Goal: Task Accomplishment & Management: Manage account settings

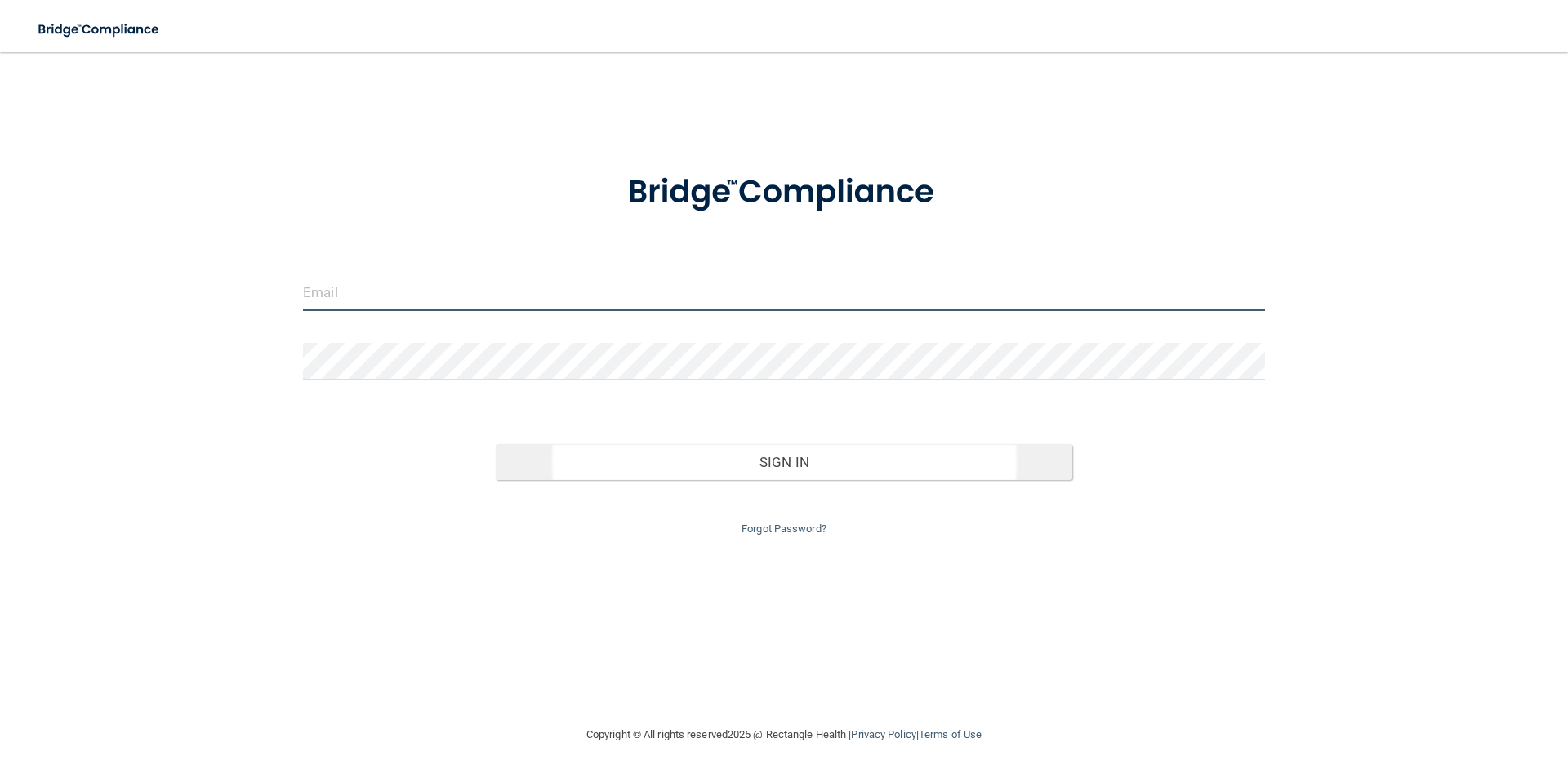
type input "[EMAIL_ADDRESS][DOMAIN_NAME]"
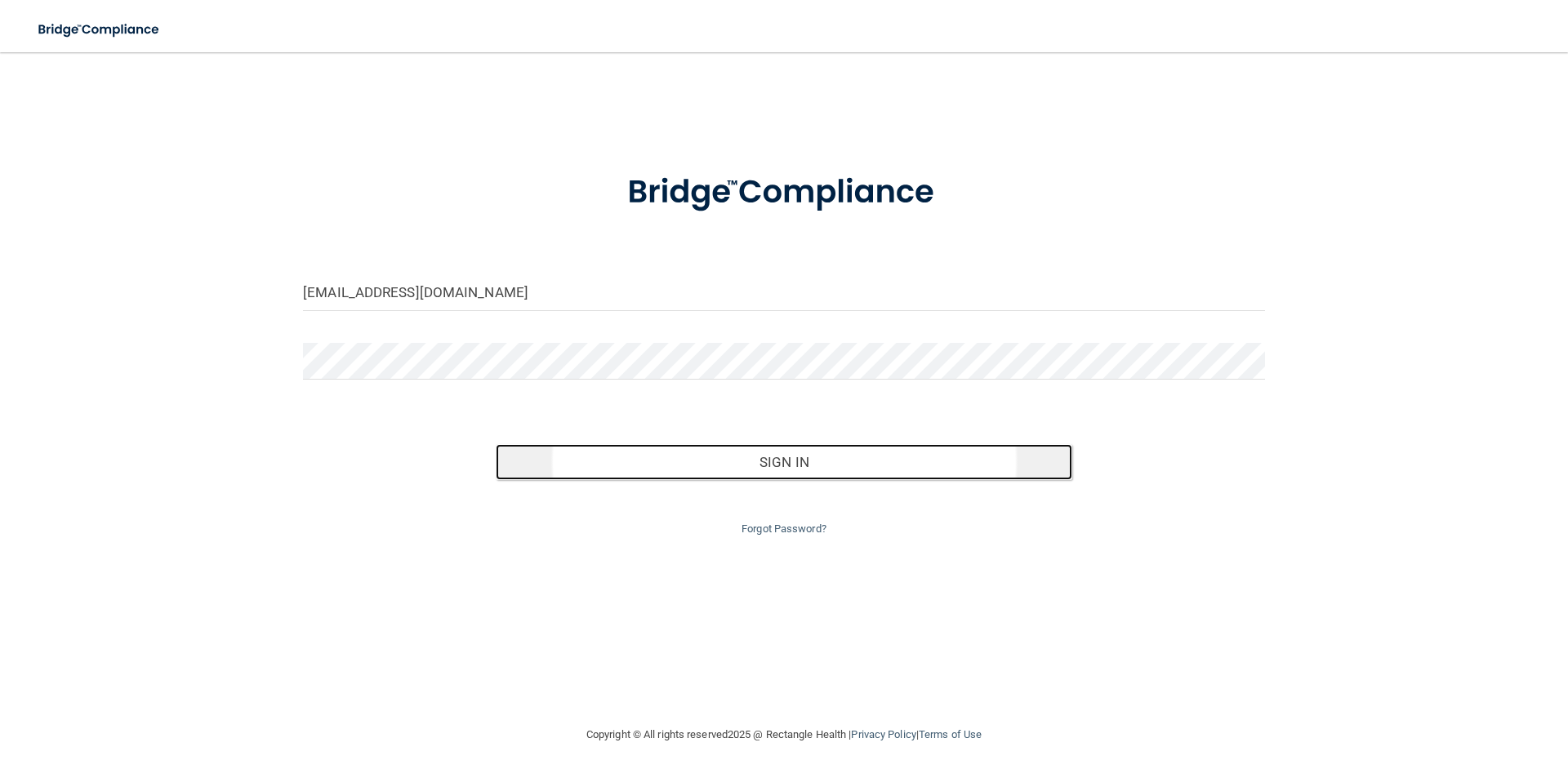
click at [841, 462] on button "Sign In" at bounding box center [784, 462] width 577 height 36
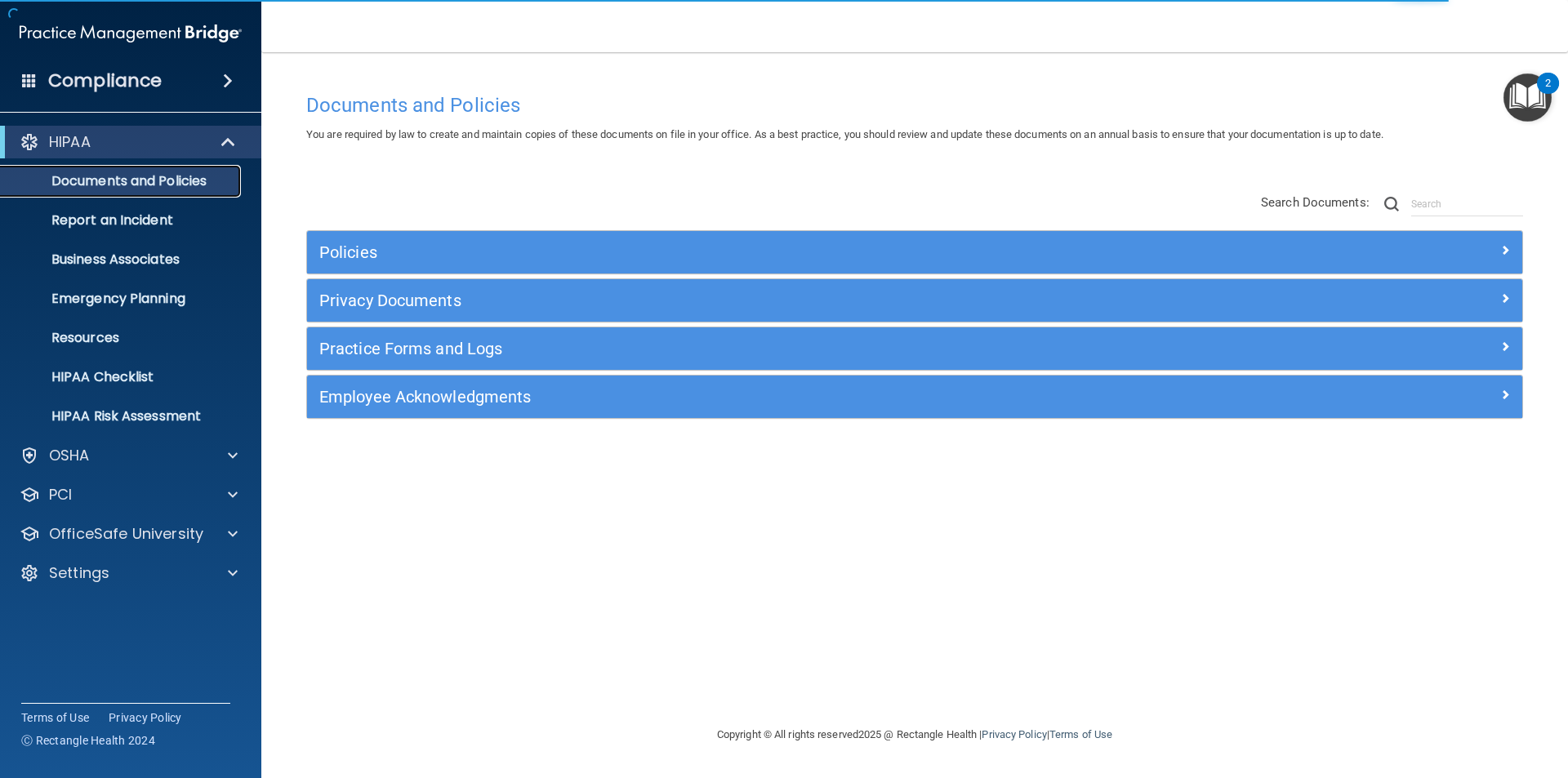
click at [158, 178] on p "Documents and Policies" at bounding box center [122, 181] width 223 height 16
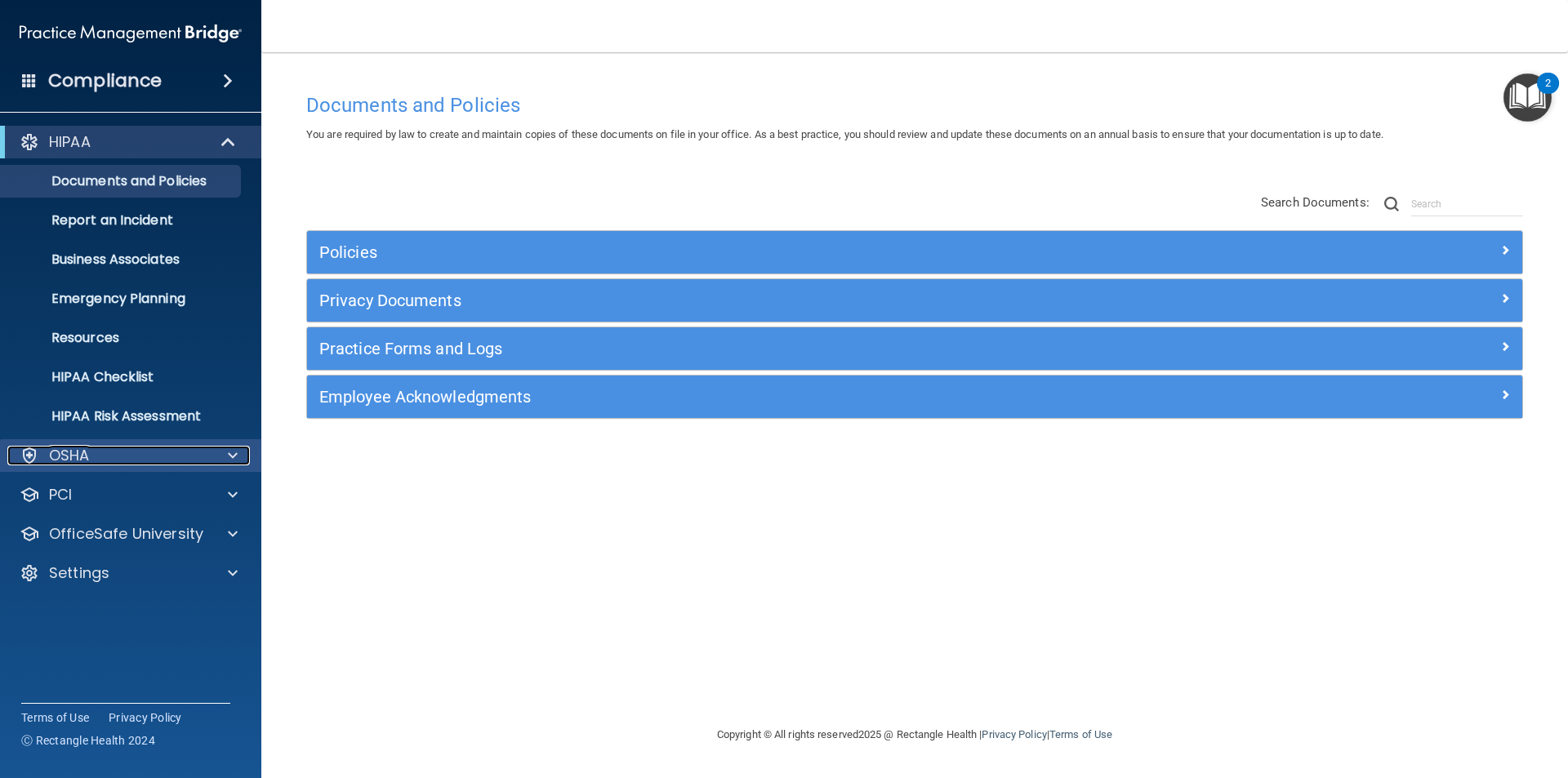
click at [214, 446] on div at bounding box center [230, 455] width 41 height 20
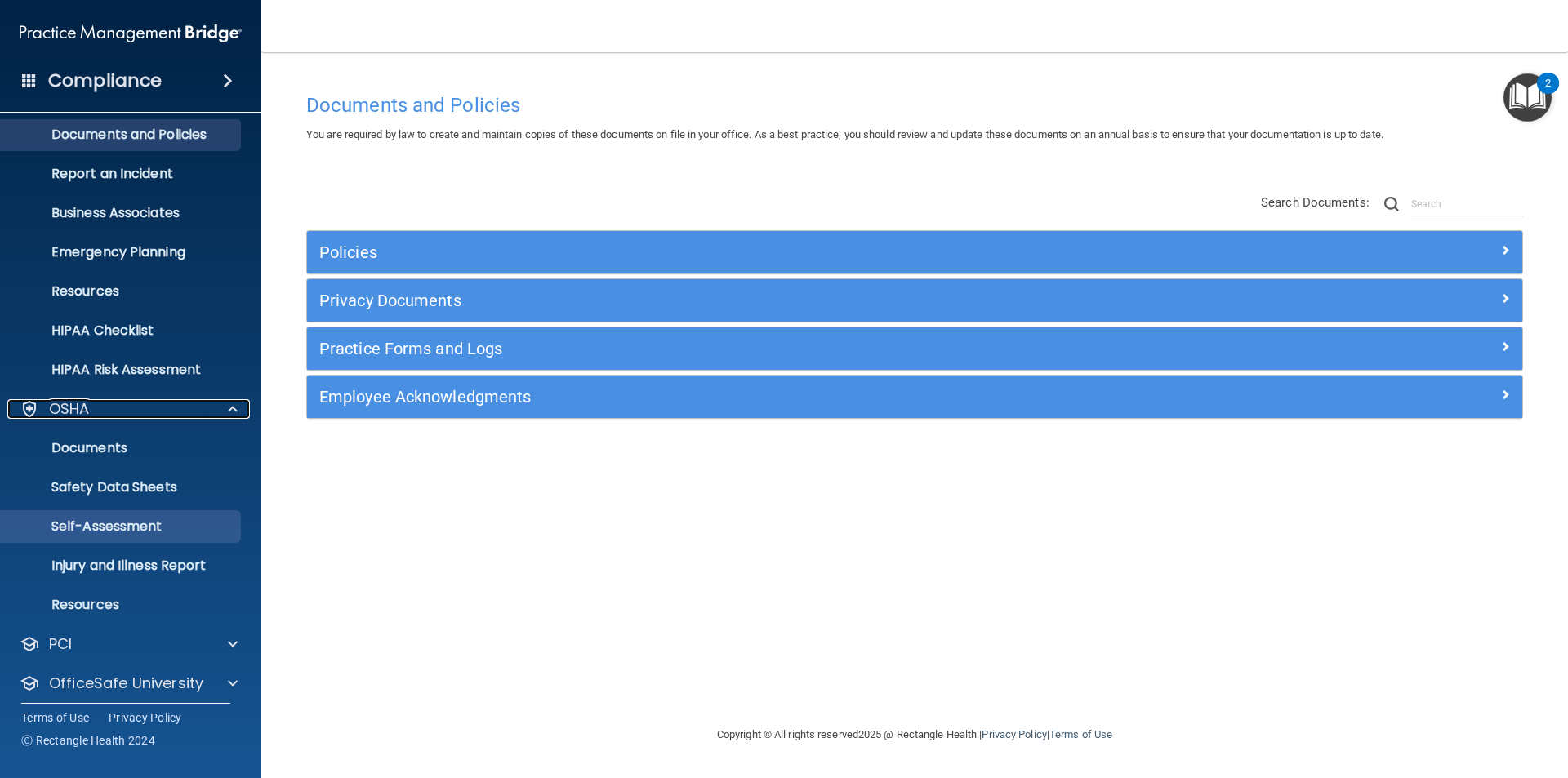
scroll to position [95, 0]
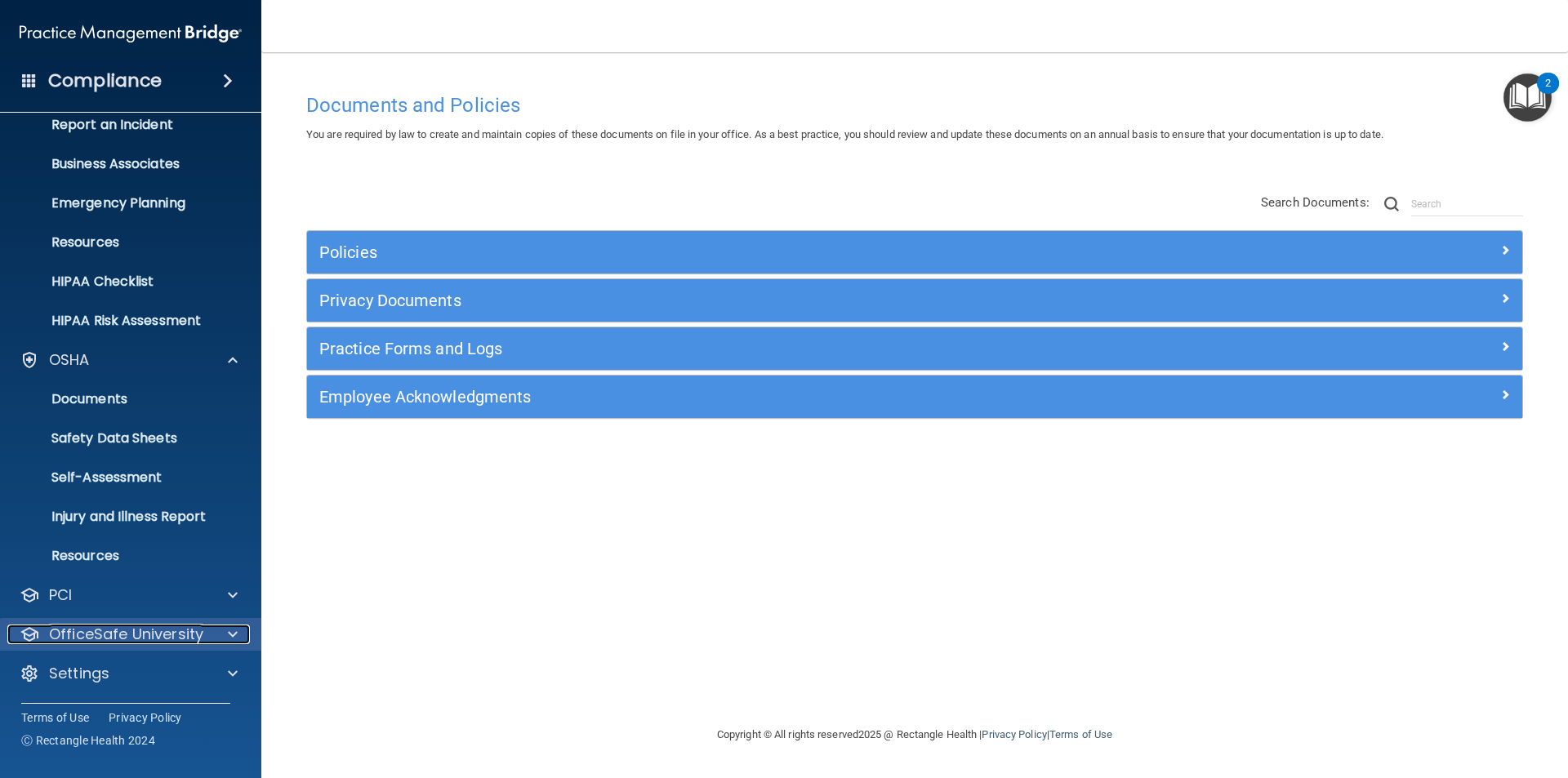
click at [244, 634] on div at bounding box center [230, 634] width 41 height 20
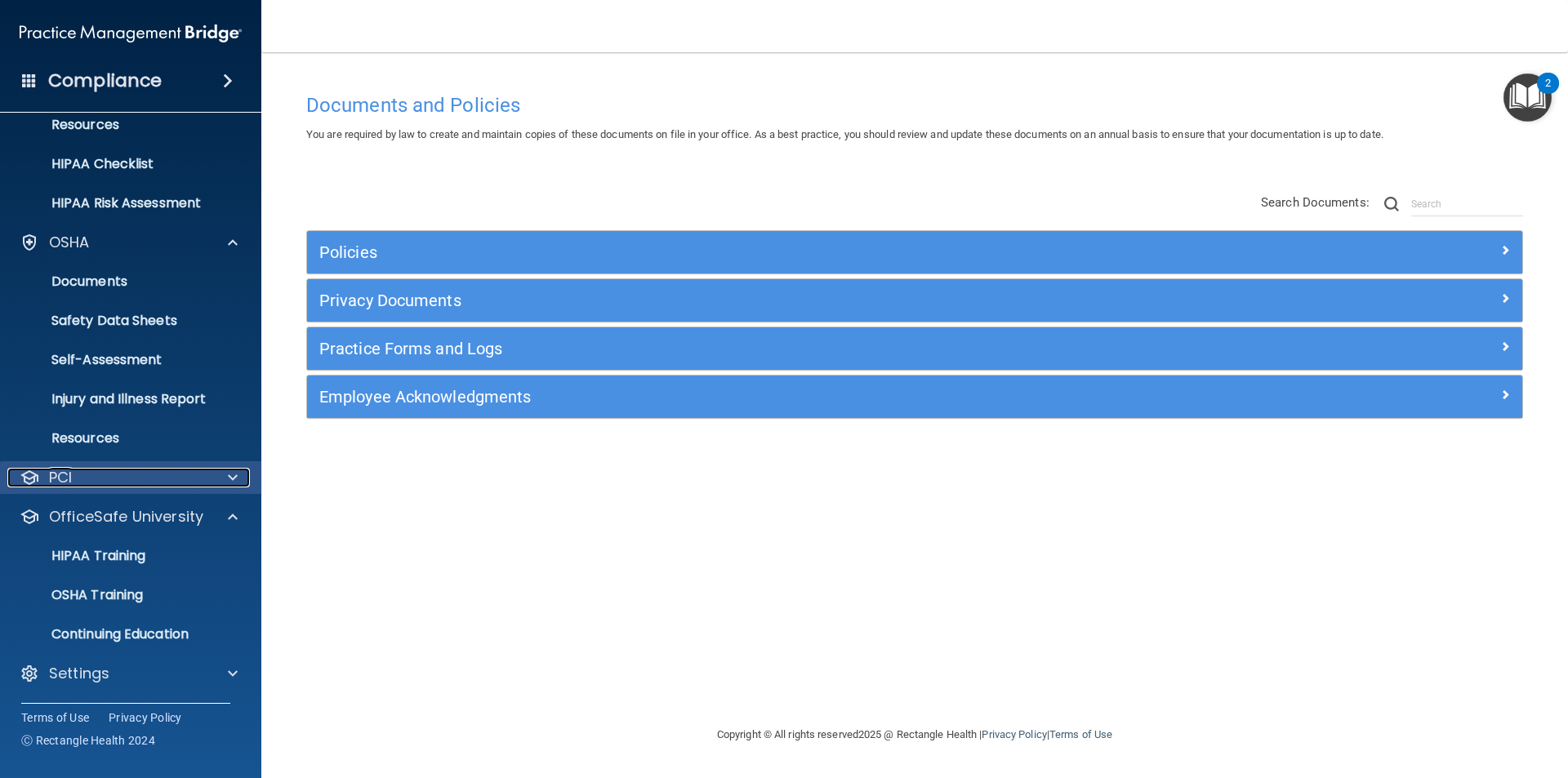
click at [56, 468] on p "PCI" at bounding box center [60, 477] width 23 height 20
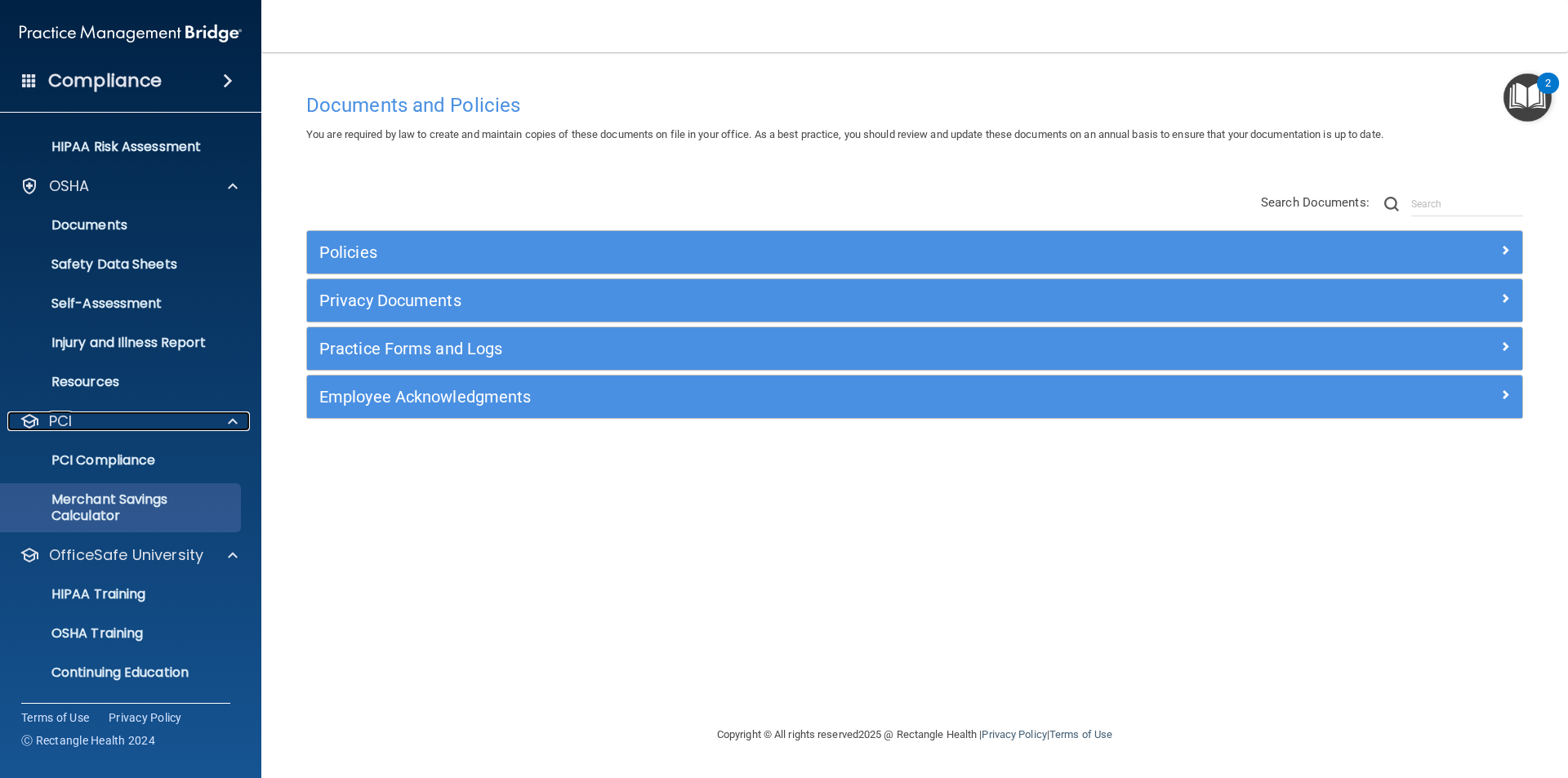
scroll to position [307, 0]
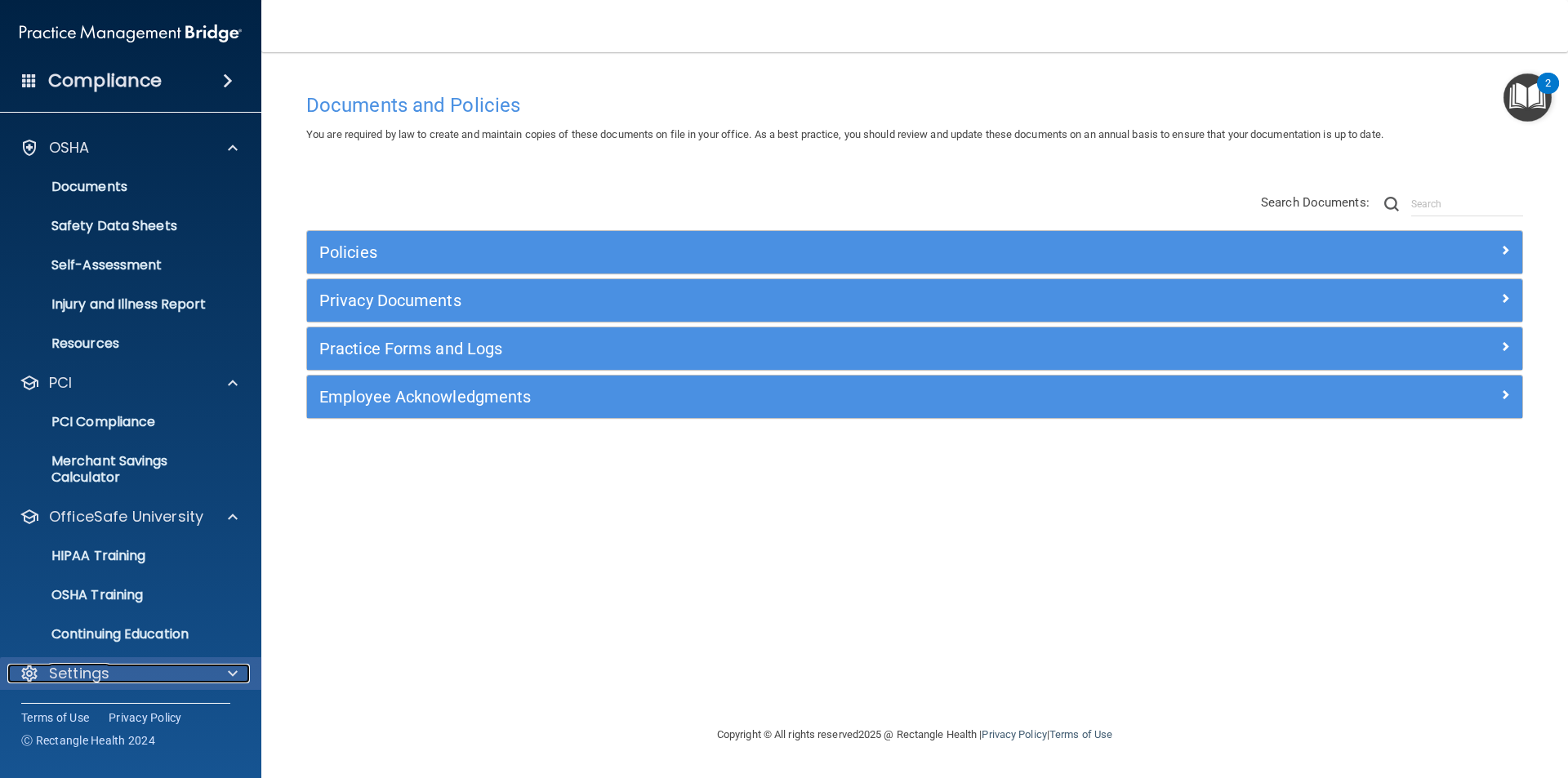
click at [219, 671] on div at bounding box center [230, 673] width 41 height 20
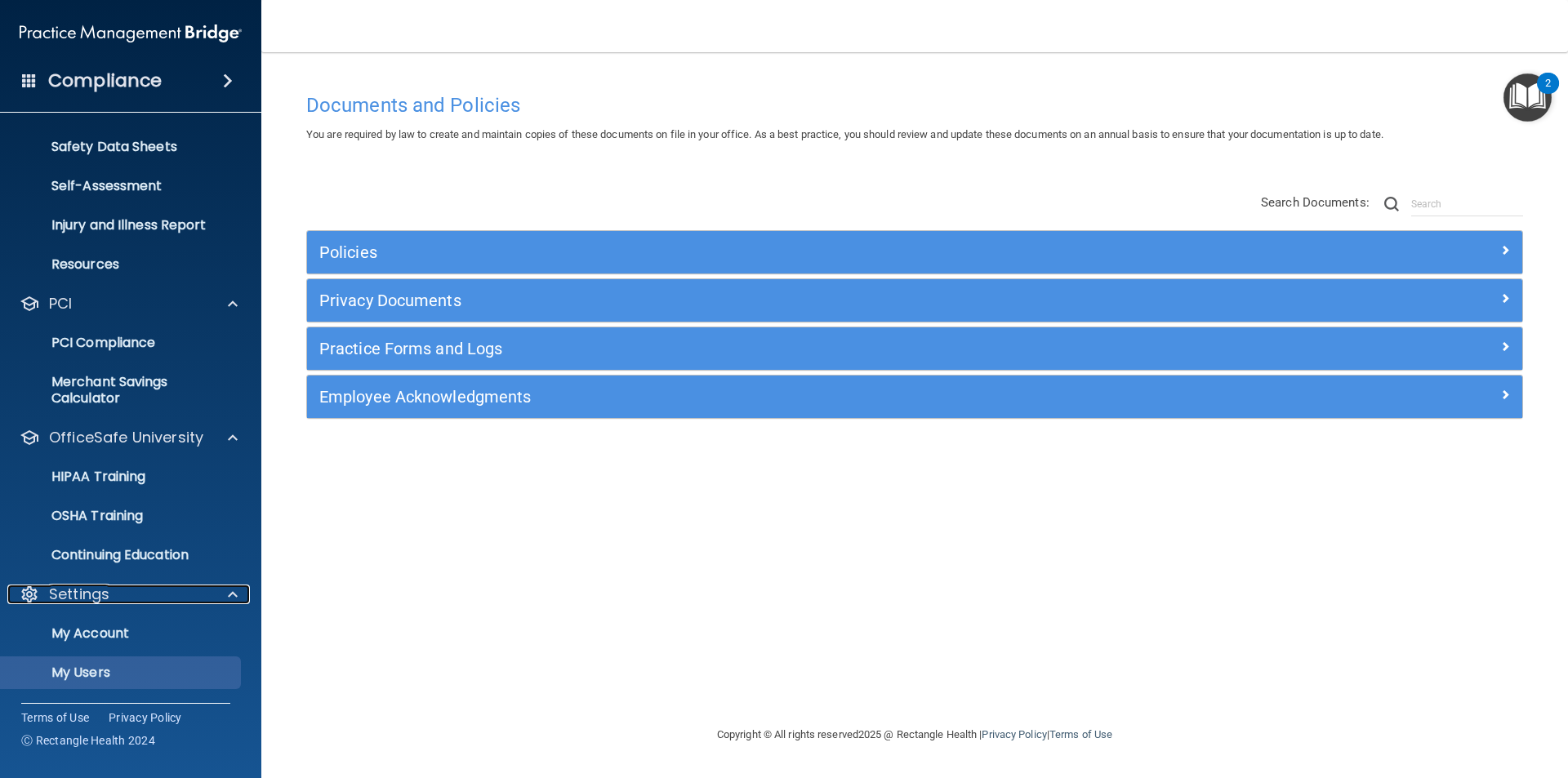
scroll to position [465, 0]
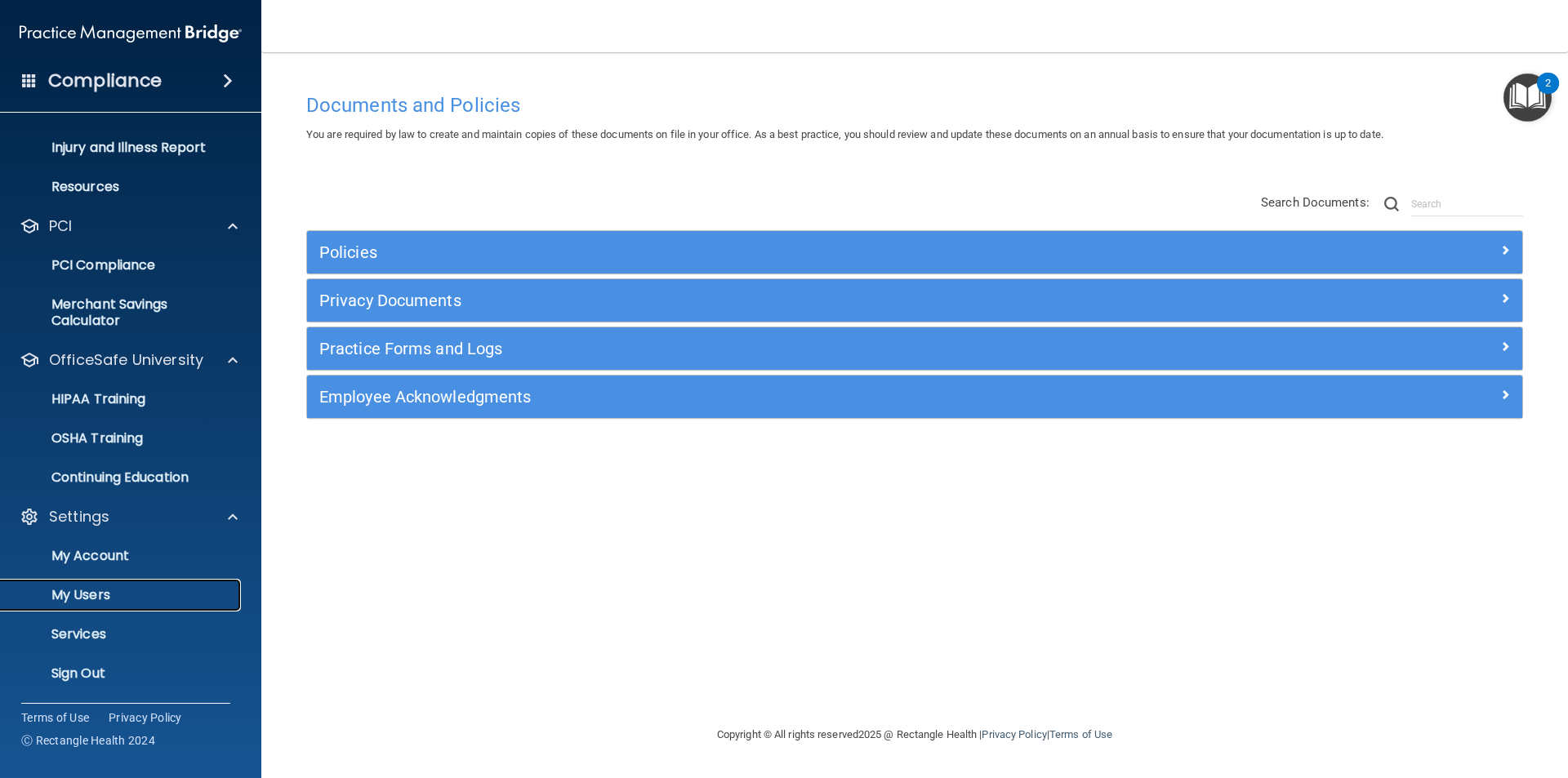
click at [105, 591] on p "My Users" at bounding box center [122, 595] width 223 height 16
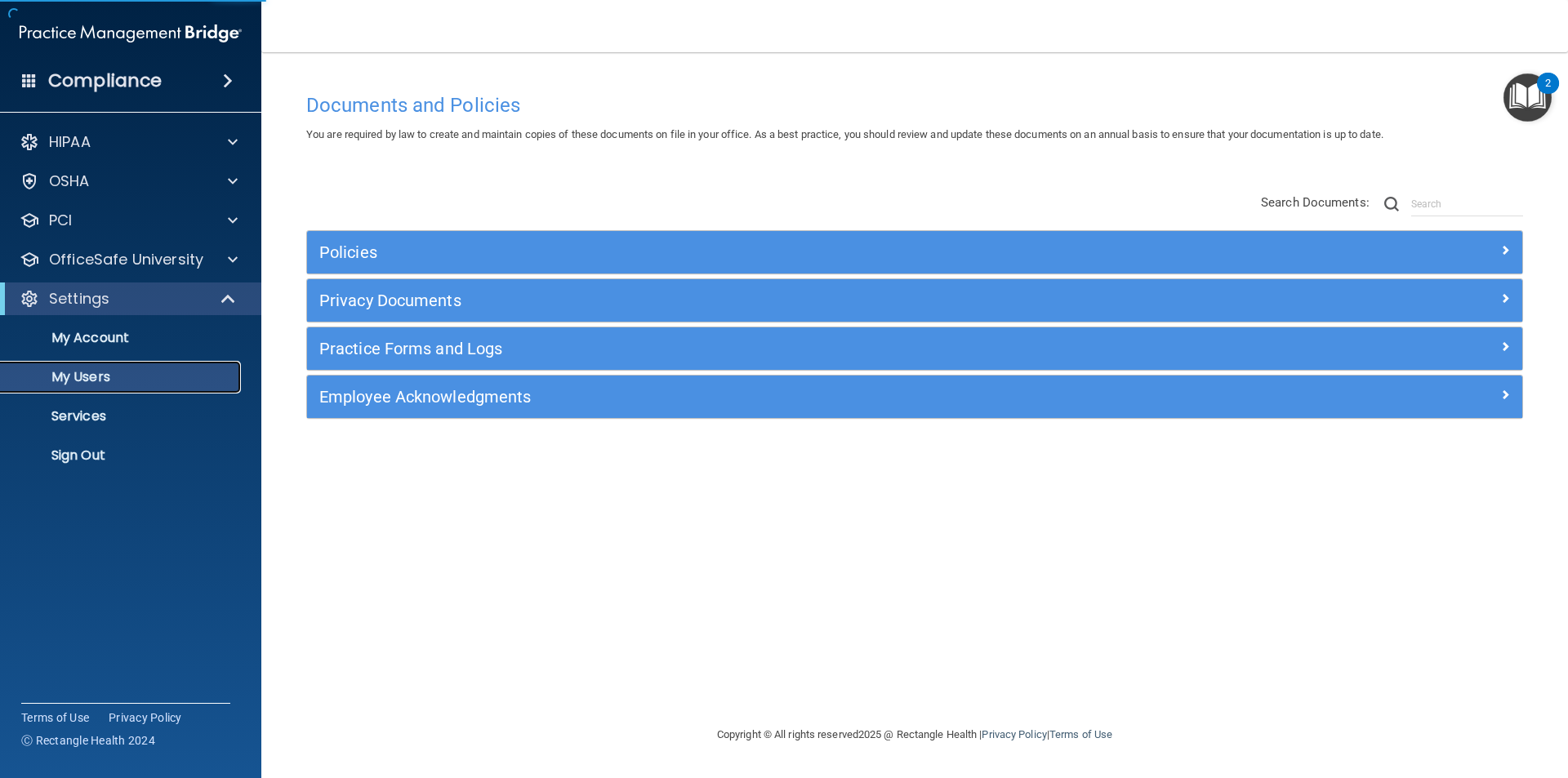
select select "20"
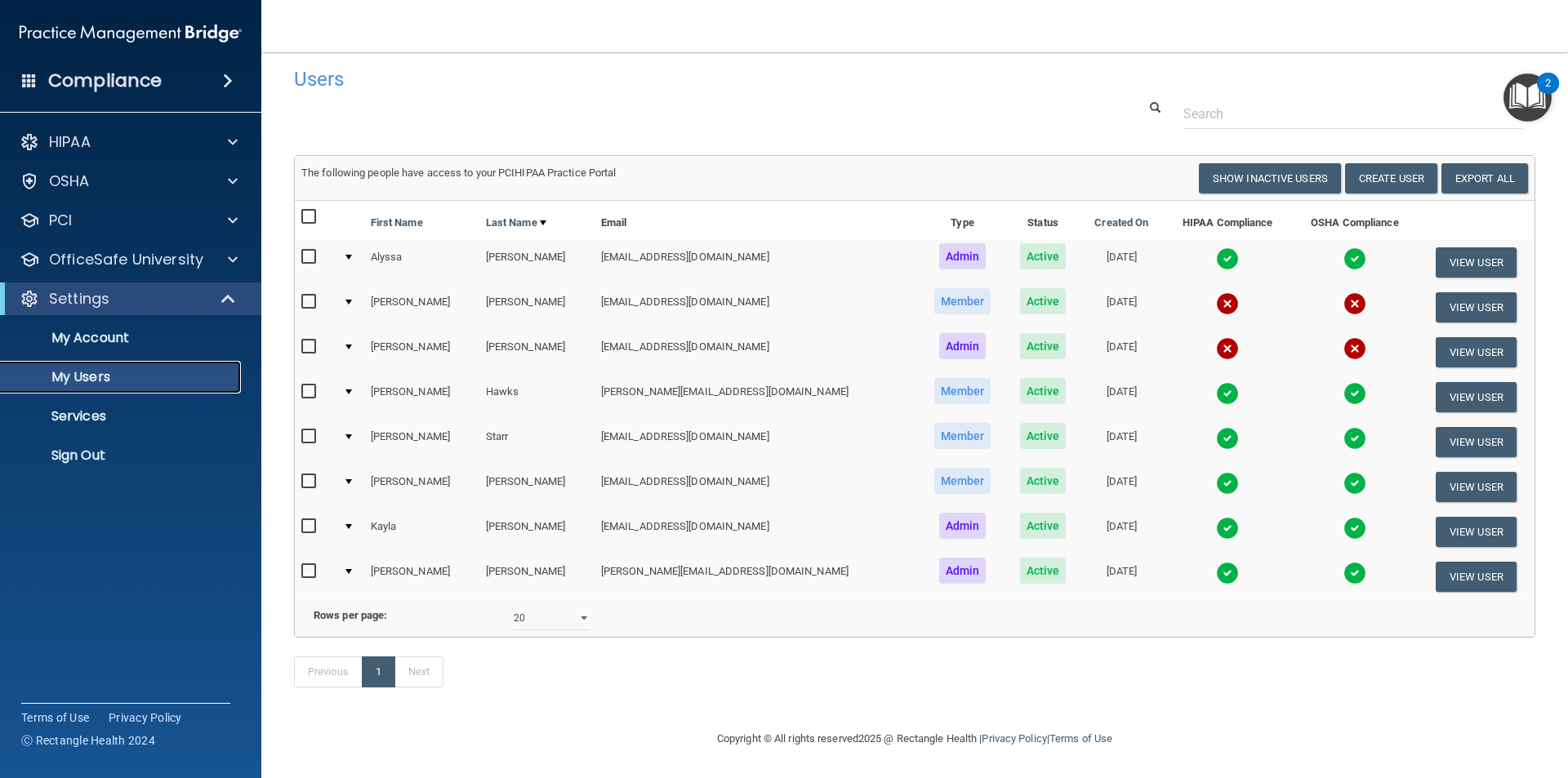
scroll to position [34, 0]
click at [161, 257] on p "OfficeSafe University" at bounding box center [127, 259] width 155 height 20
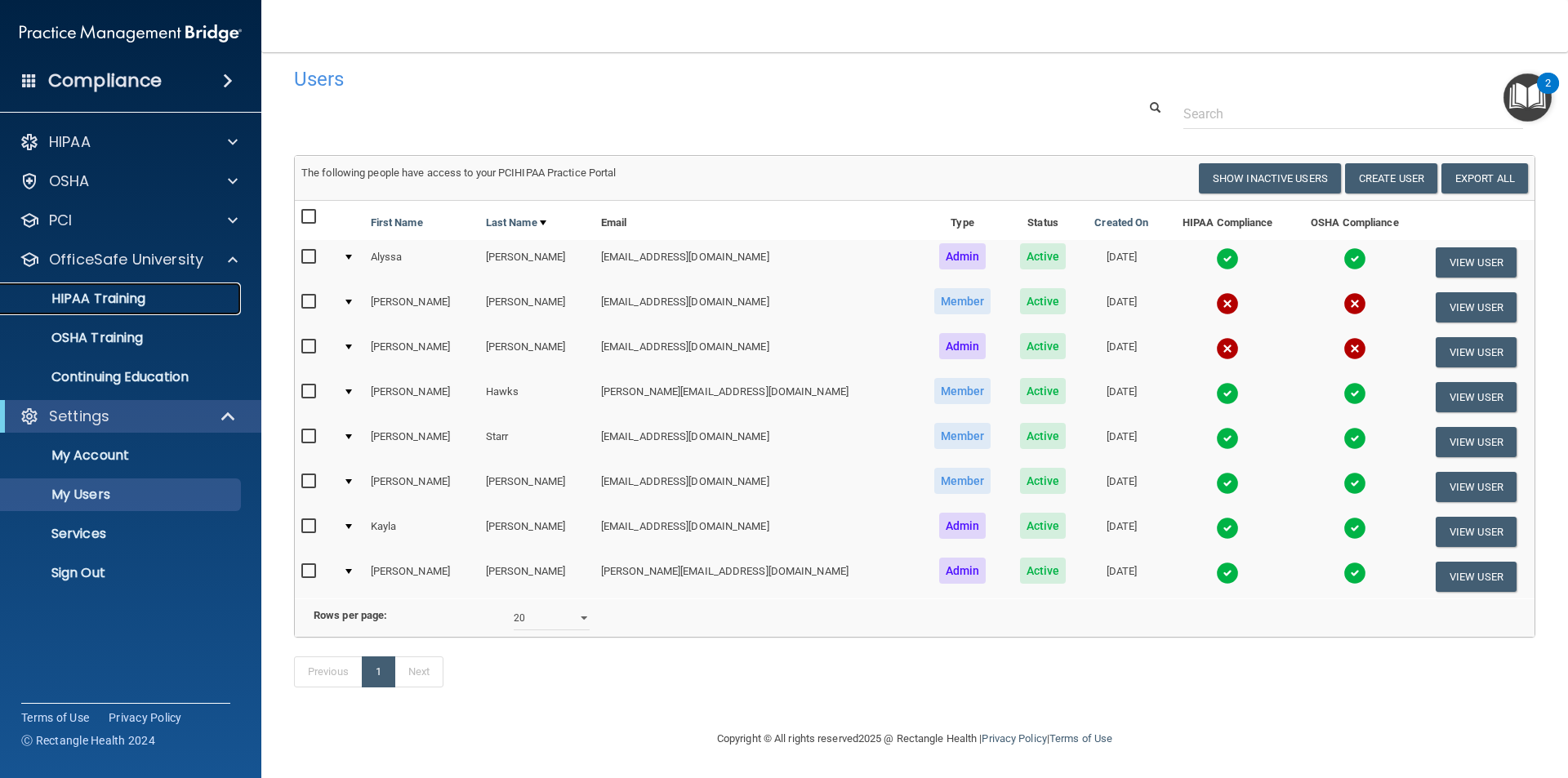
click at [147, 290] on div "HIPAA Training" at bounding box center [122, 298] width 223 height 16
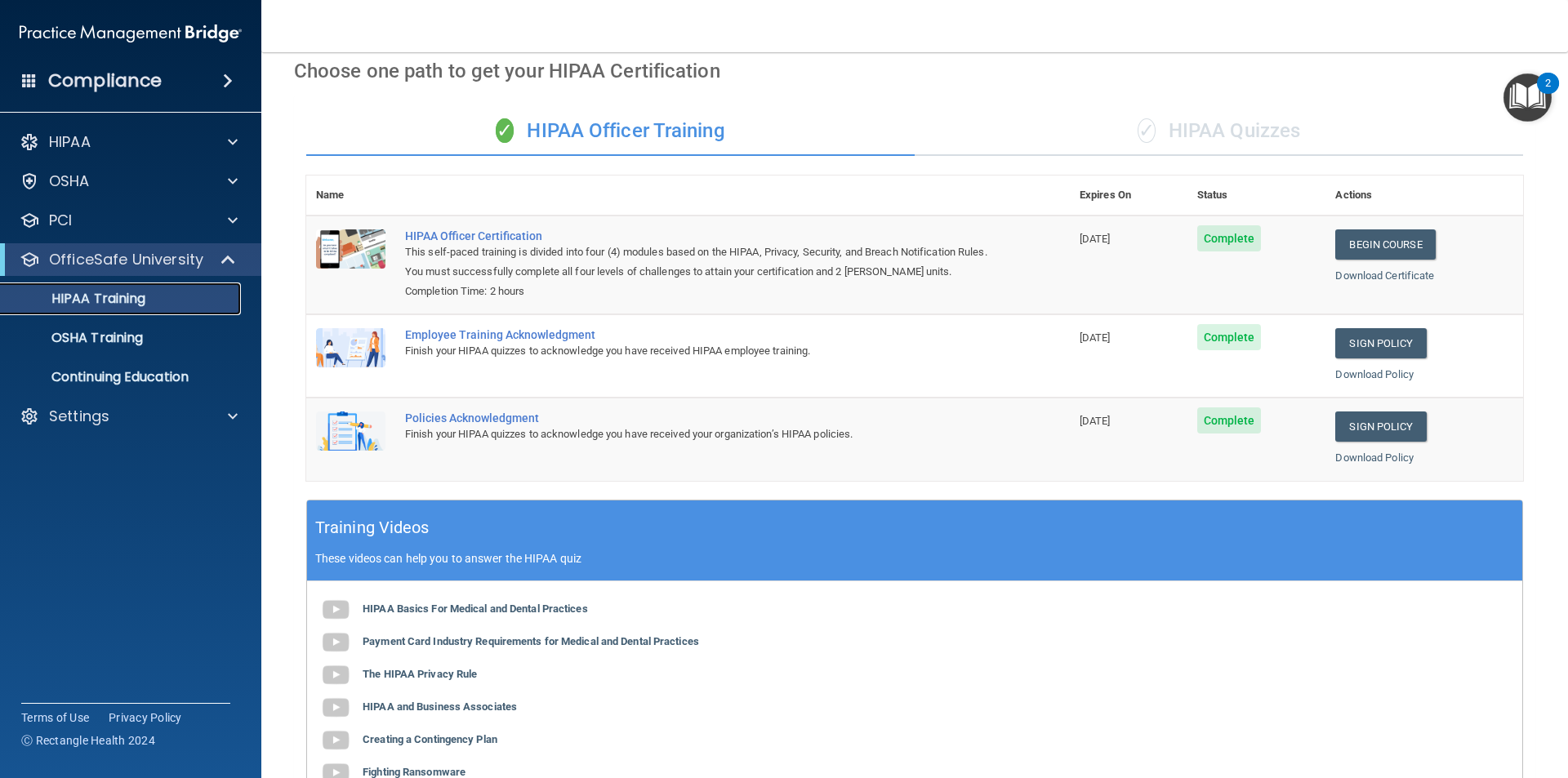
scroll to position [56, 0]
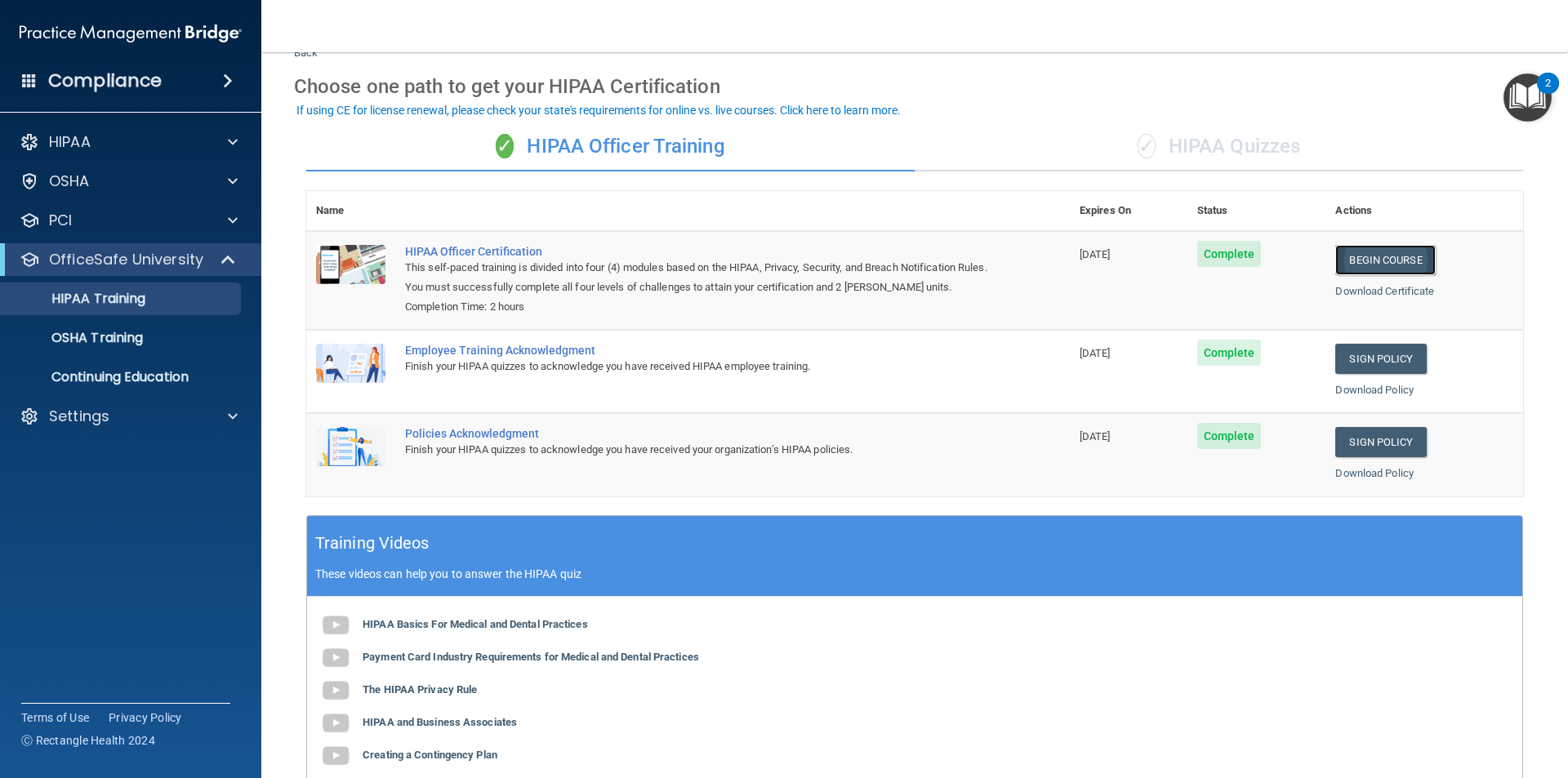
click at [1402, 251] on link "Begin Course" at bounding box center [1384, 260] width 99 height 31
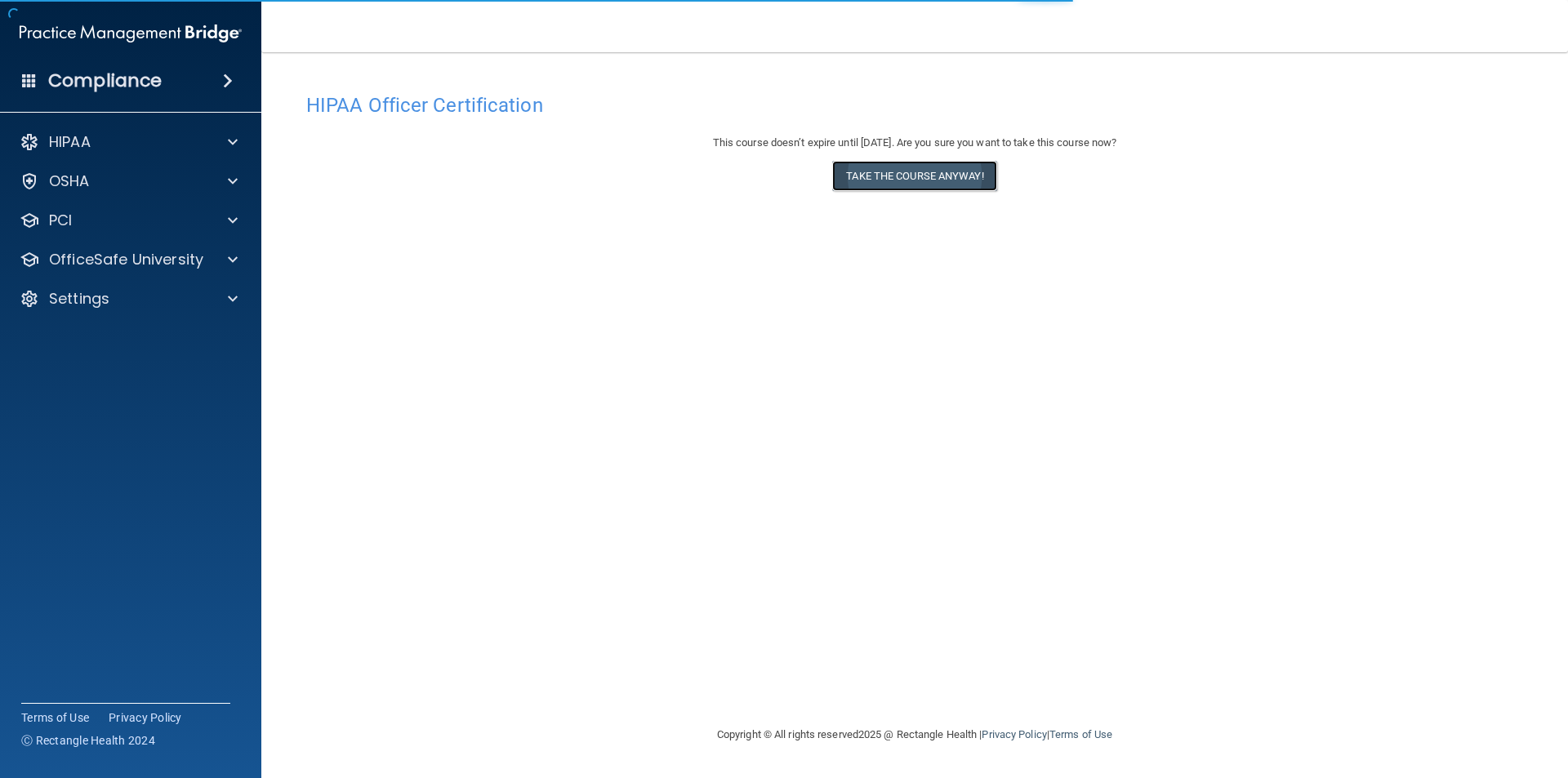
click at [950, 171] on button "Take the course anyway!" at bounding box center [914, 176] width 164 height 31
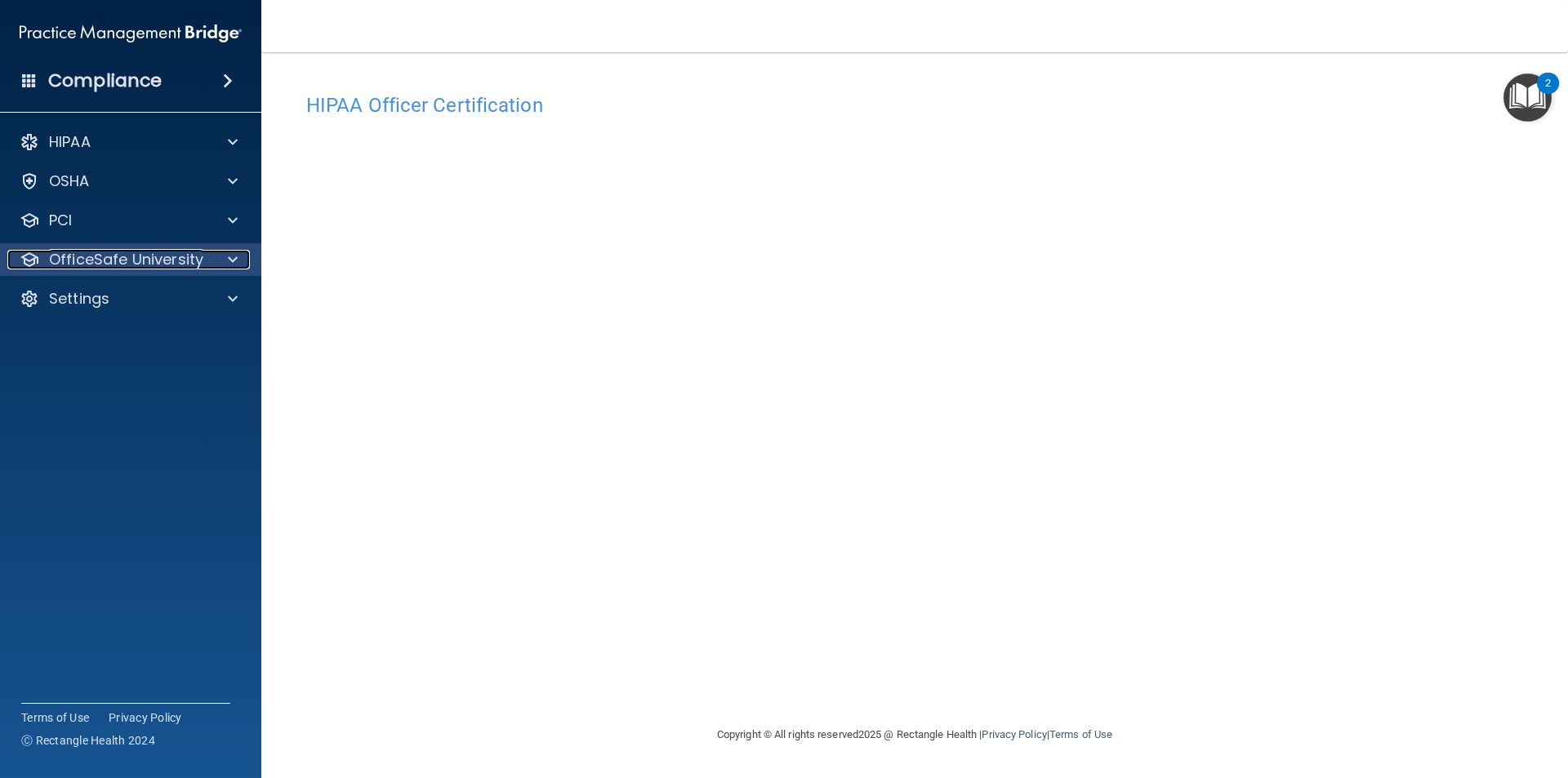
click at [219, 255] on div at bounding box center [230, 259] width 41 height 20
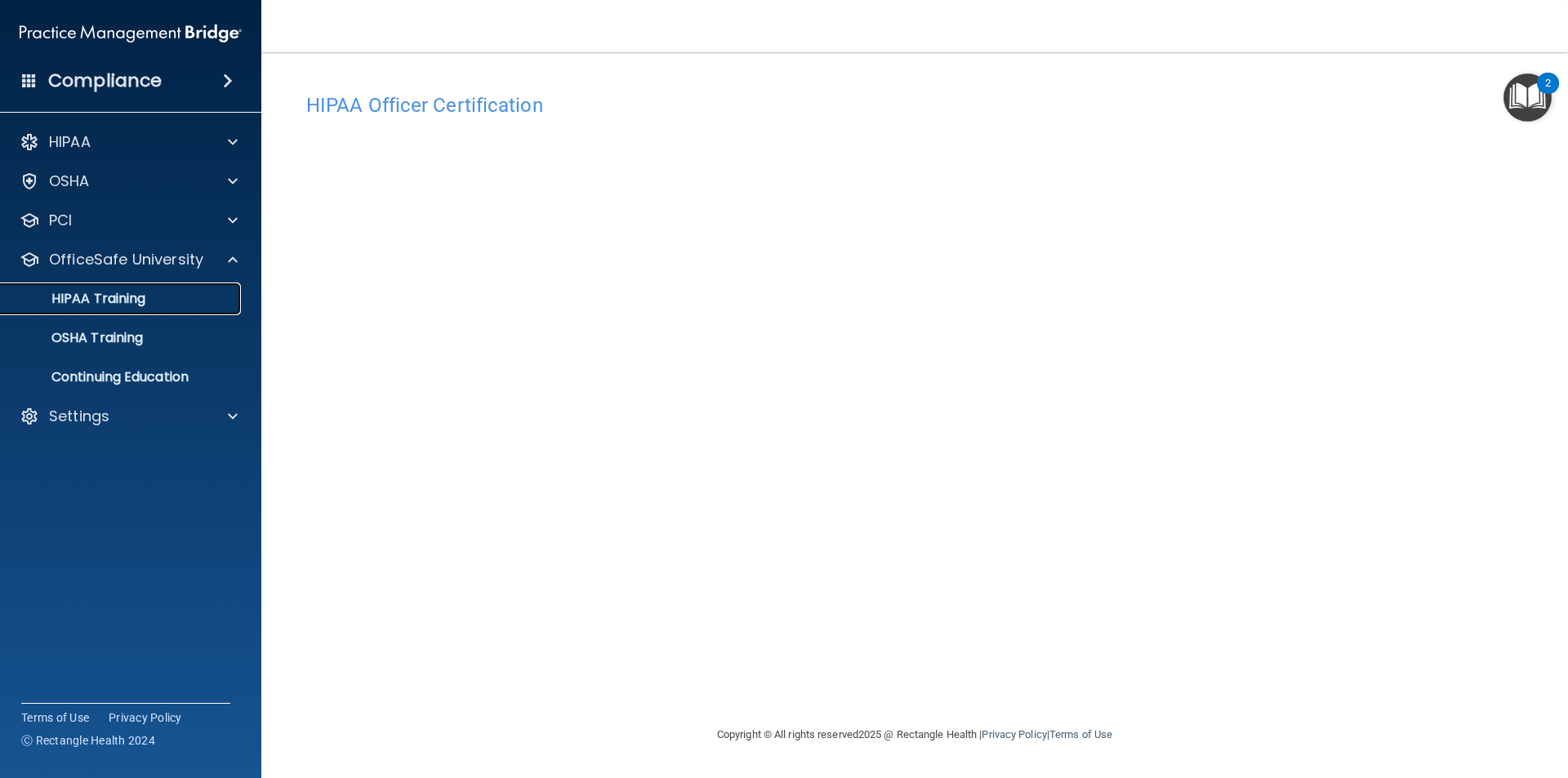
click at [189, 299] on div "HIPAA Training" at bounding box center [122, 298] width 223 height 16
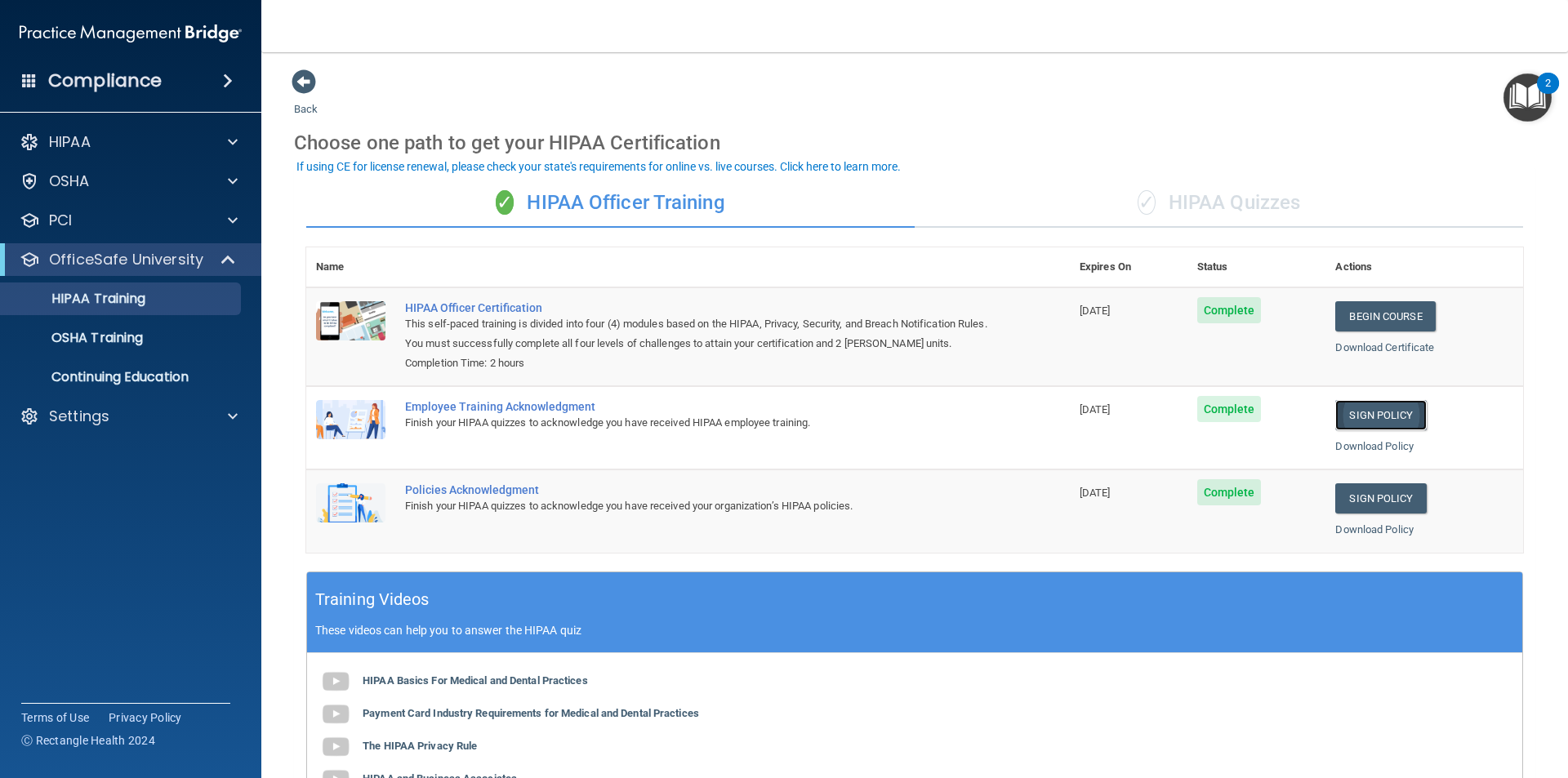
click at [1384, 417] on link "Sign Policy" at bounding box center [1380, 415] width 91 height 31
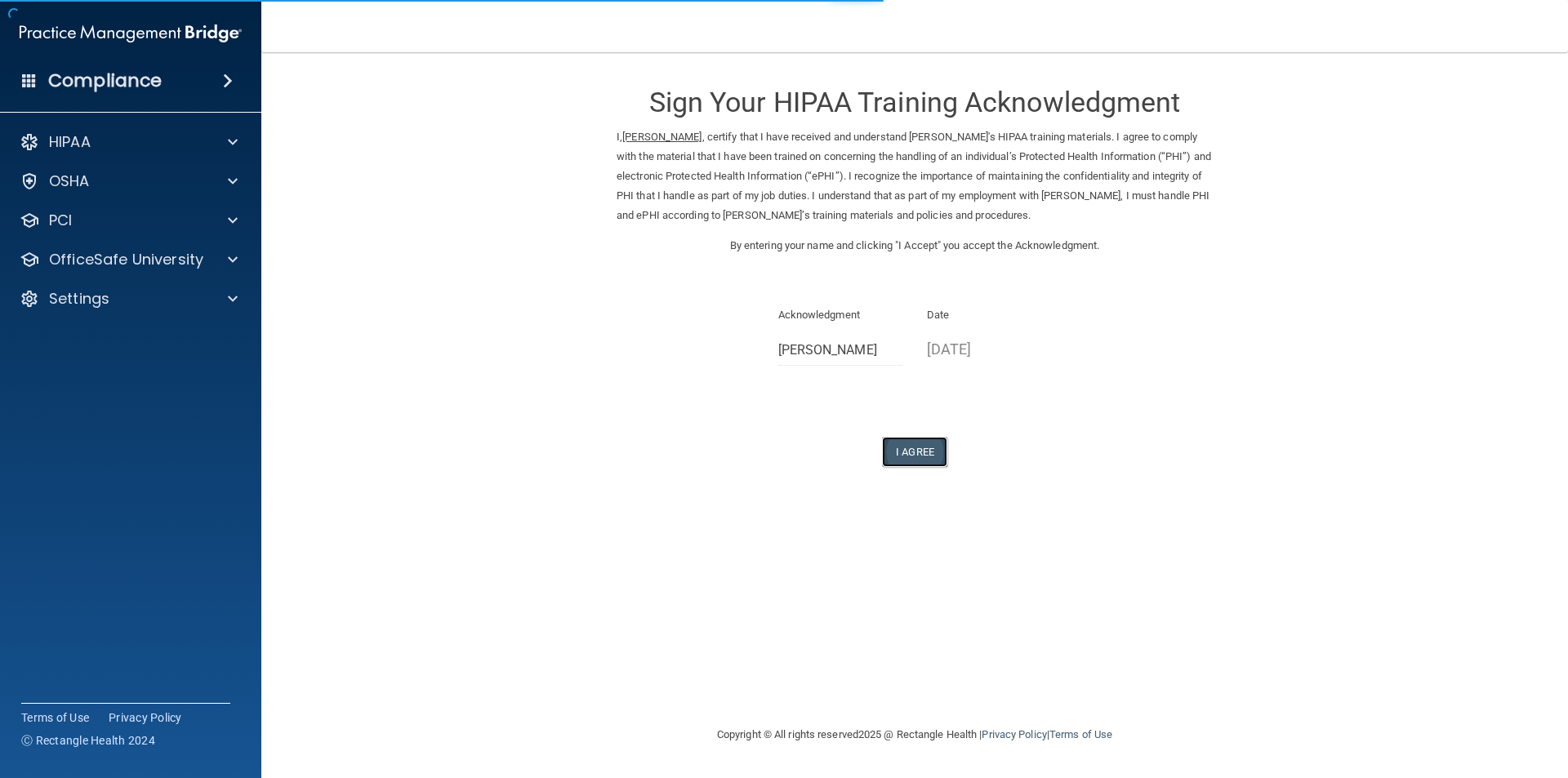
click at [914, 454] on button "I Agree" at bounding box center [914, 452] width 65 height 31
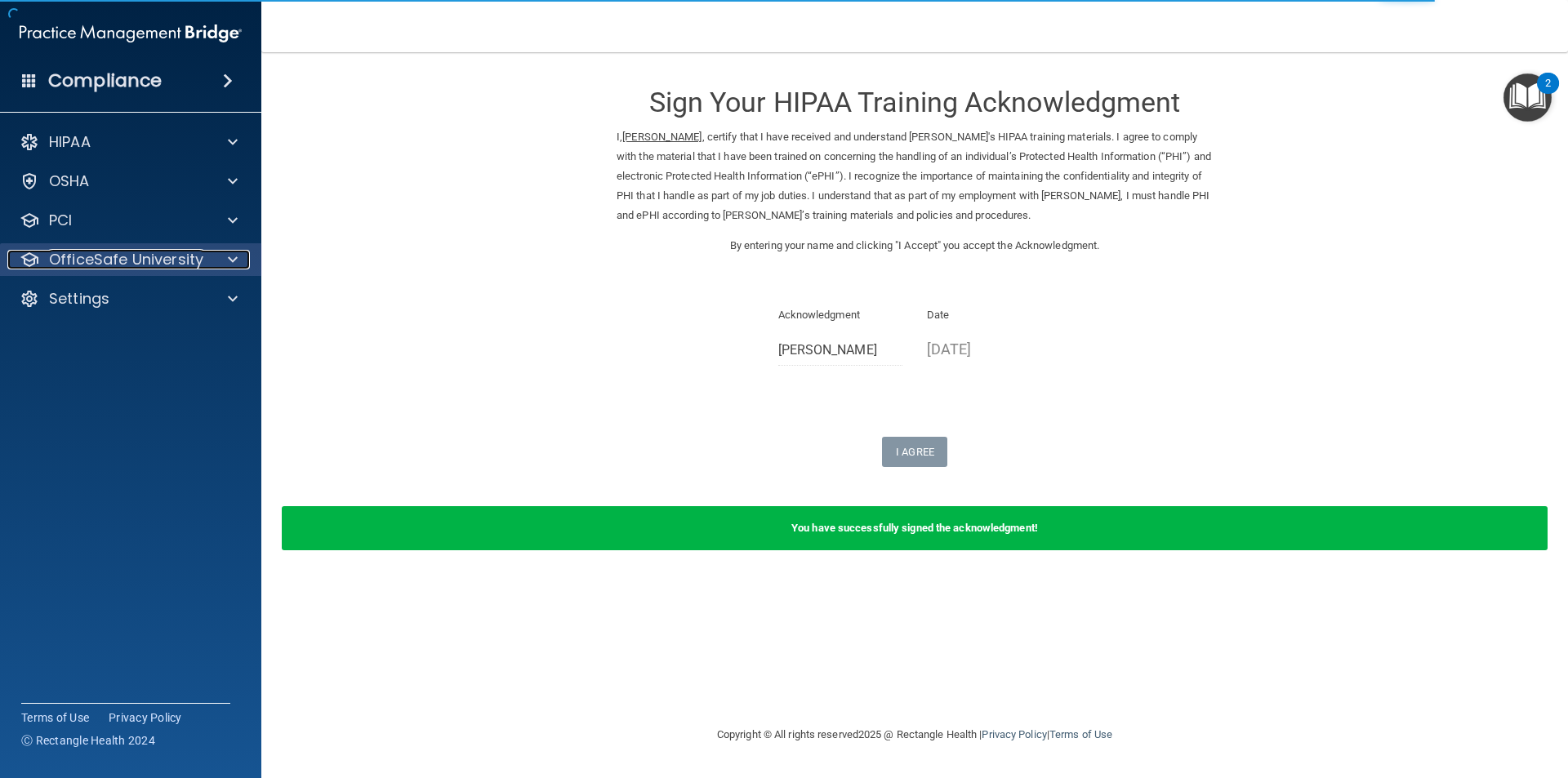
click at [218, 251] on div at bounding box center [230, 259] width 41 height 20
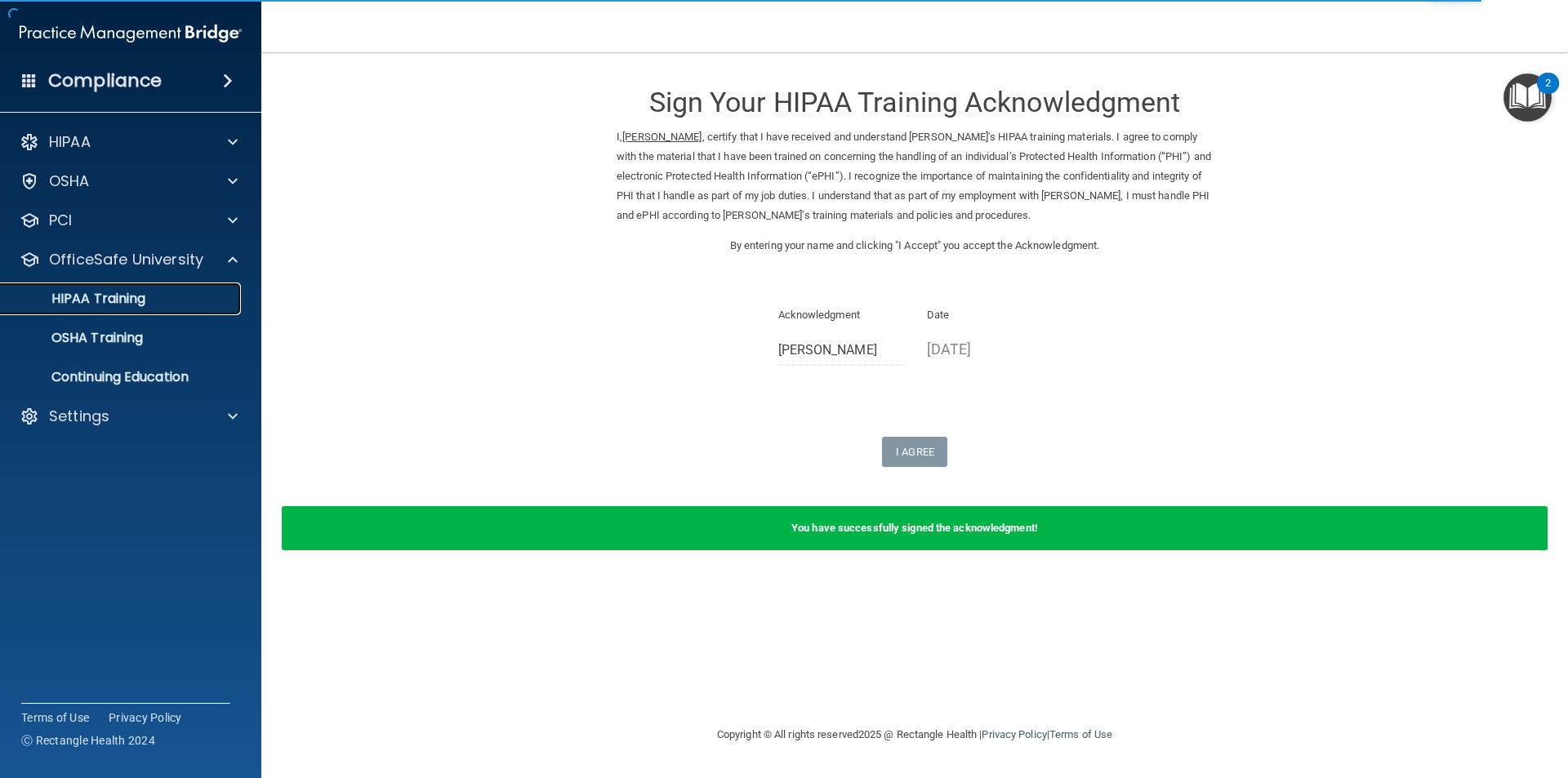
click at [156, 299] on div "HIPAA Training" at bounding box center [122, 298] width 223 height 16
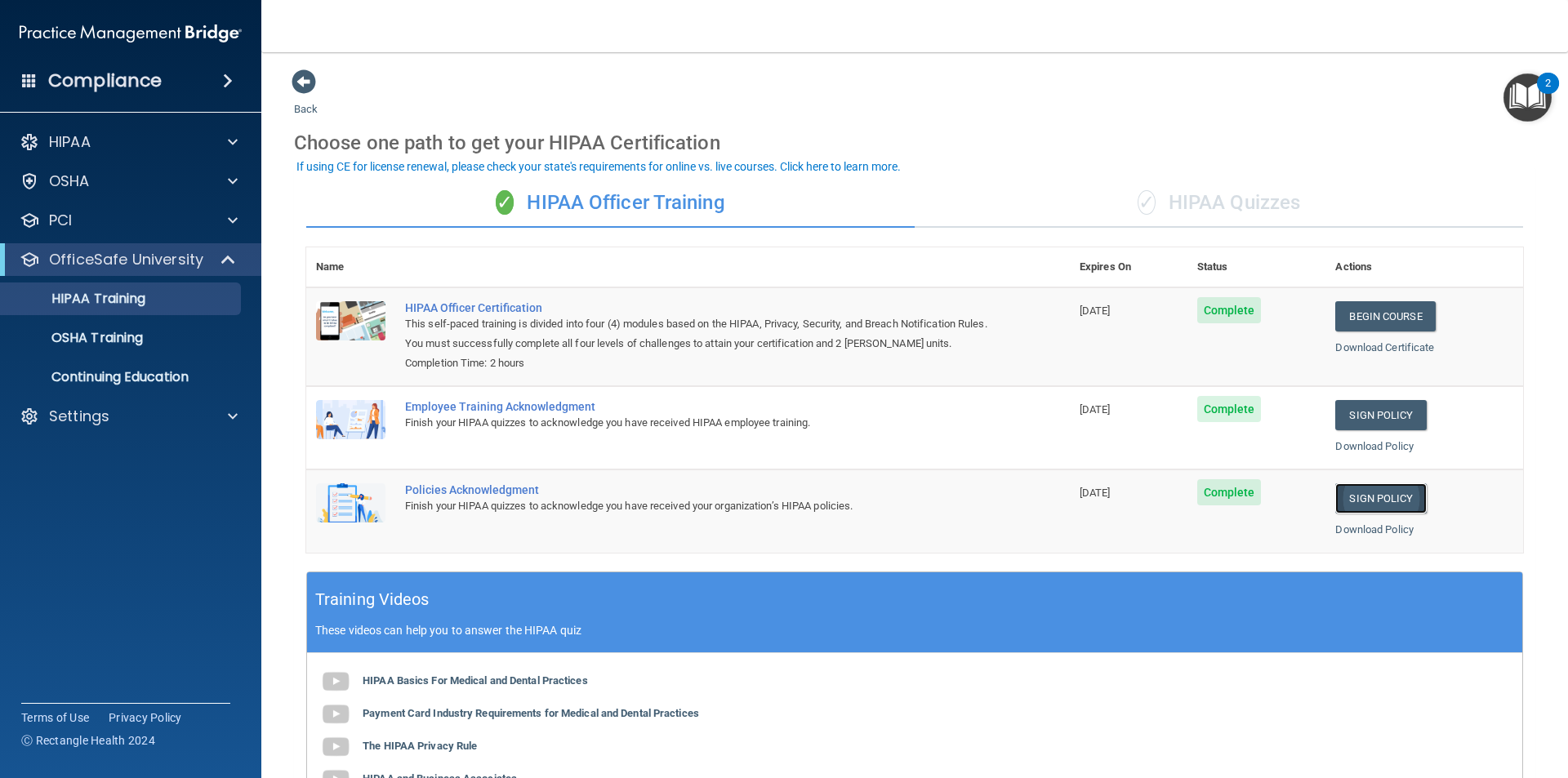
click at [1384, 499] on link "Sign Policy" at bounding box center [1380, 499] width 91 height 31
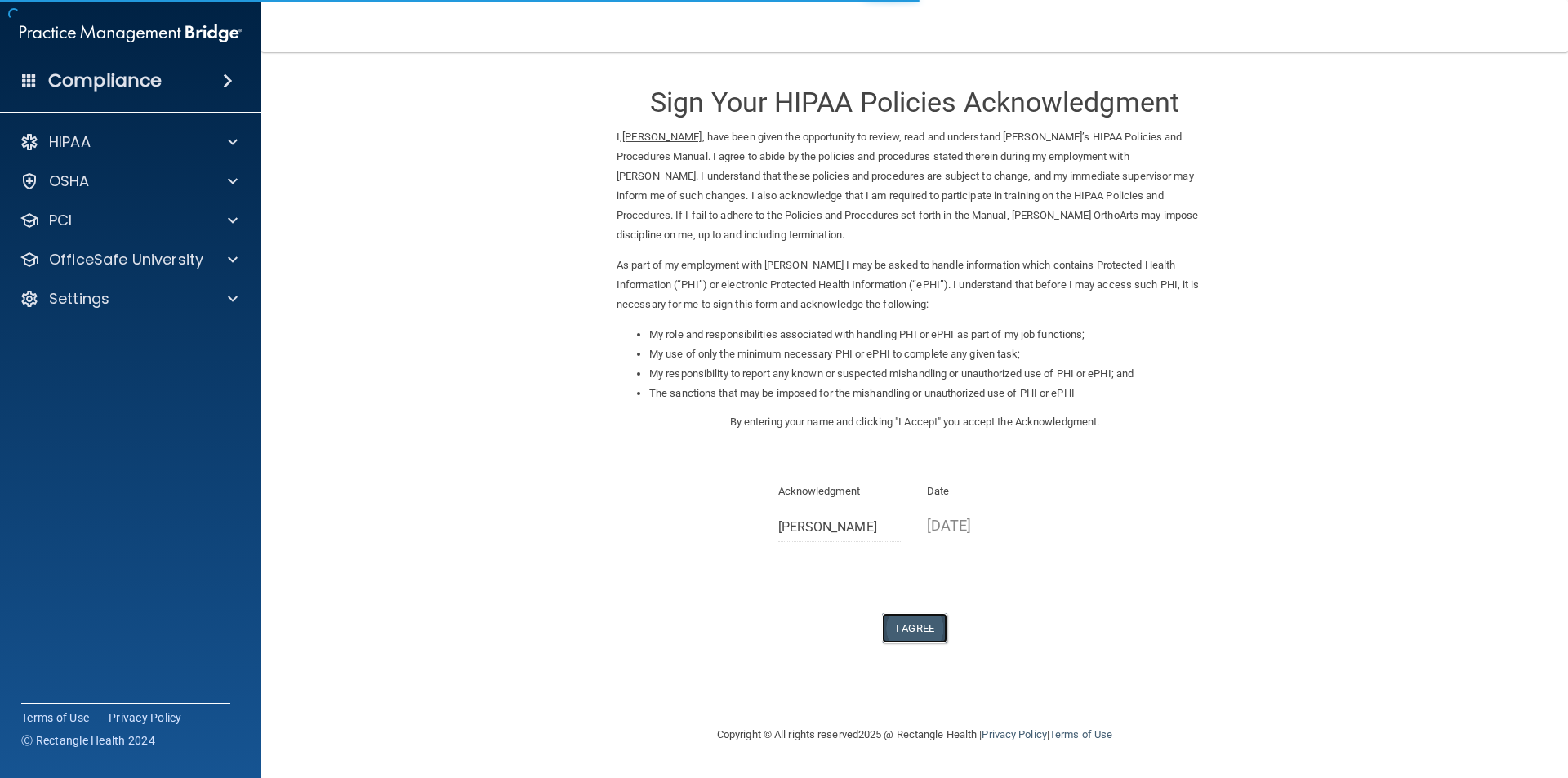
click at [927, 621] on button "I Agree" at bounding box center [914, 629] width 65 height 31
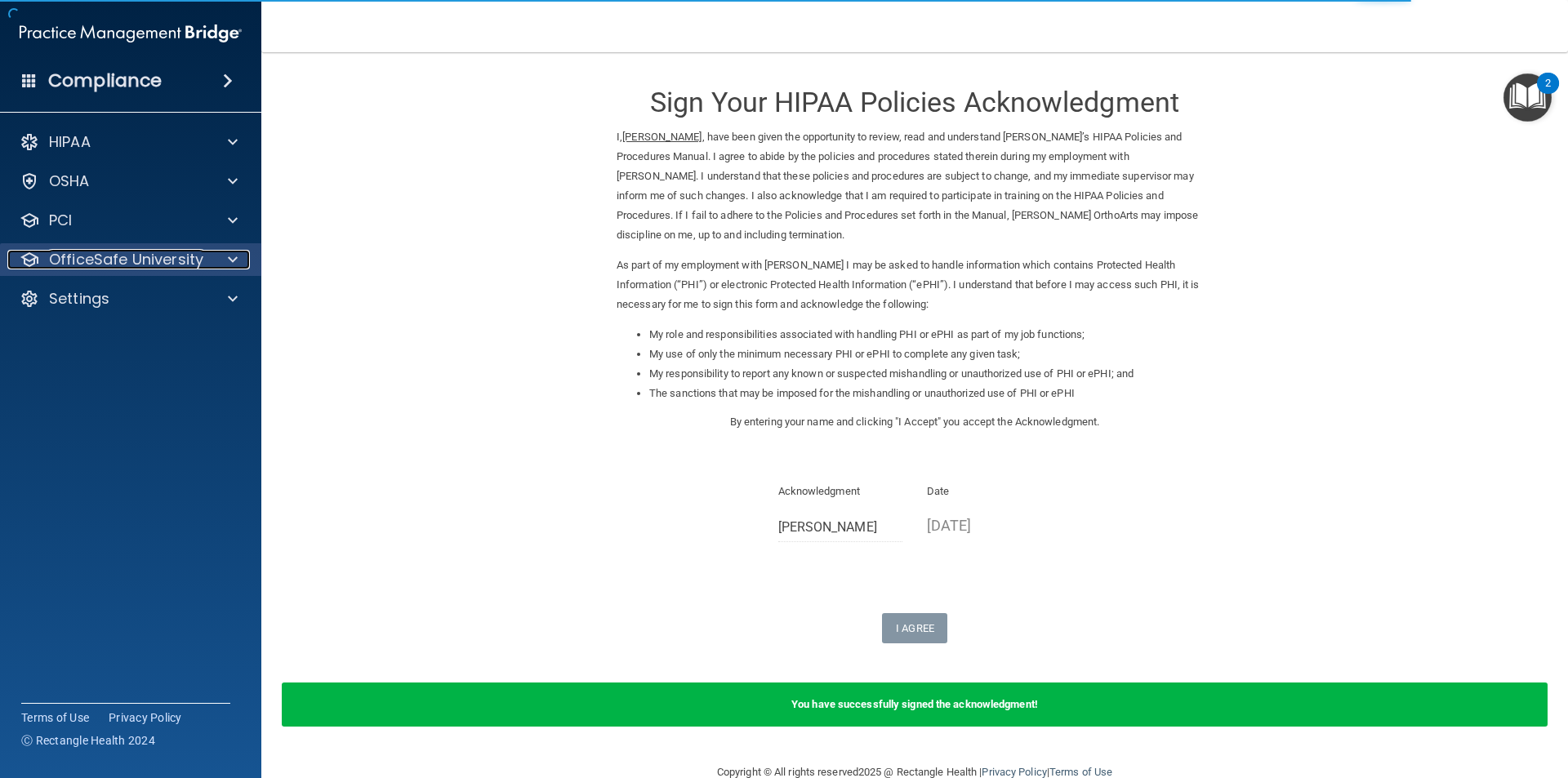
click at [170, 264] on p "OfficeSafe University" at bounding box center [127, 259] width 155 height 20
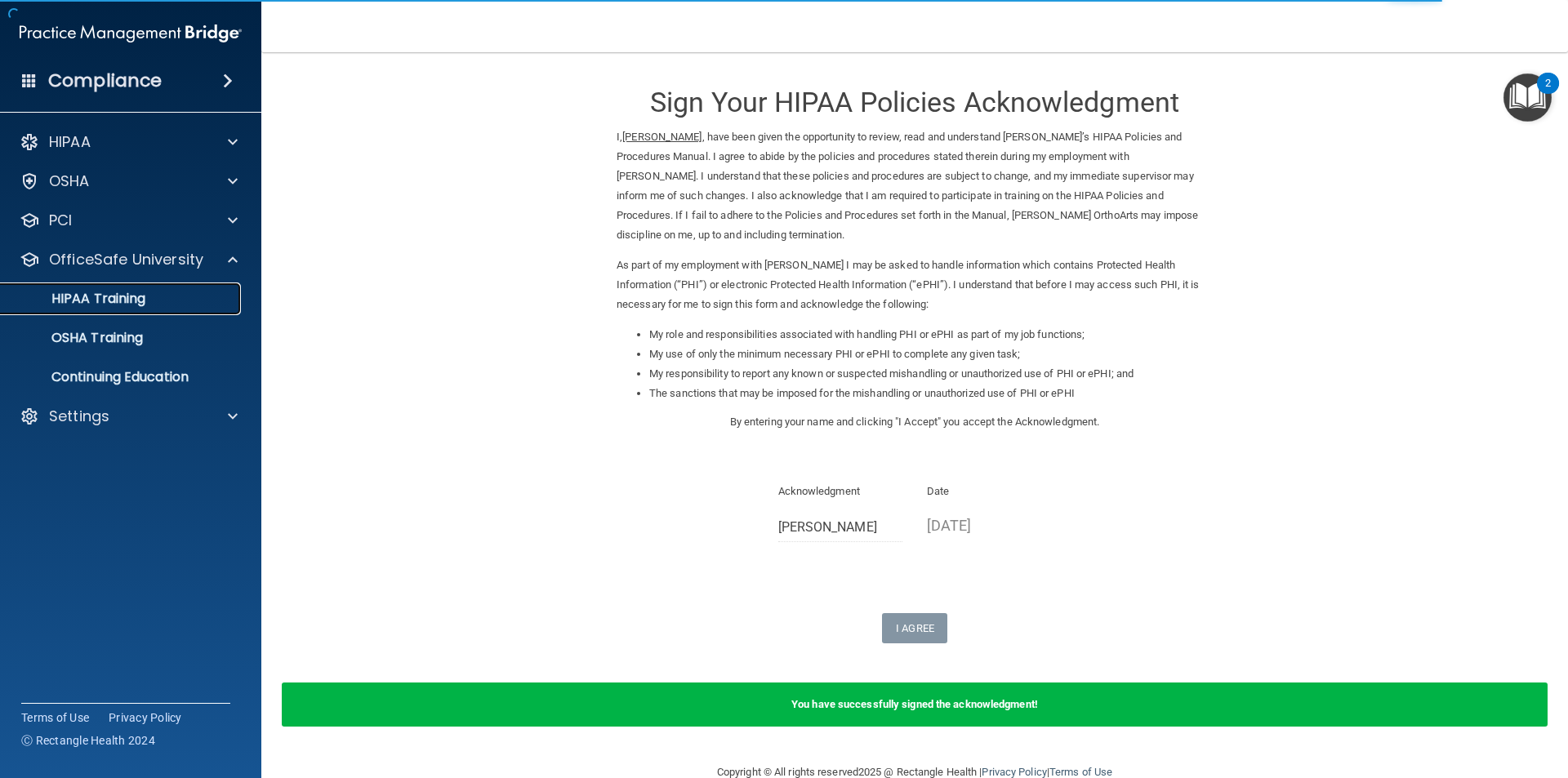
click at [177, 313] on link "HIPAA Training" at bounding box center [112, 298] width 258 height 32
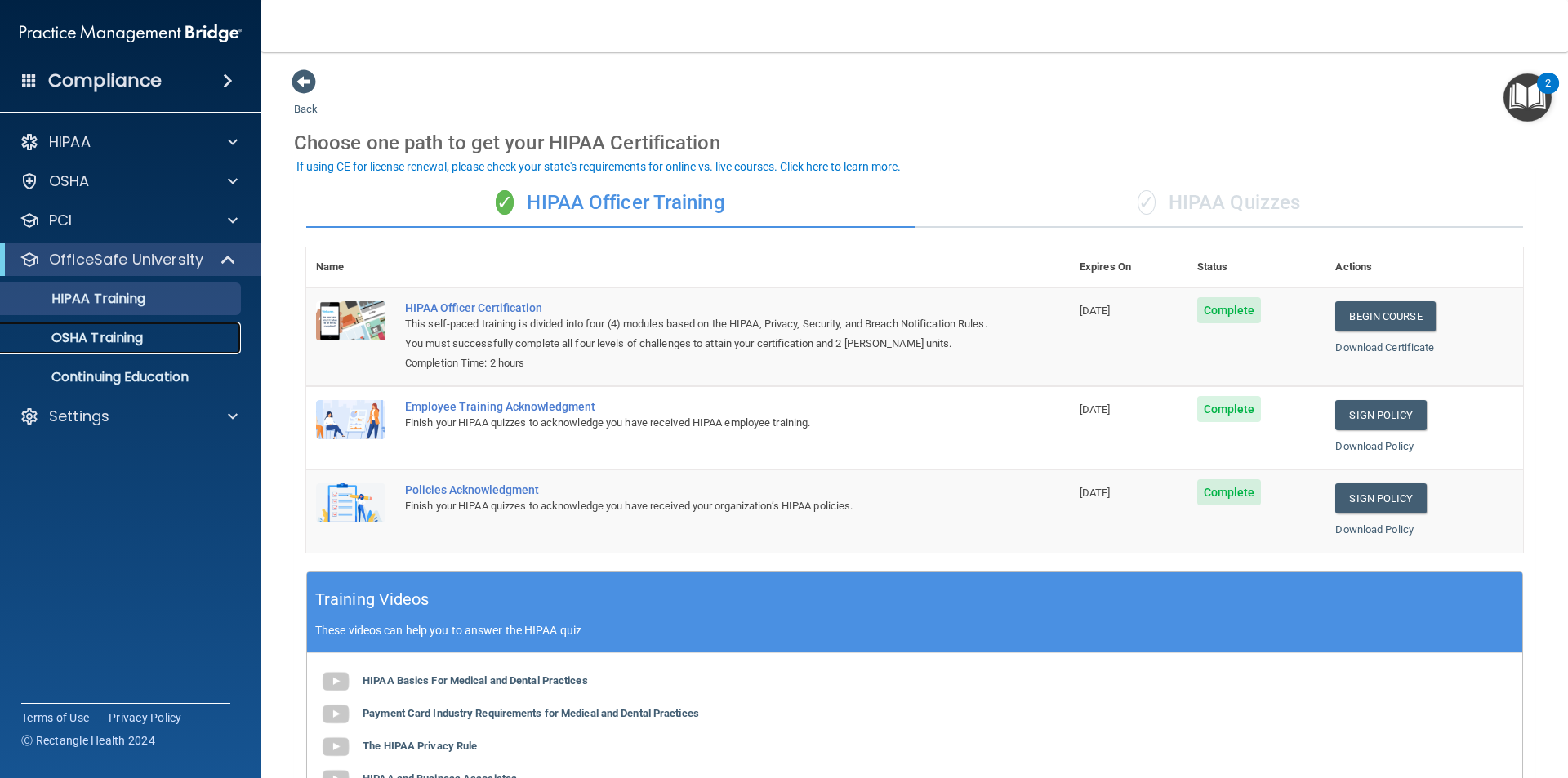
click at [88, 331] on p "OSHA Training" at bounding box center [76, 337] width 133 height 16
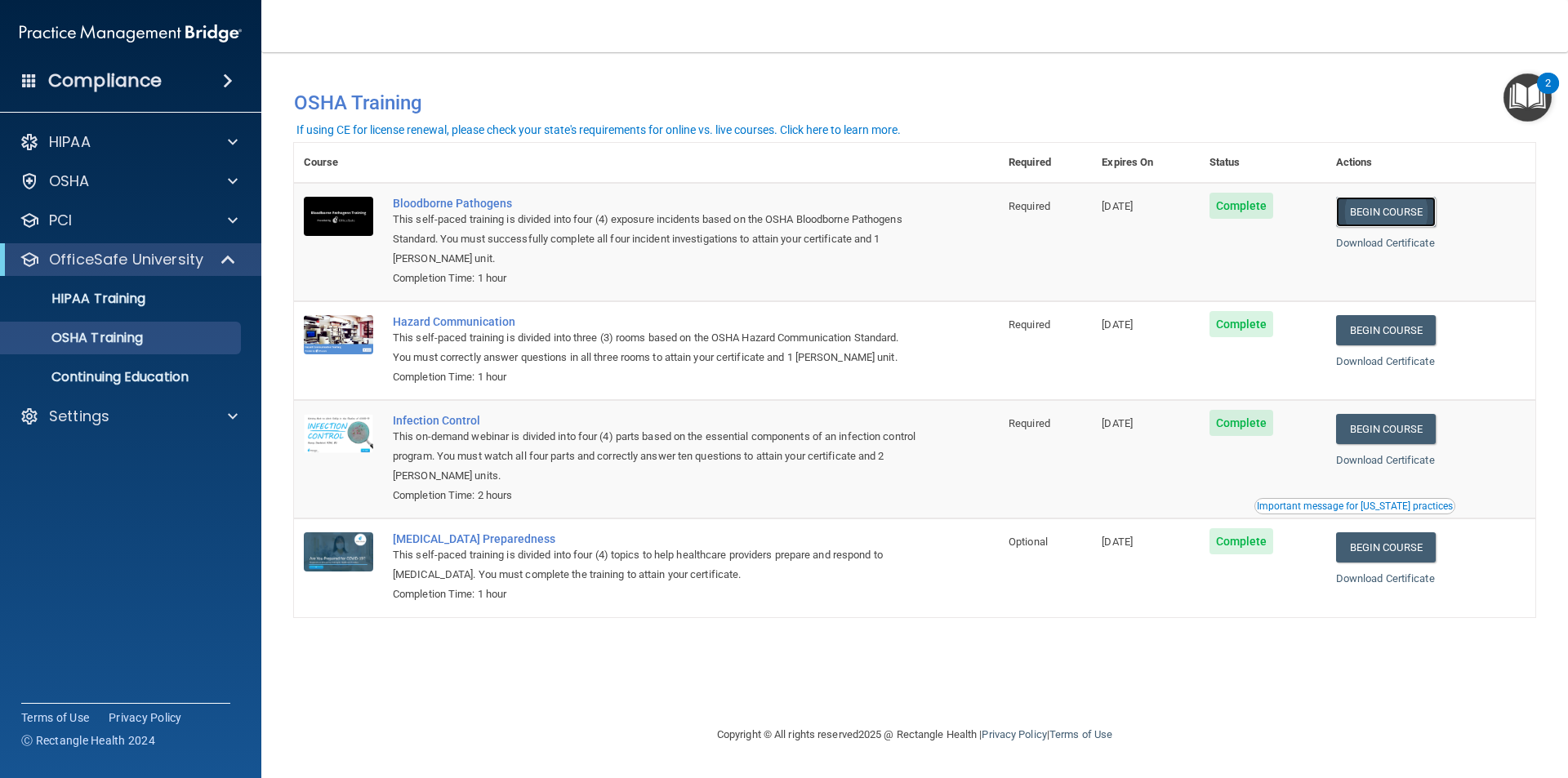
click at [1413, 209] on link "Begin Course" at bounding box center [1385, 212] width 99 height 31
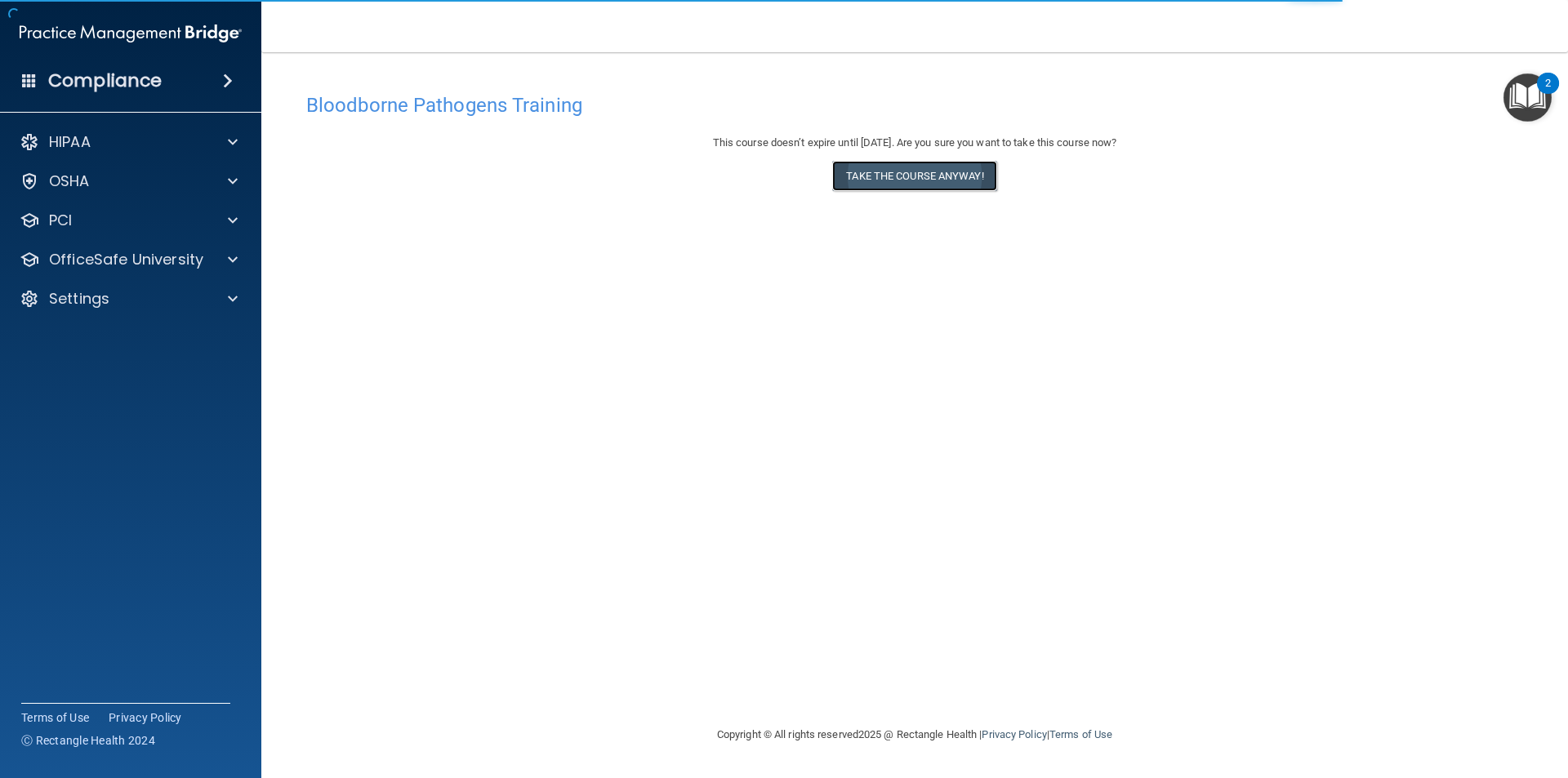
click at [906, 179] on button "Take the course anyway!" at bounding box center [914, 176] width 164 height 31
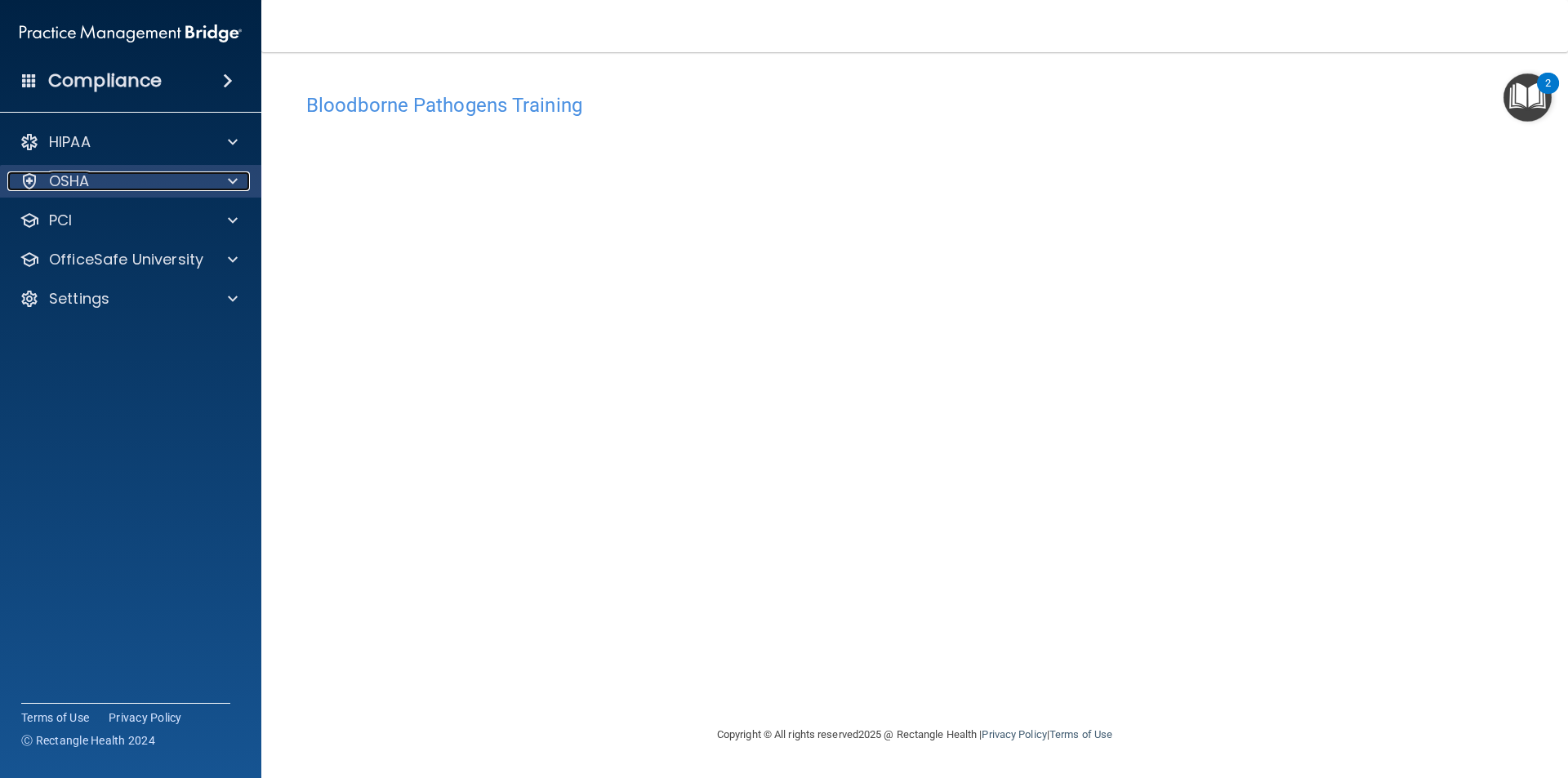
click at [236, 176] on span at bounding box center [233, 181] width 10 height 20
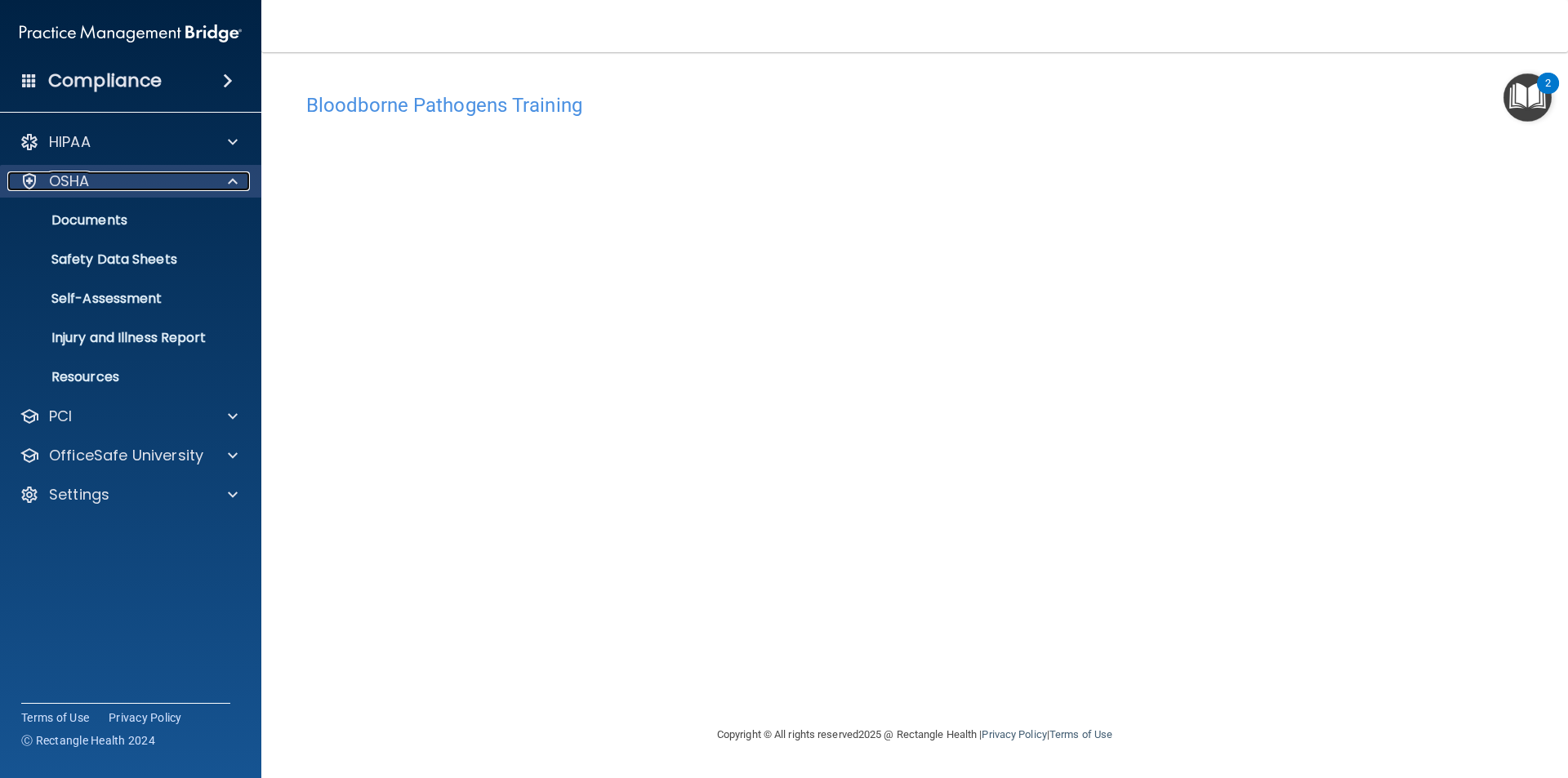
click at [119, 172] on div "OSHA" at bounding box center [109, 181] width 202 height 20
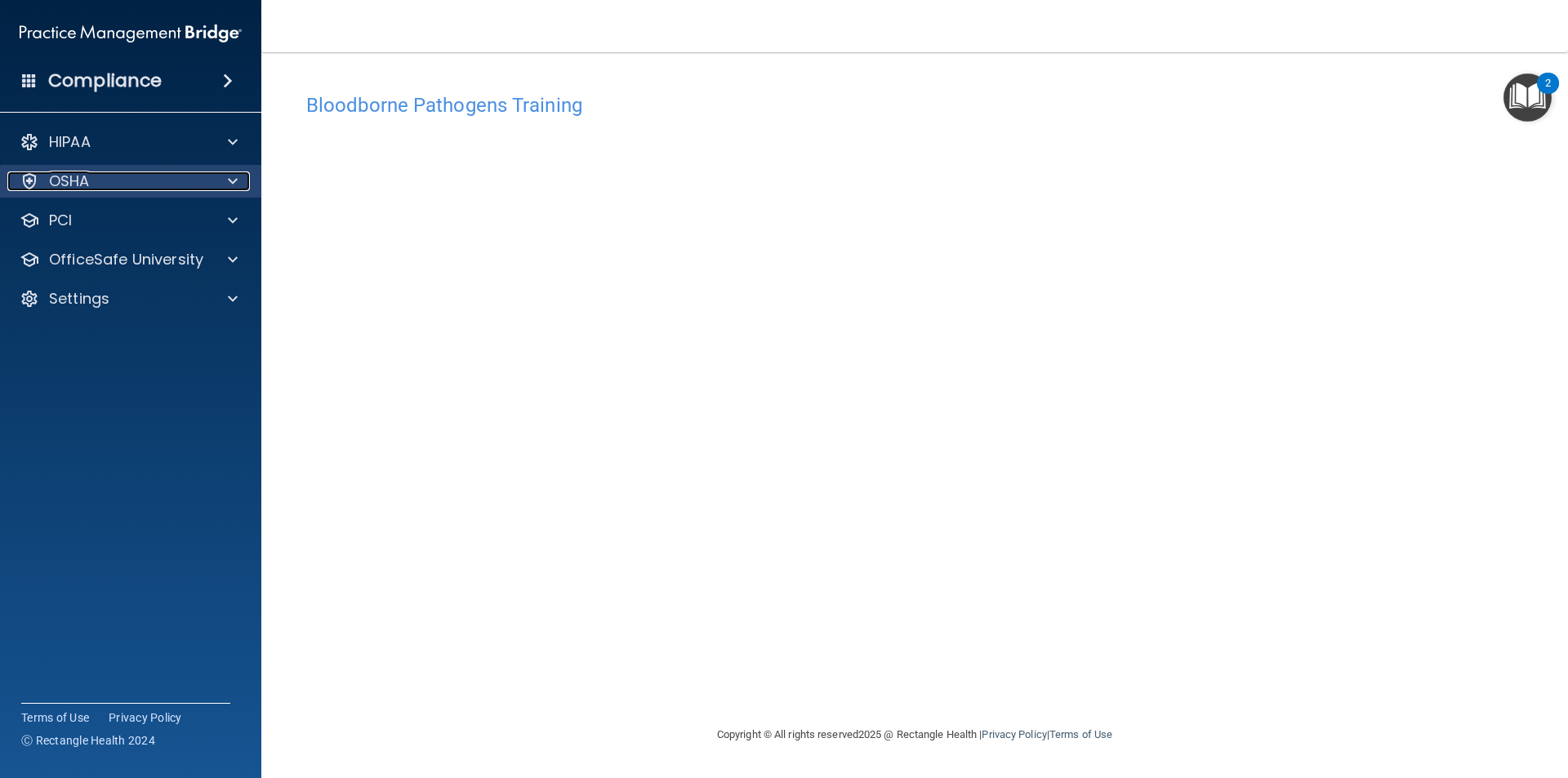
click at [102, 182] on div "OSHA" at bounding box center [109, 181] width 202 height 20
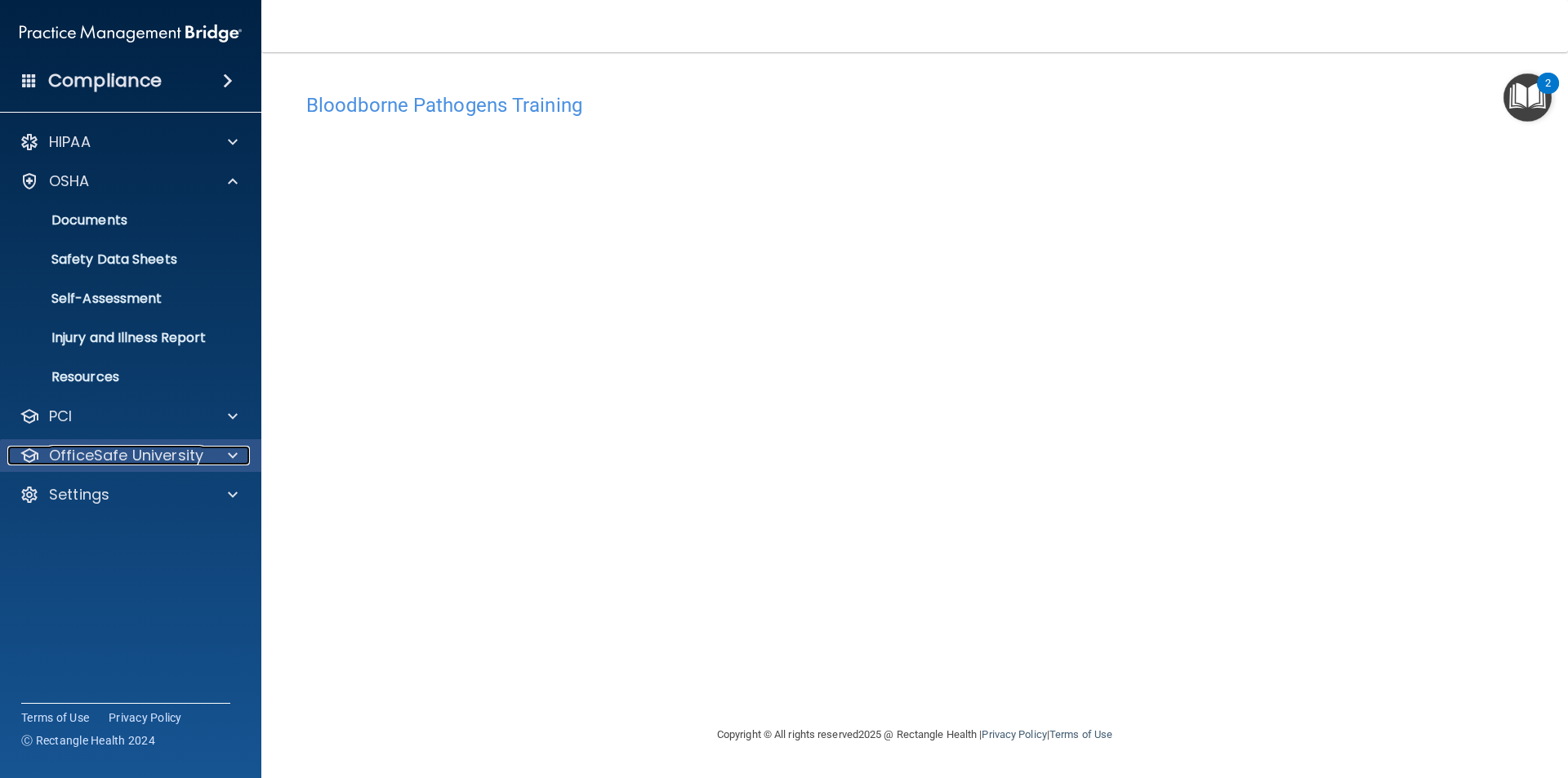
click at [207, 452] on div "OfficeSafe University" at bounding box center [109, 455] width 202 height 20
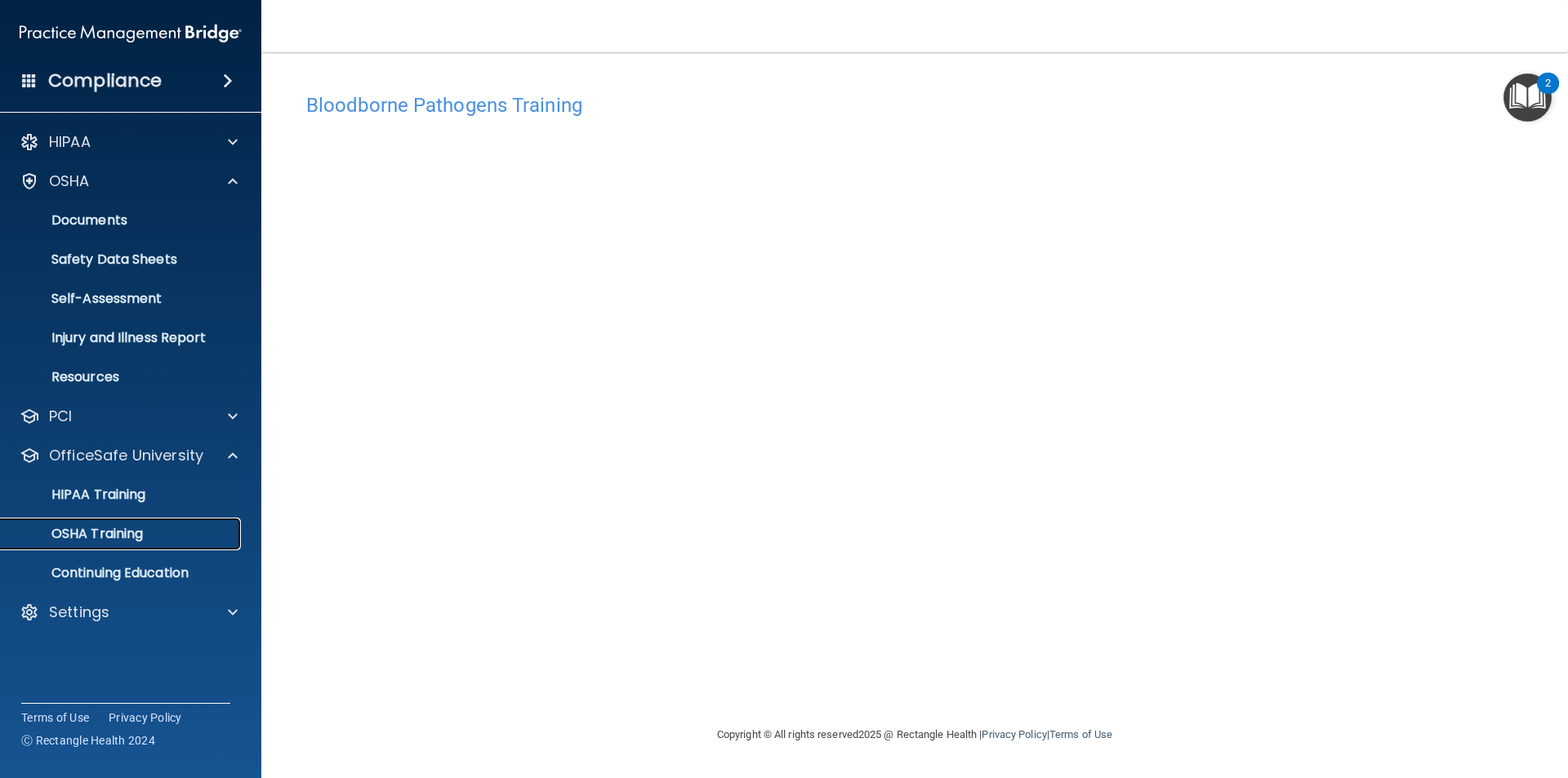
click at [72, 533] on p "OSHA Training" at bounding box center [76, 533] width 133 height 16
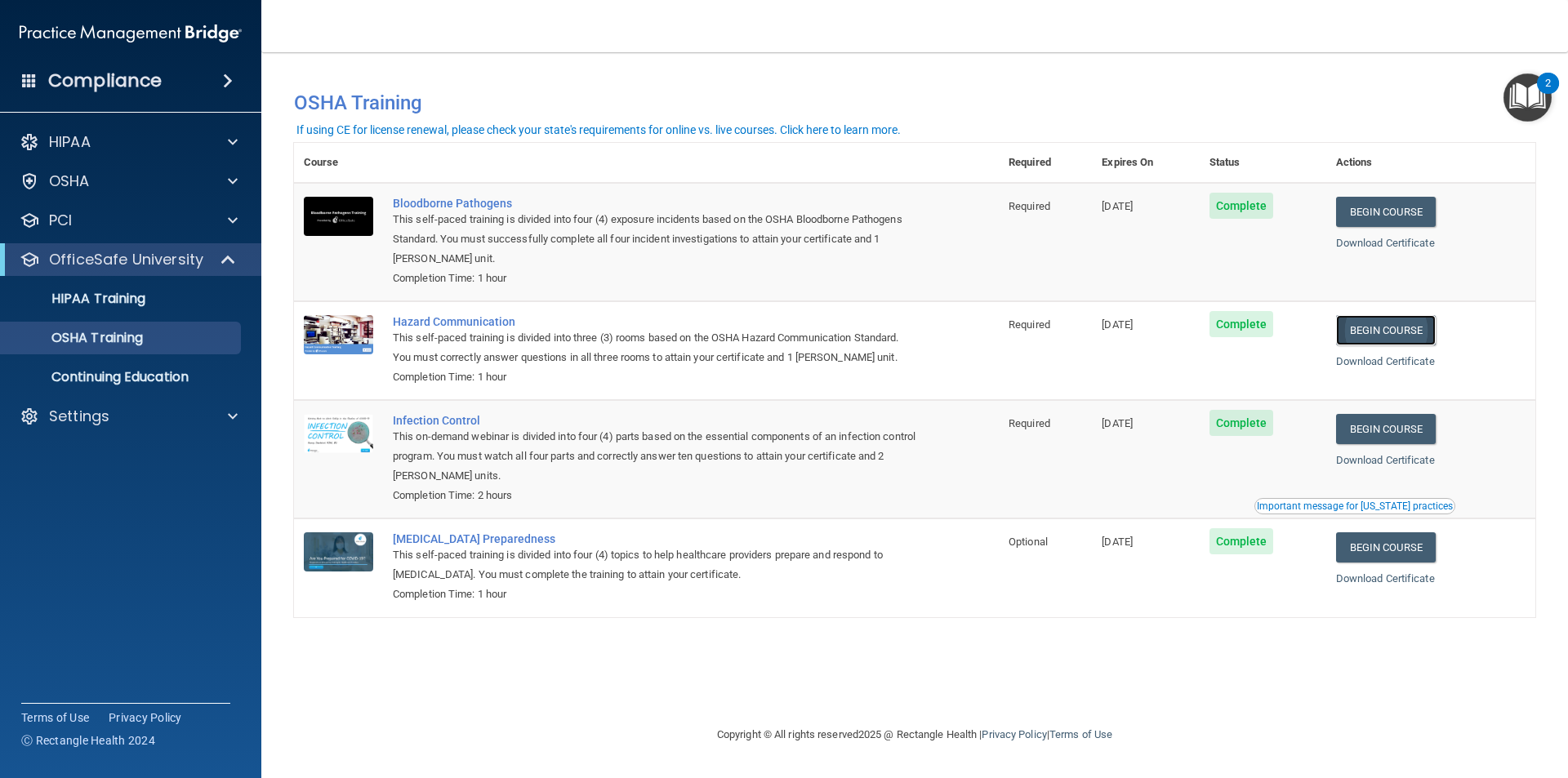
click at [1406, 326] on link "Begin Course" at bounding box center [1385, 330] width 99 height 31
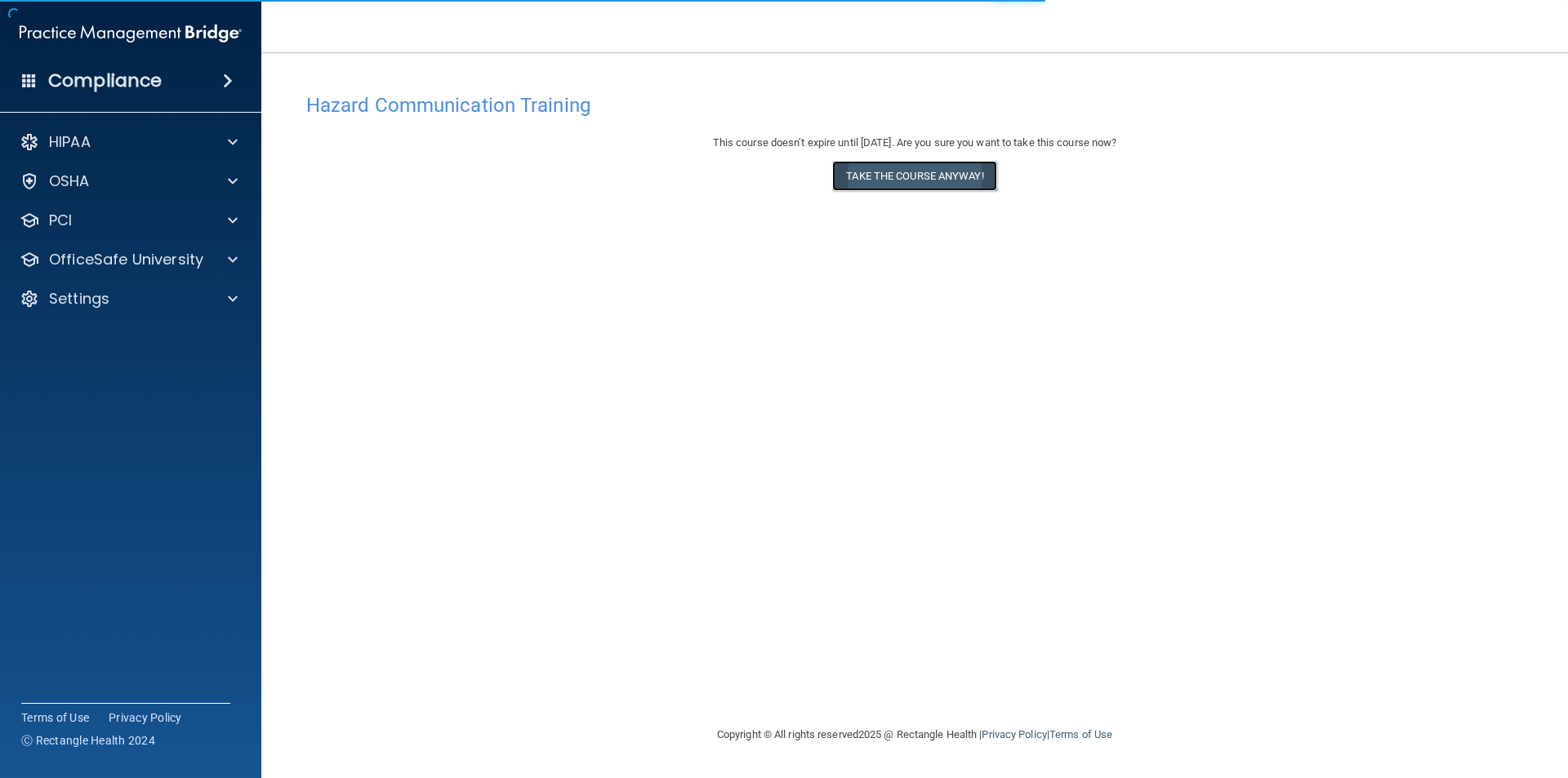
click at [968, 187] on button "Take the course anyway!" at bounding box center [914, 176] width 164 height 31
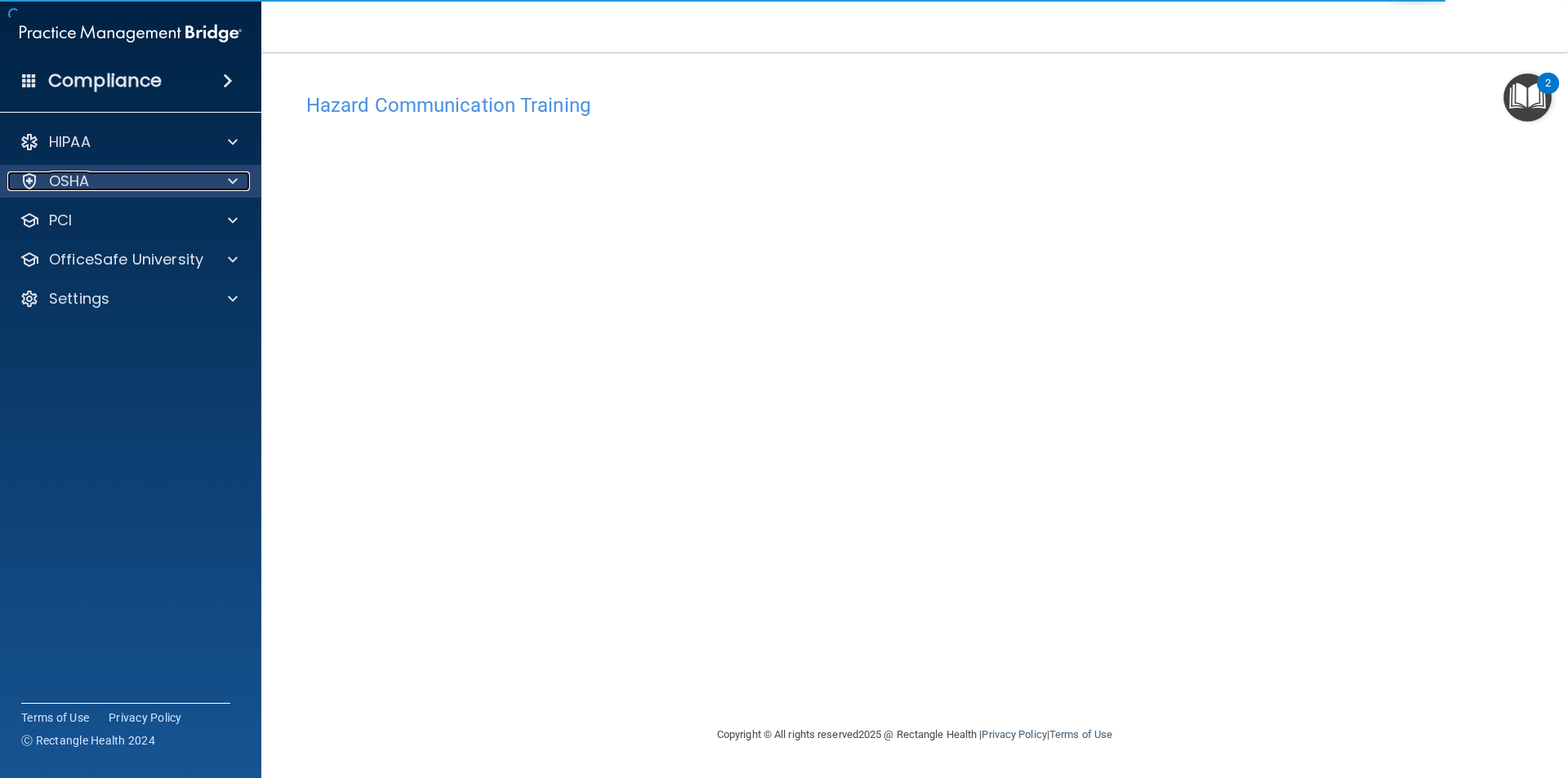
click at [148, 178] on div "OSHA" at bounding box center [109, 181] width 202 height 20
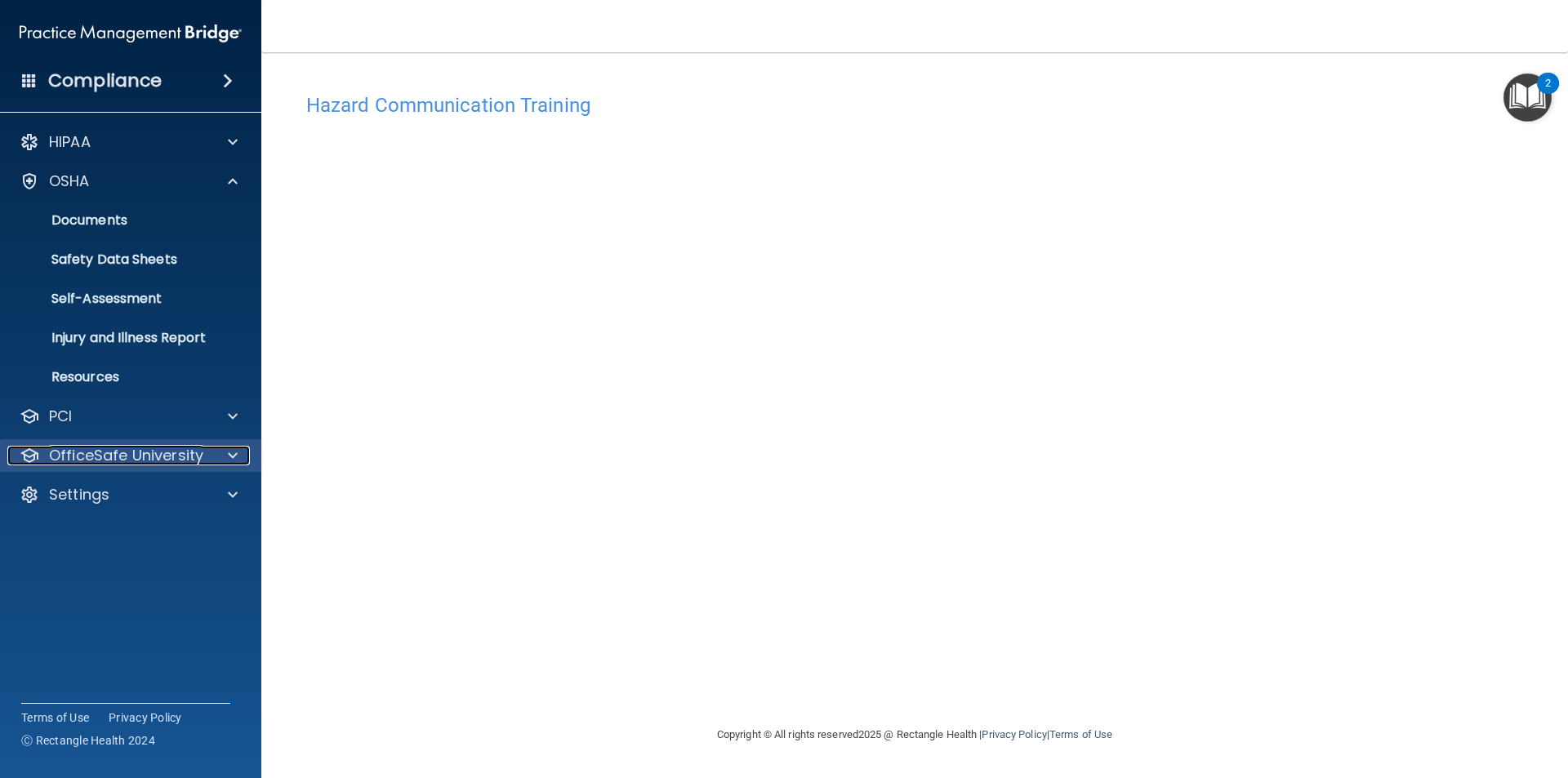
click at [158, 446] on p "OfficeSafe University" at bounding box center [127, 455] width 155 height 20
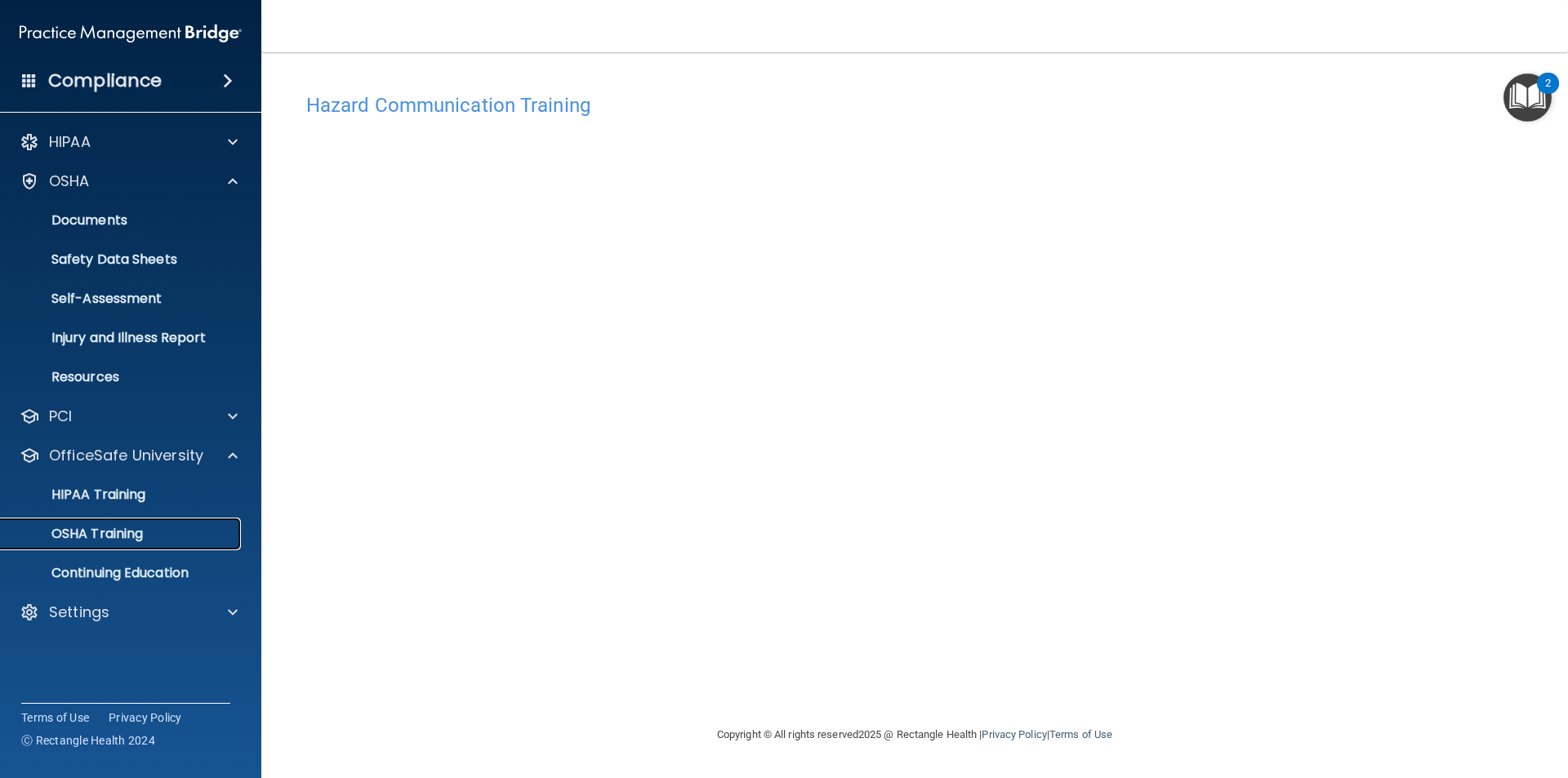
click at [94, 536] on p "OSHA Training" at bounding box center [76, 533] width 133 height 16
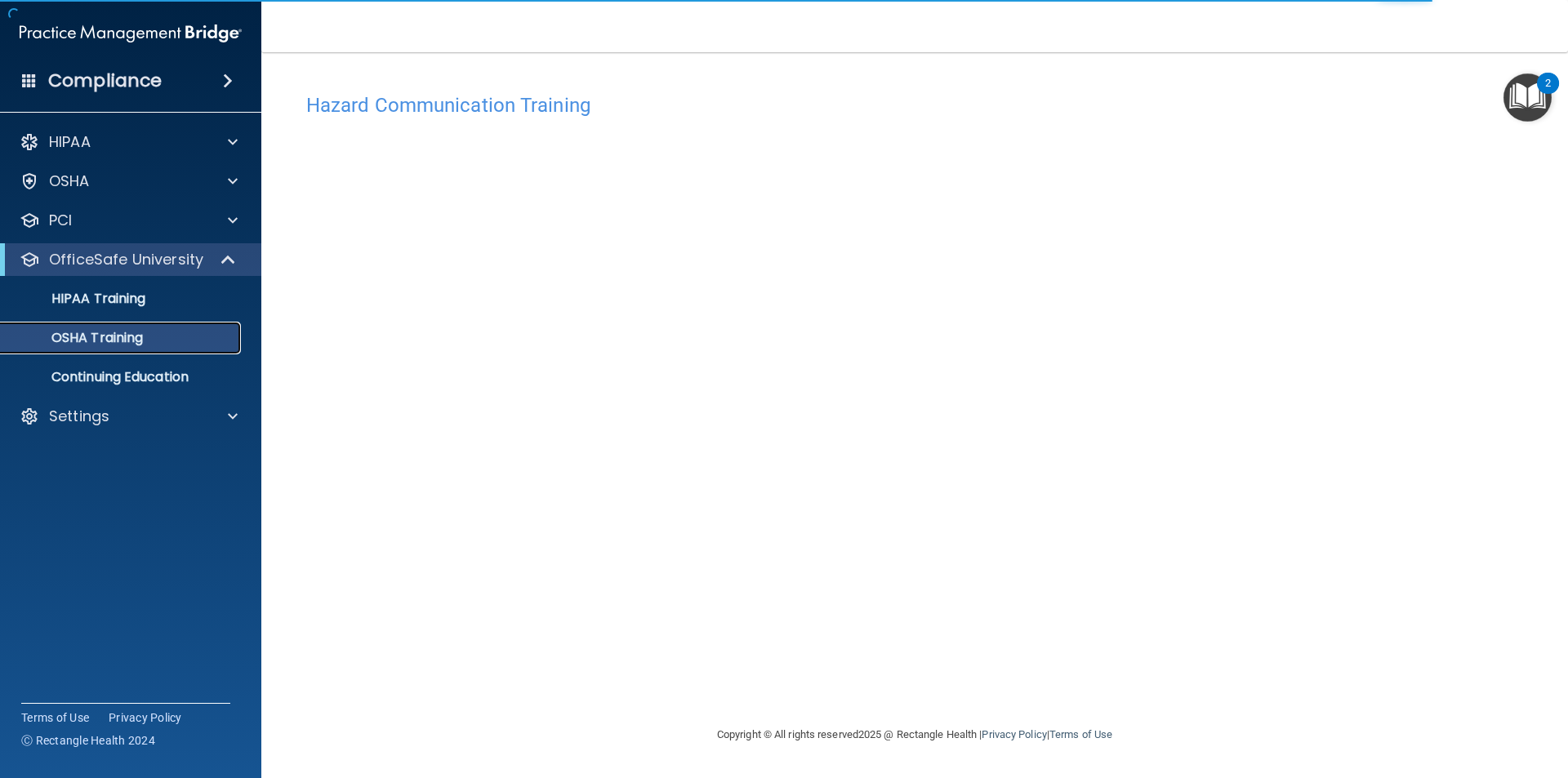
click at [139, 334] on p "OSHA Training" at bounding box center [76, 337] width 133 height 16
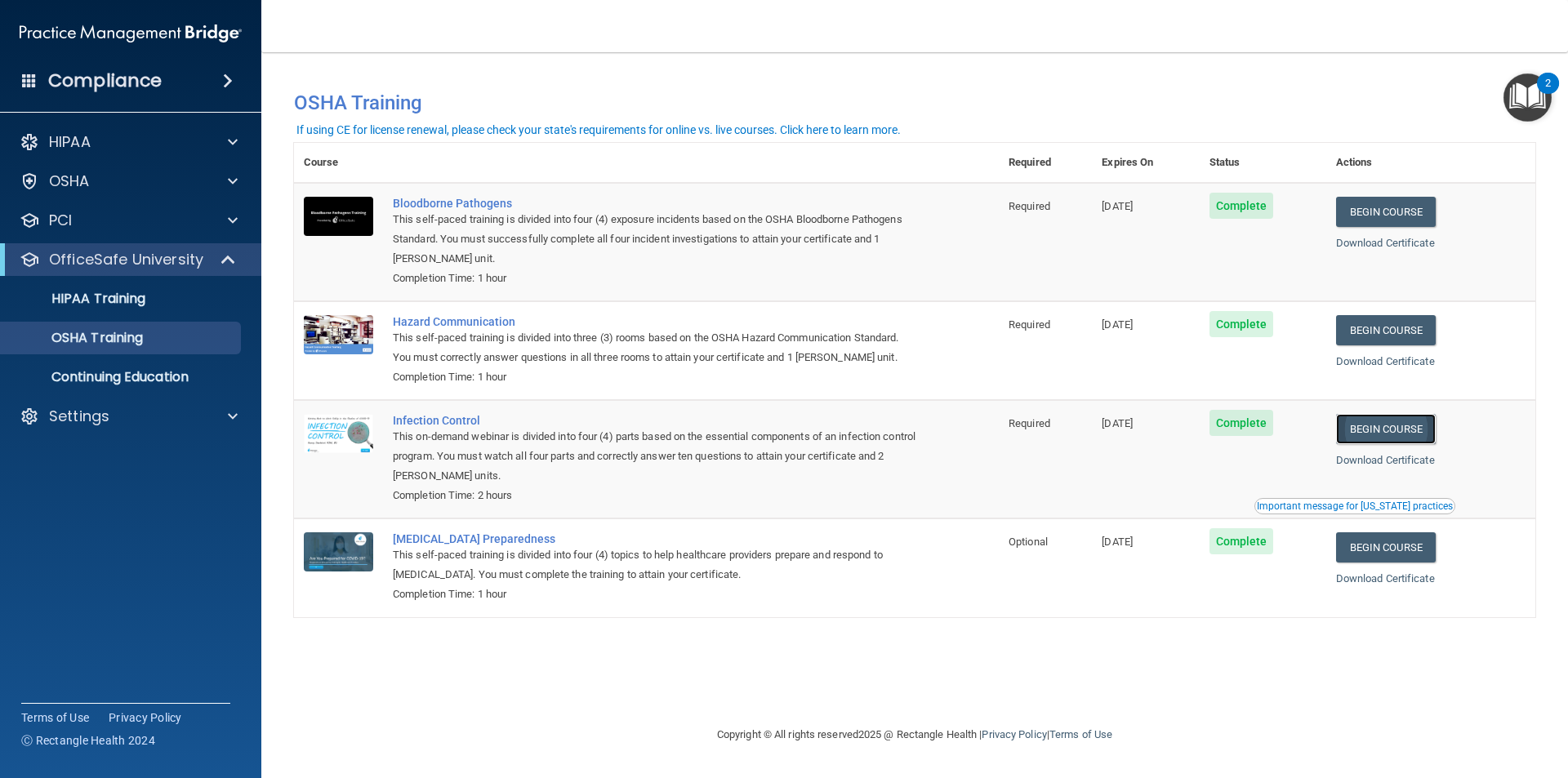
click at [1418, 434] on link "Begin Course" at bounding box center [1385, 429] width 99 height 31
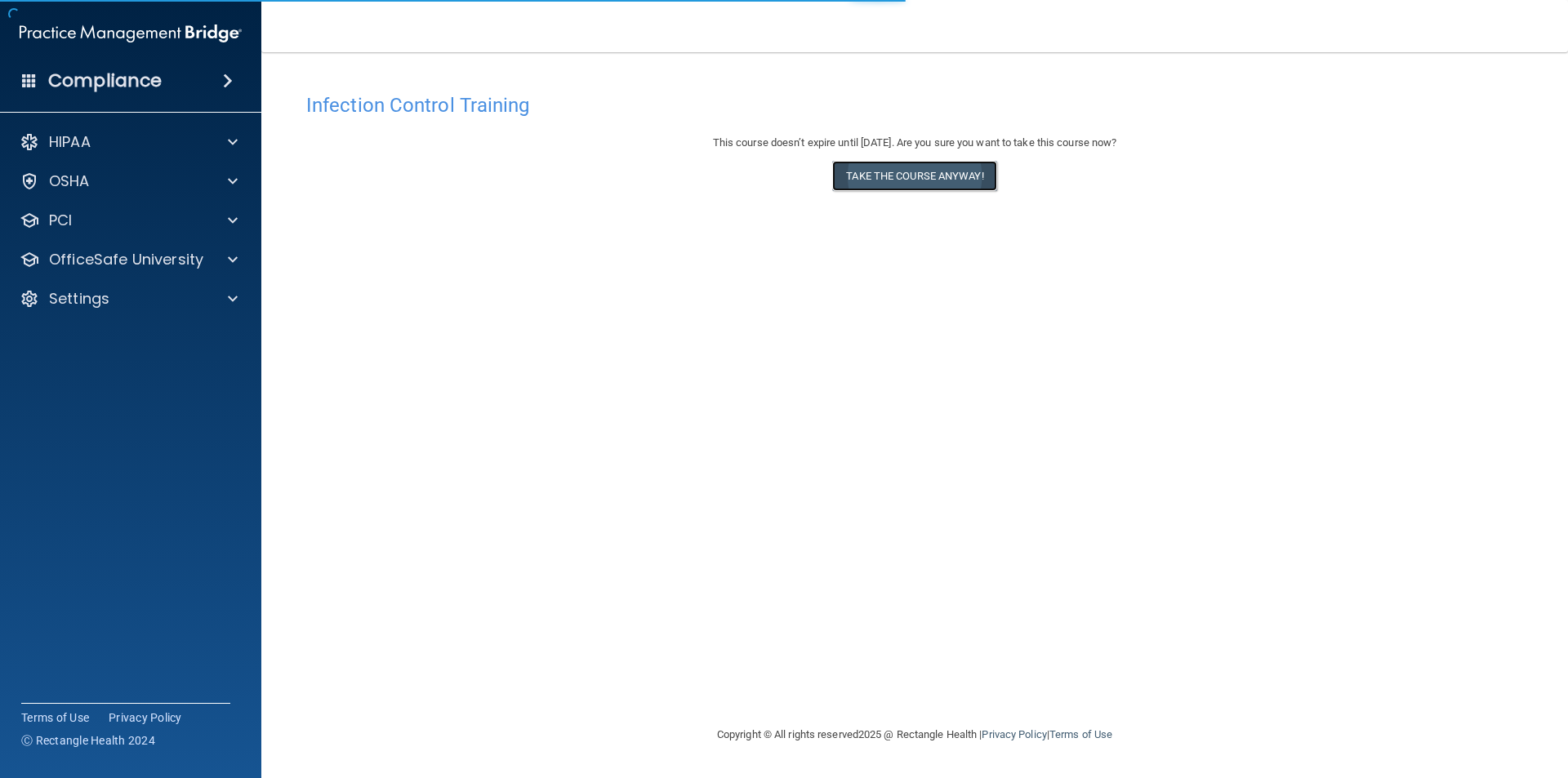
click at [884, 170] on button "Take the course anyway!" at bounding box center [914, 176] width 164 height 31
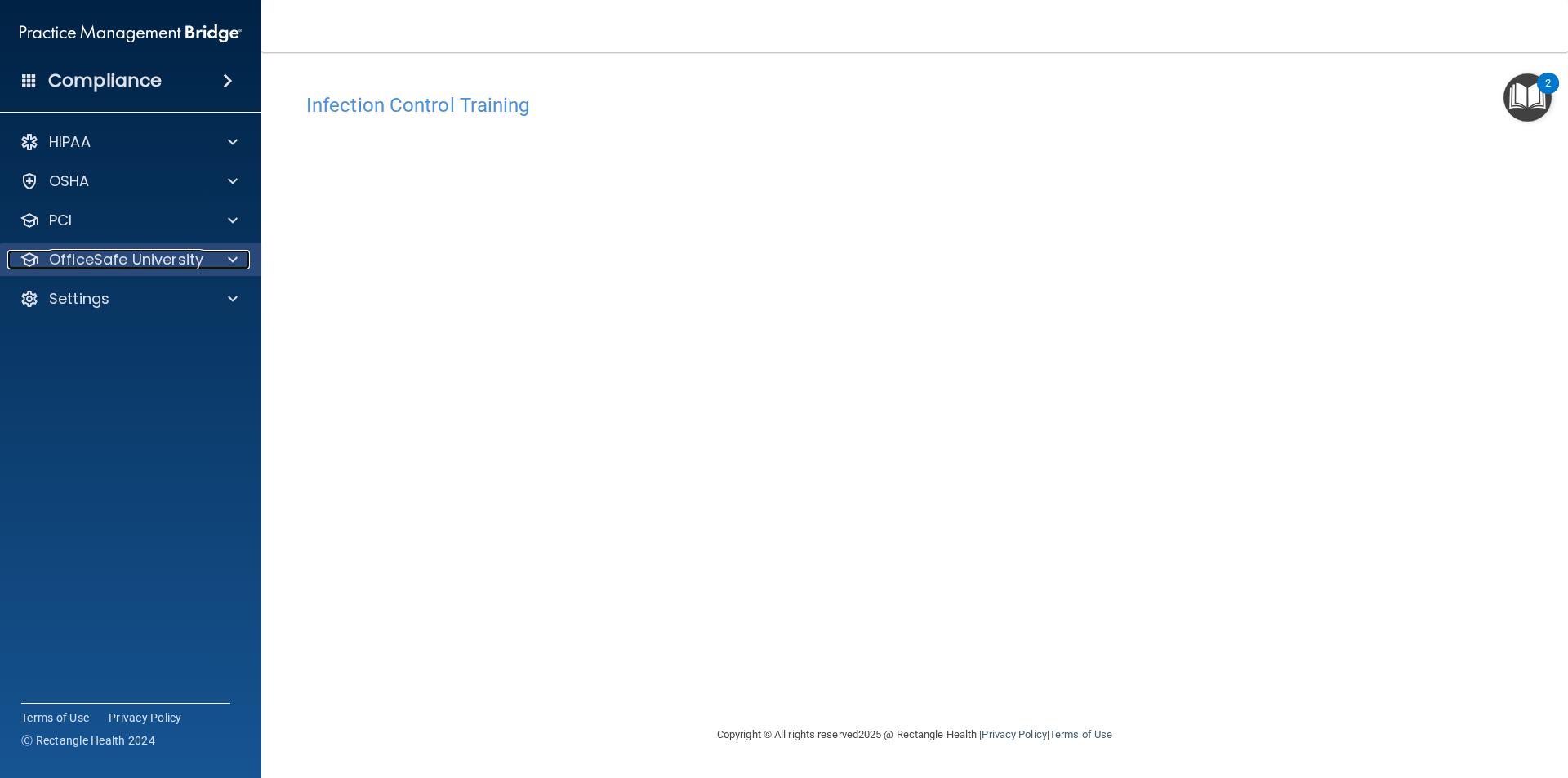
click at [152, 264] on p "OfficeSafe University" at bounding box center [127, 259] width 155 height 20
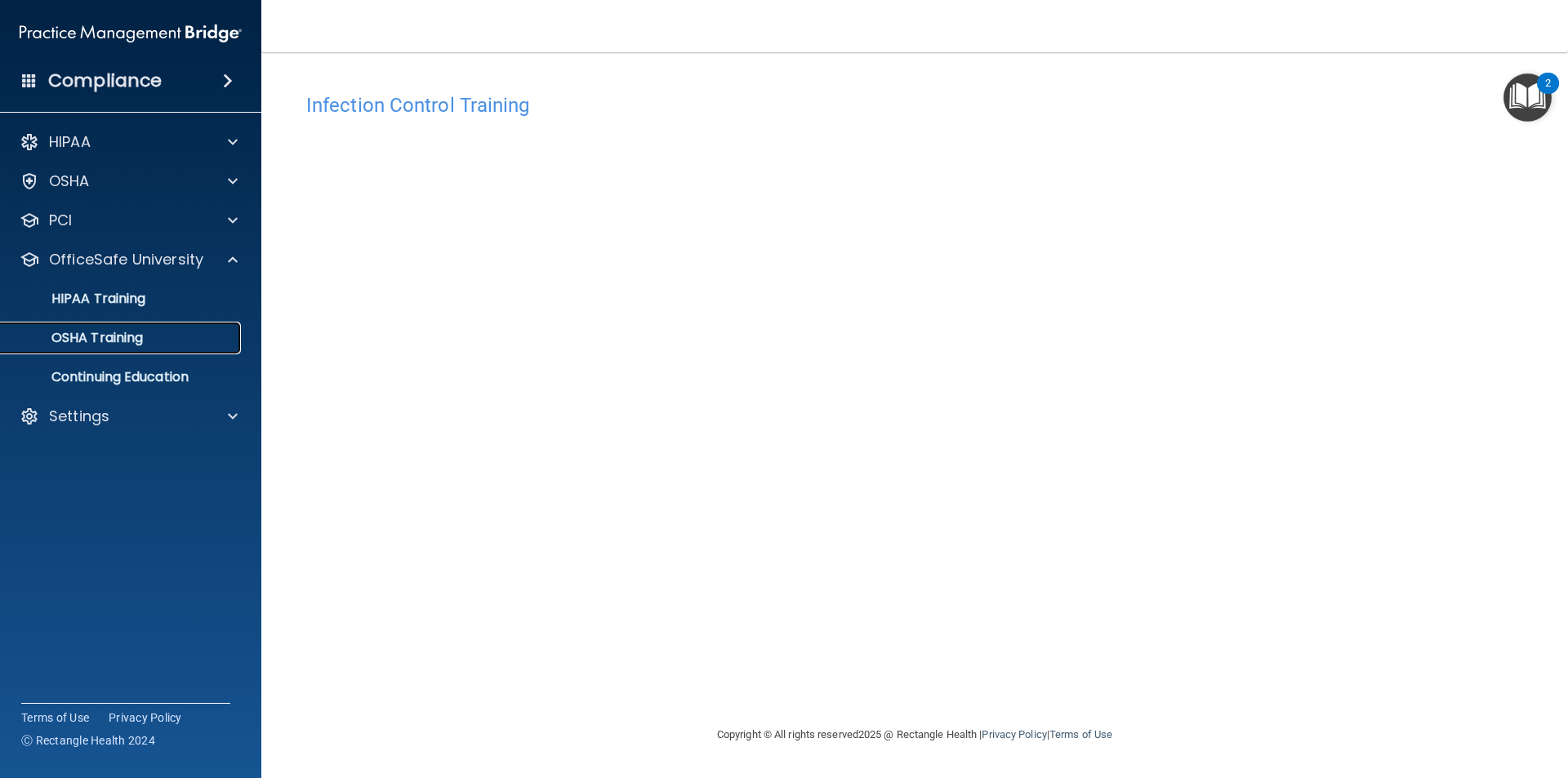
click at [138, 340] on p "OSHA Training" at bounding box center [76, 337] width 133 height 16
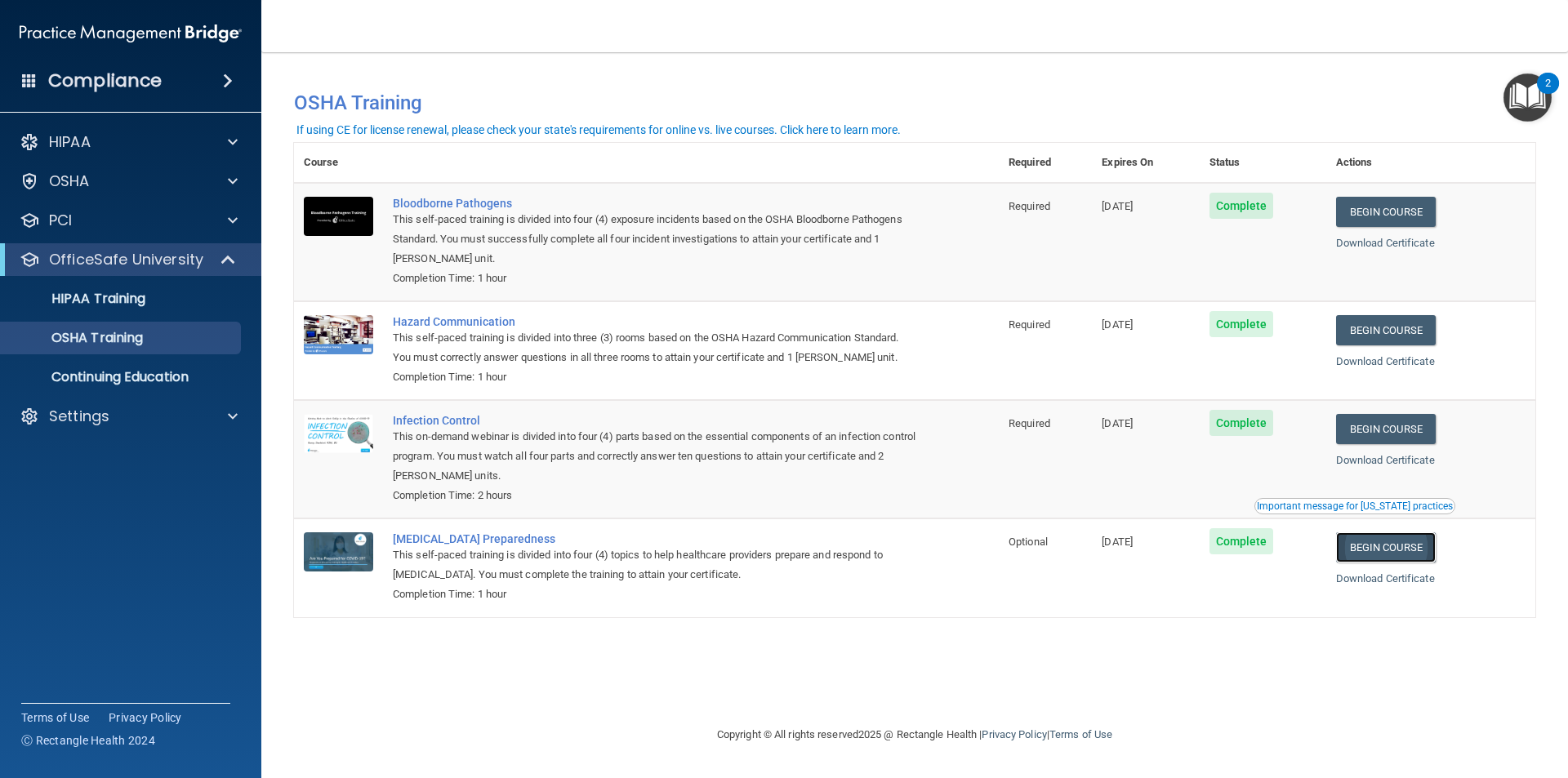
click at [1396, 550] on link "Begin Course" at bounding box center [1385, 547] width 99 height 31
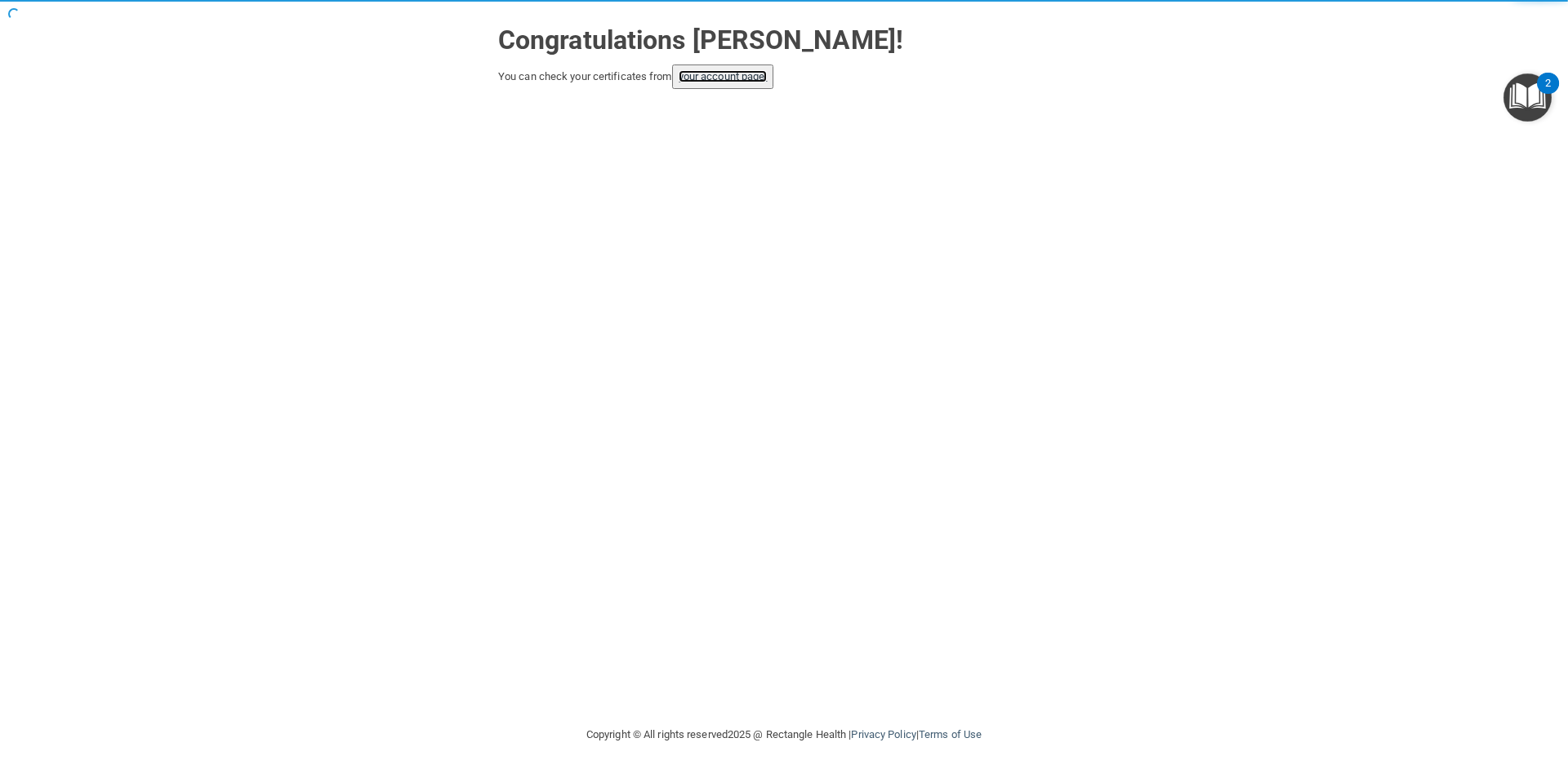
click at [721, 78] on link "your account page!" at bounding box center [722, 76] width 89 height 12
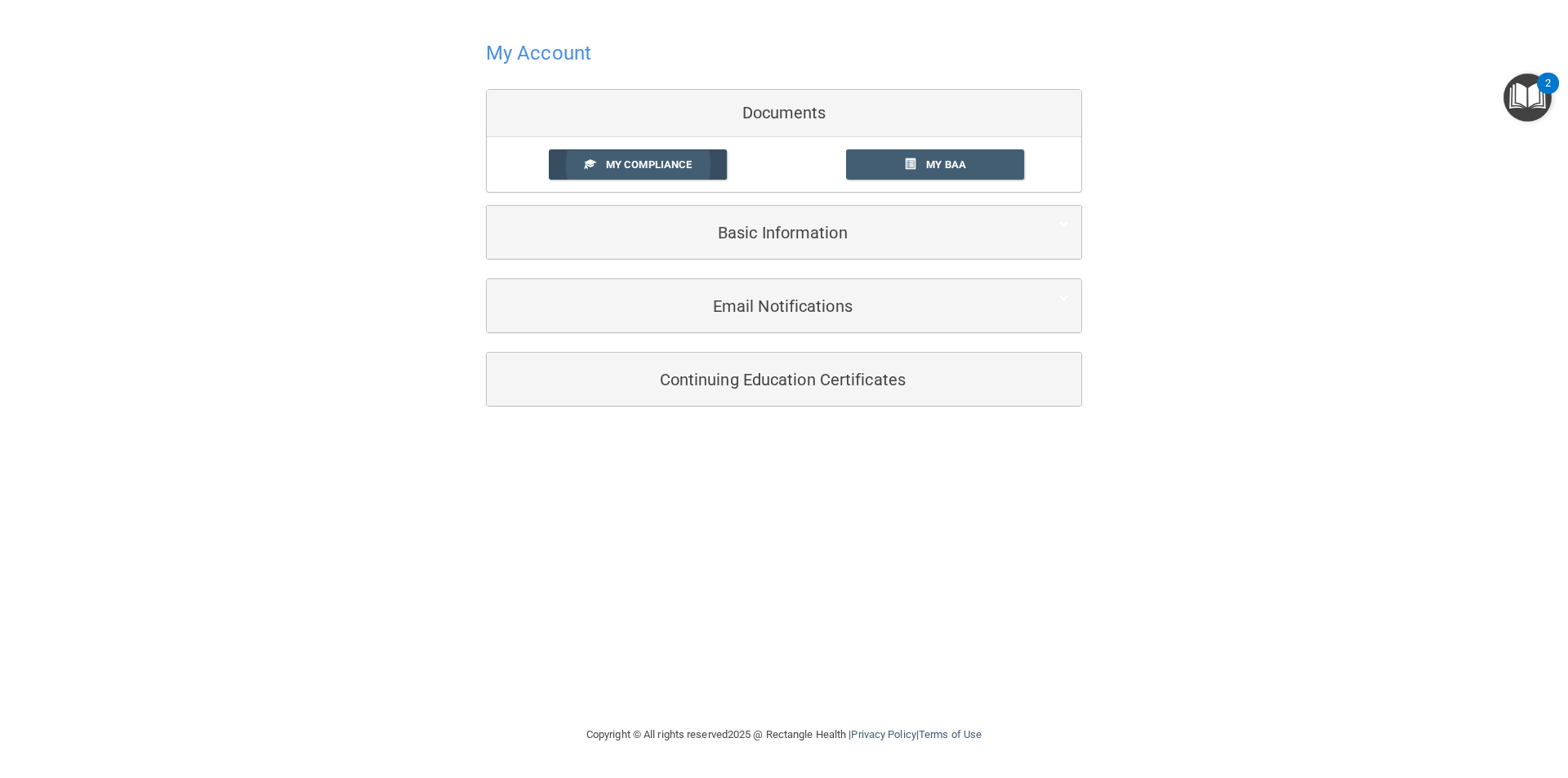
click at [662, 170] on span "My Compliance" at bounding box center [648, 164] width 86 height 12
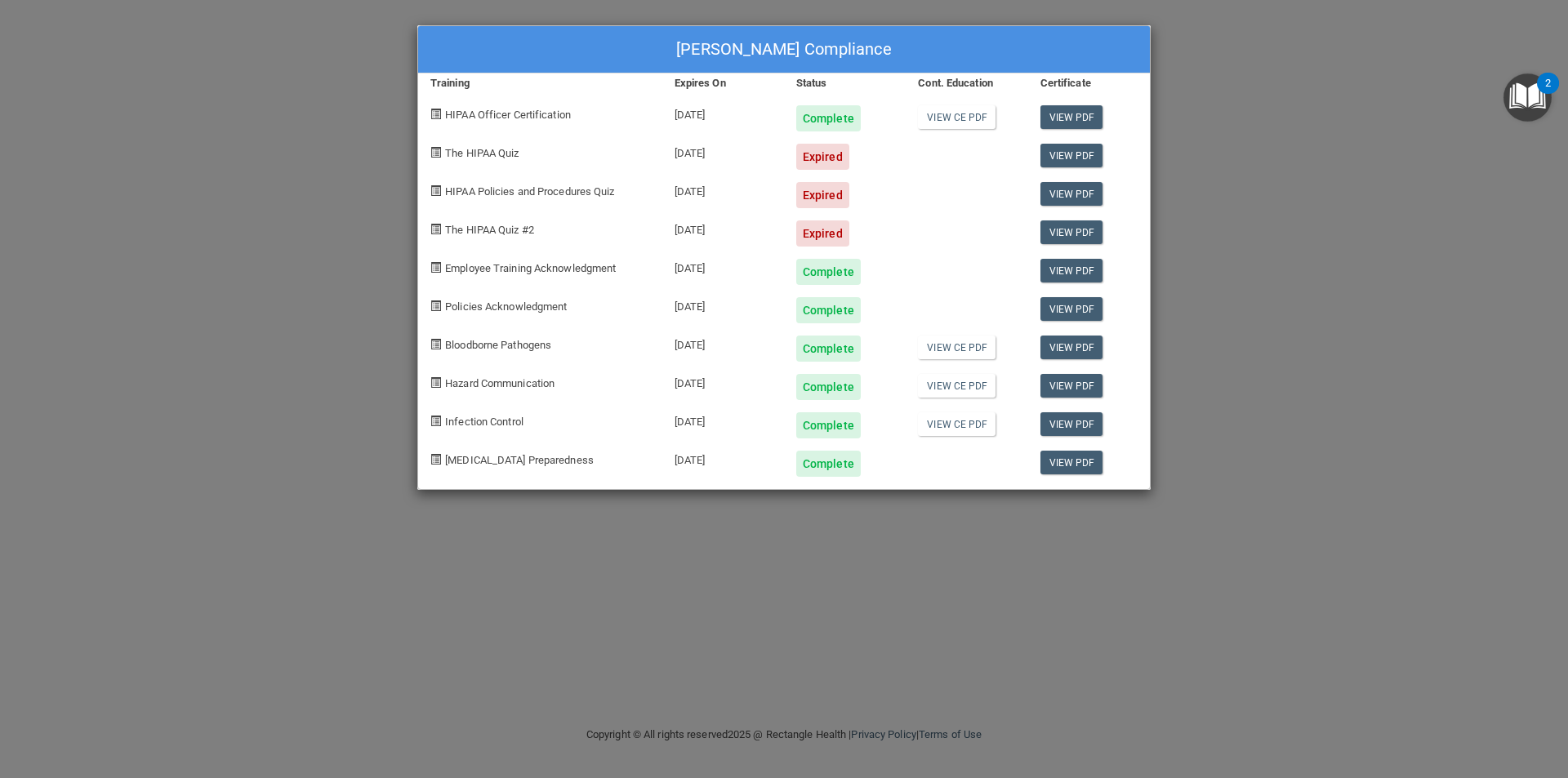
click at [1441, 166] on div "Kayla Woody's Compliance Training Expires On Status Cont. Education Certificate…" at bounding box center [784, 389] width 1568 height 778
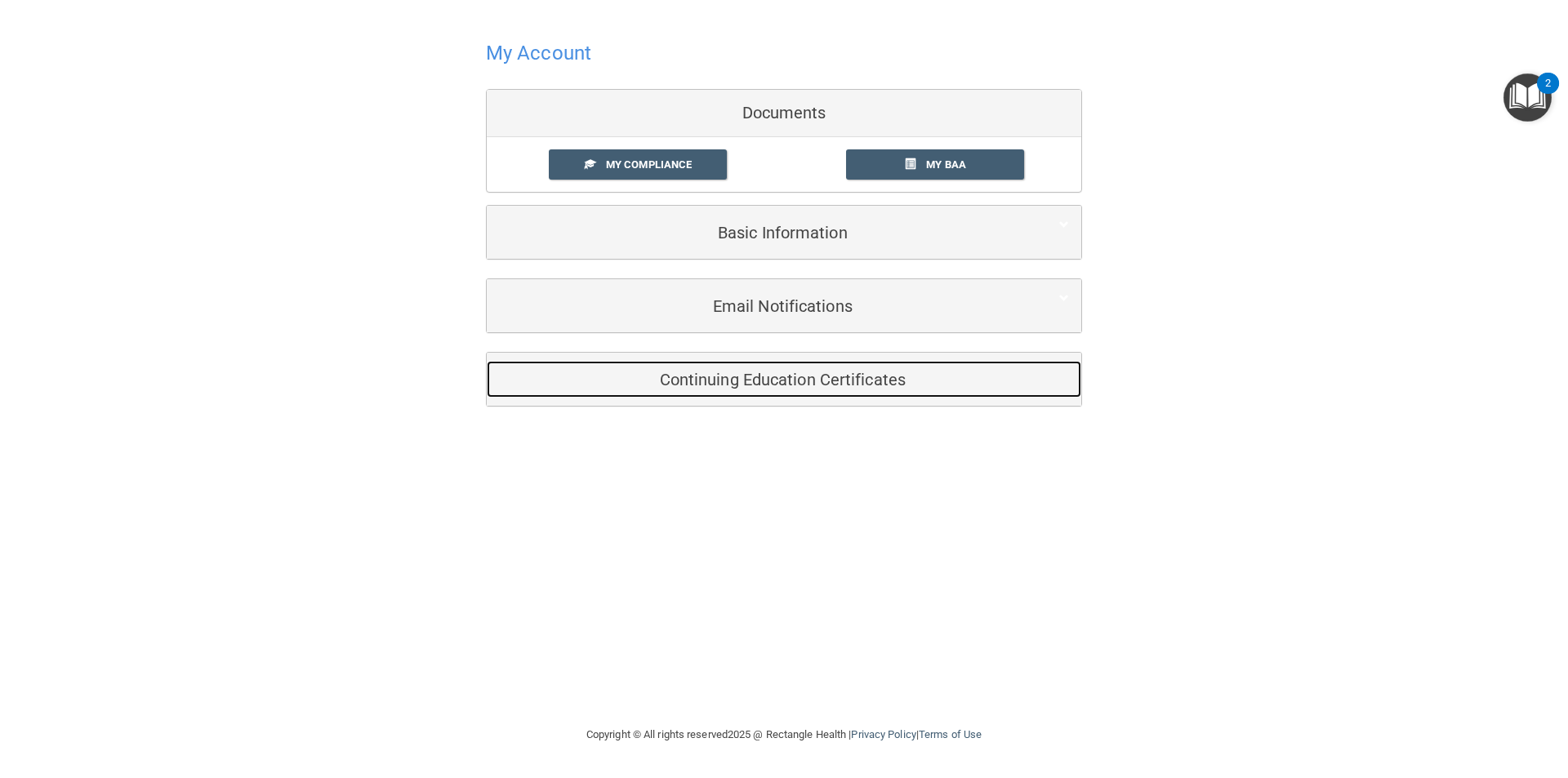
click at [773, 374] on h5 "Continuing Education Certificates" at bounding box center [759, 379] width 520 height 18
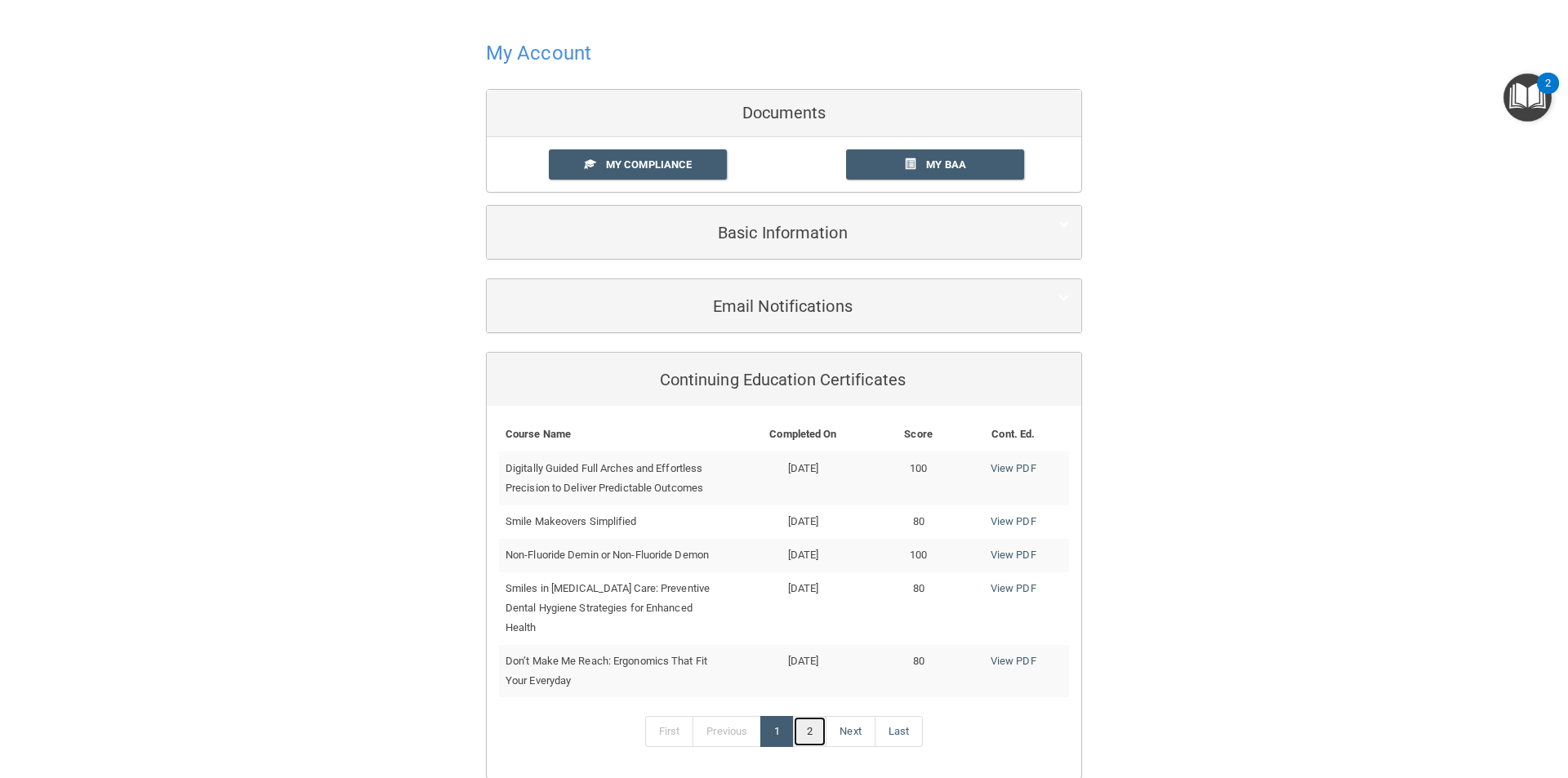
click at [808, 716] on link "2" at bounding box center [809, 731] width 33 height 31
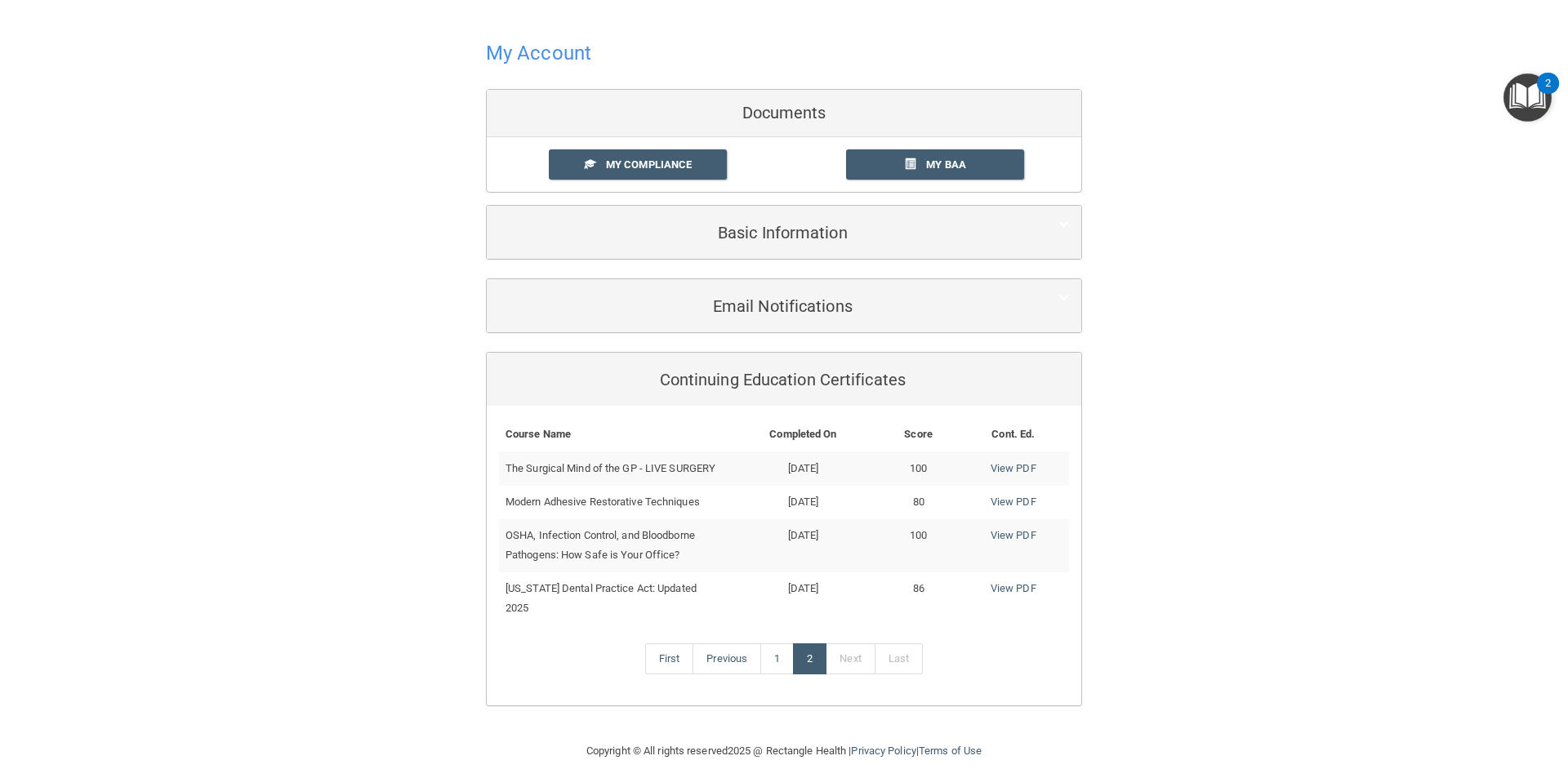
click at [1237, 466] on div "My Account Documents My Compliance My Compliance My BAA Basic Information Full …" at bounding box center [784, 370] width 1503 height 708
click at [670, 643] on link "First" at bounding box center [670, 658] width 49 height 31
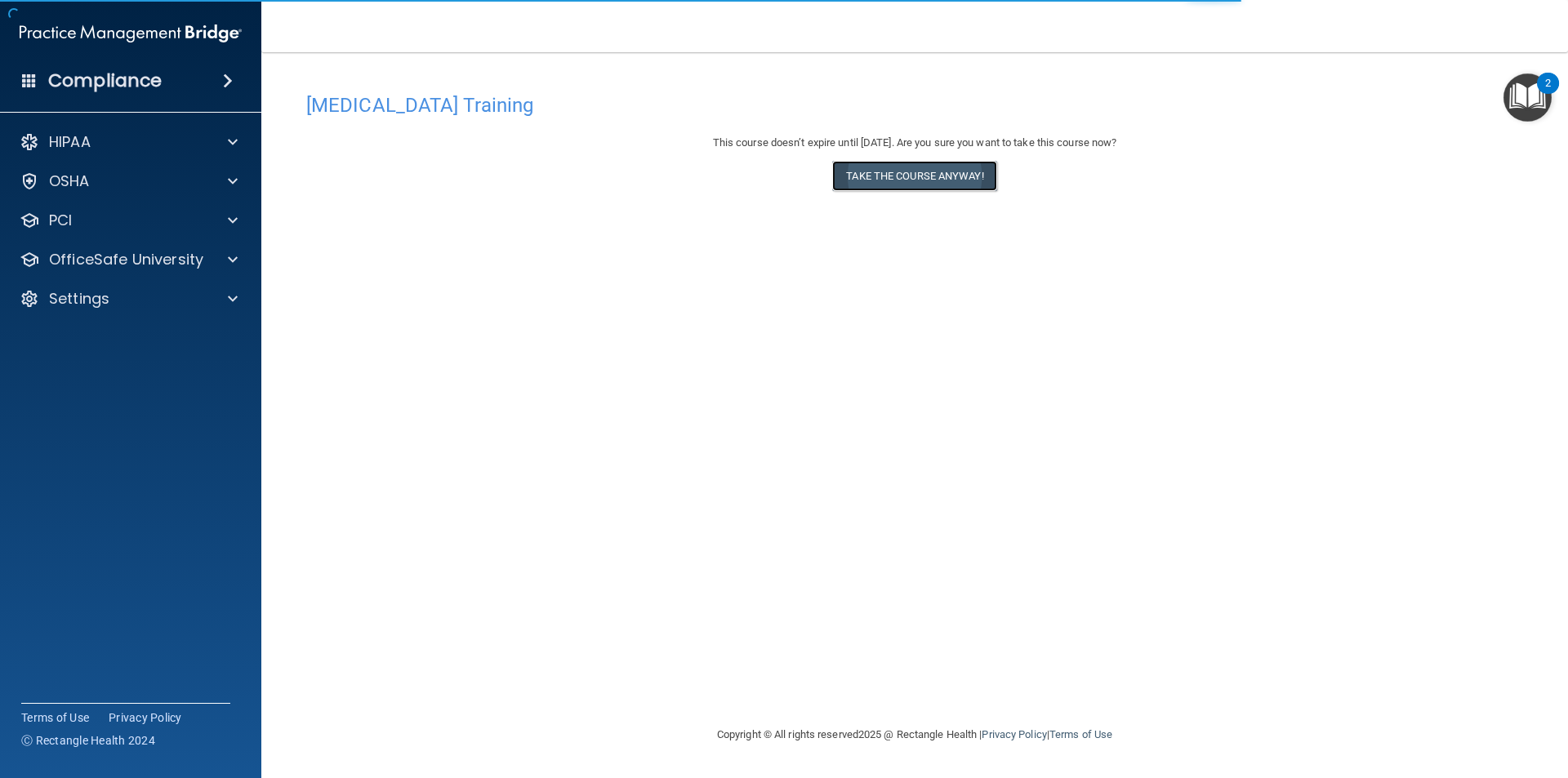
click at [933, 168] on button "Take the course anyway!" at bounding box center [914, 176] width 164 height 31
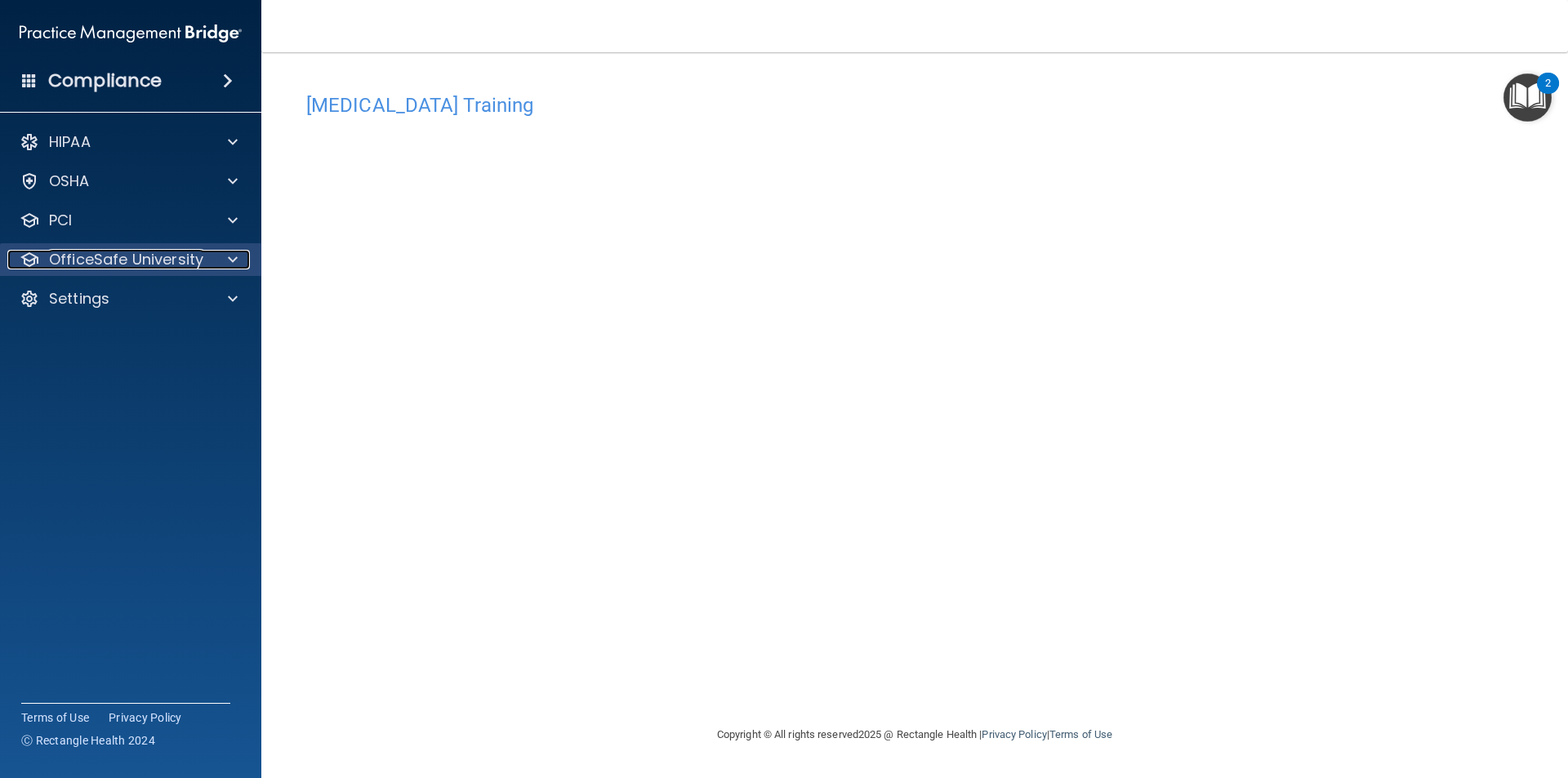
click at [111, 262] on p "OfficeSafe University" at bounding box center [127, 259] width 155 height 20
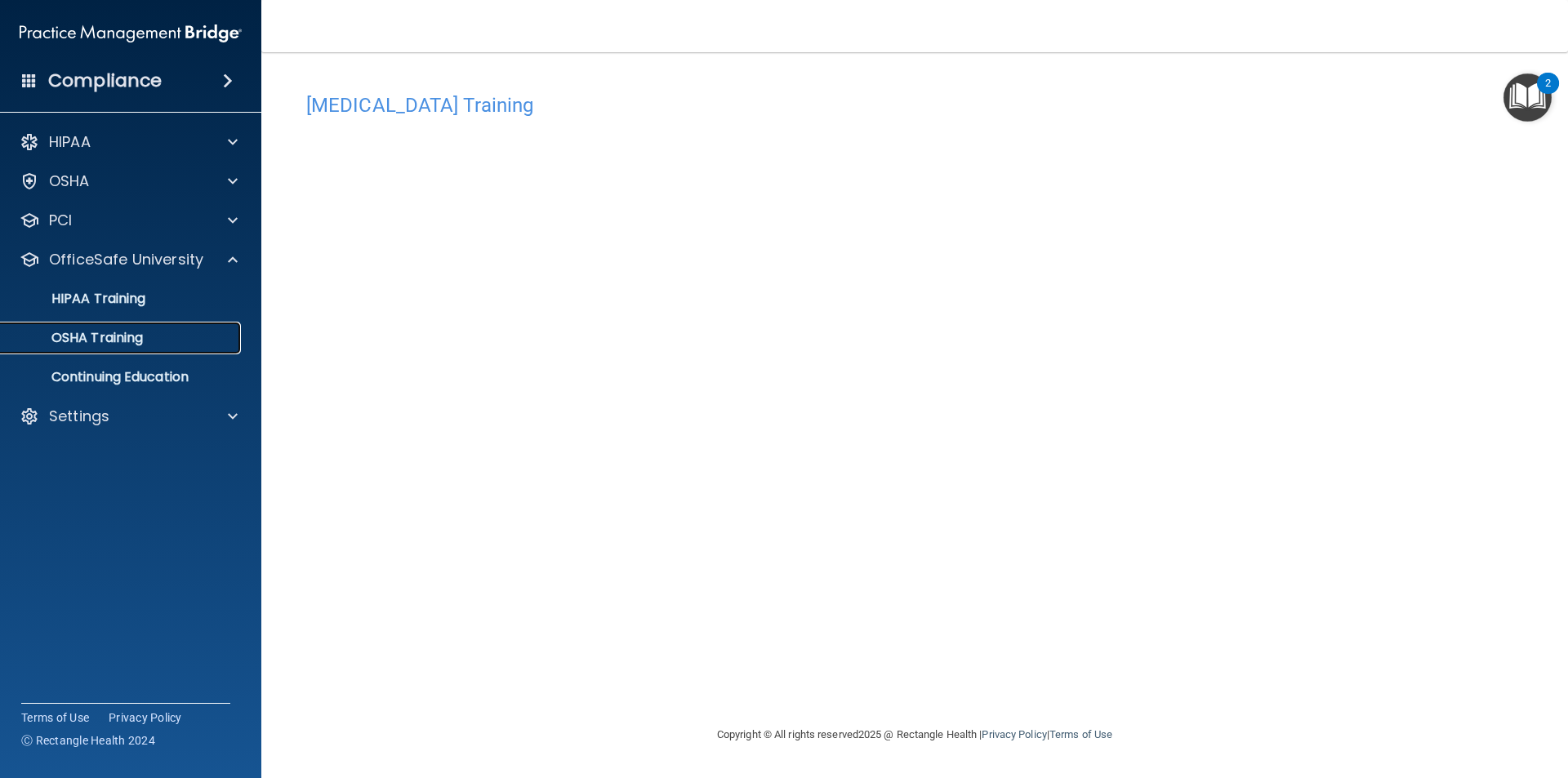
click at [99, 333] on p "OSHA Training" at bounding box center [76, 337] width 133 height 16
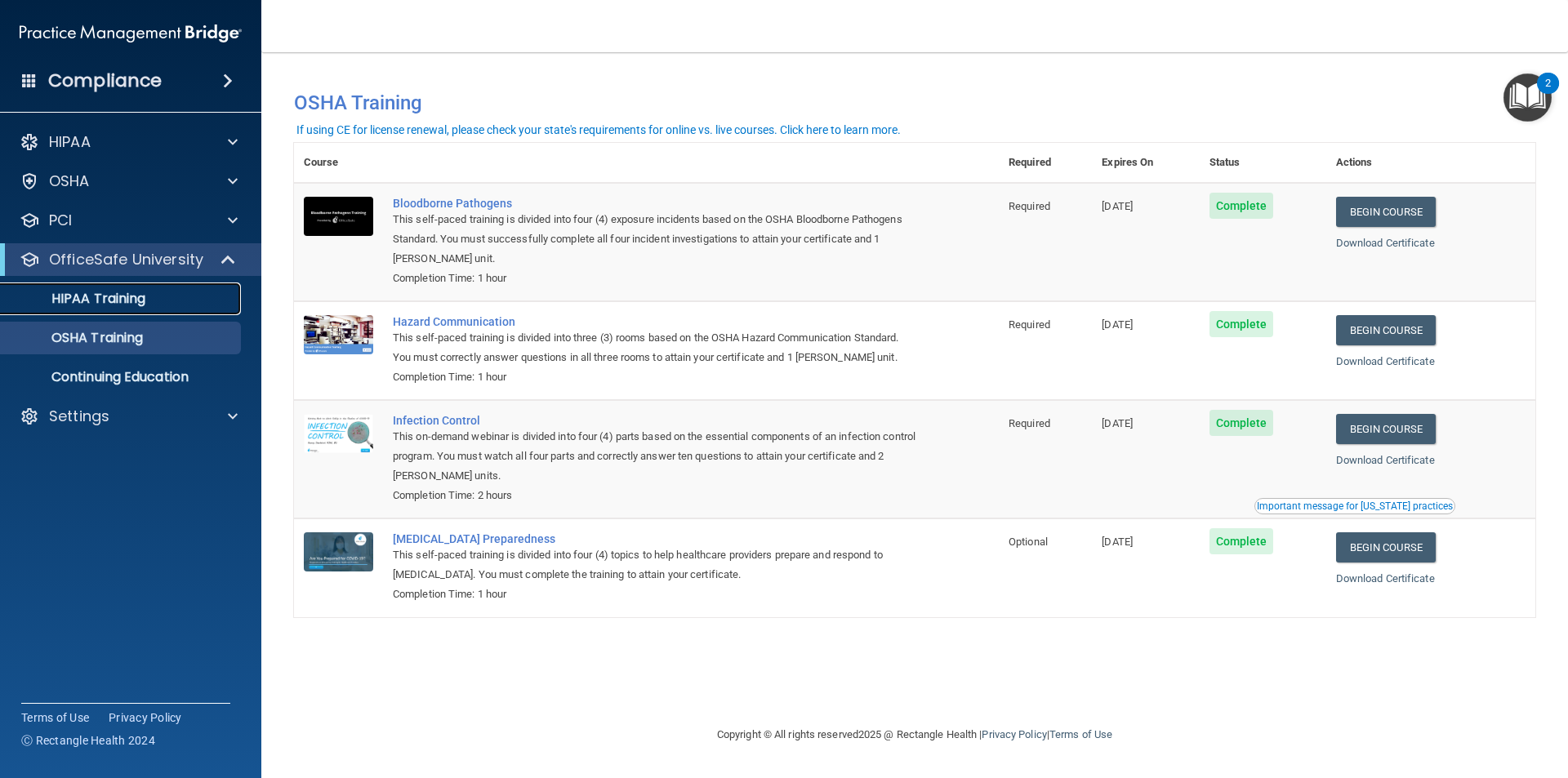
click at [115, 294] on p "HIPAA Training" at bounding box center [77, 298] width 135 height 16
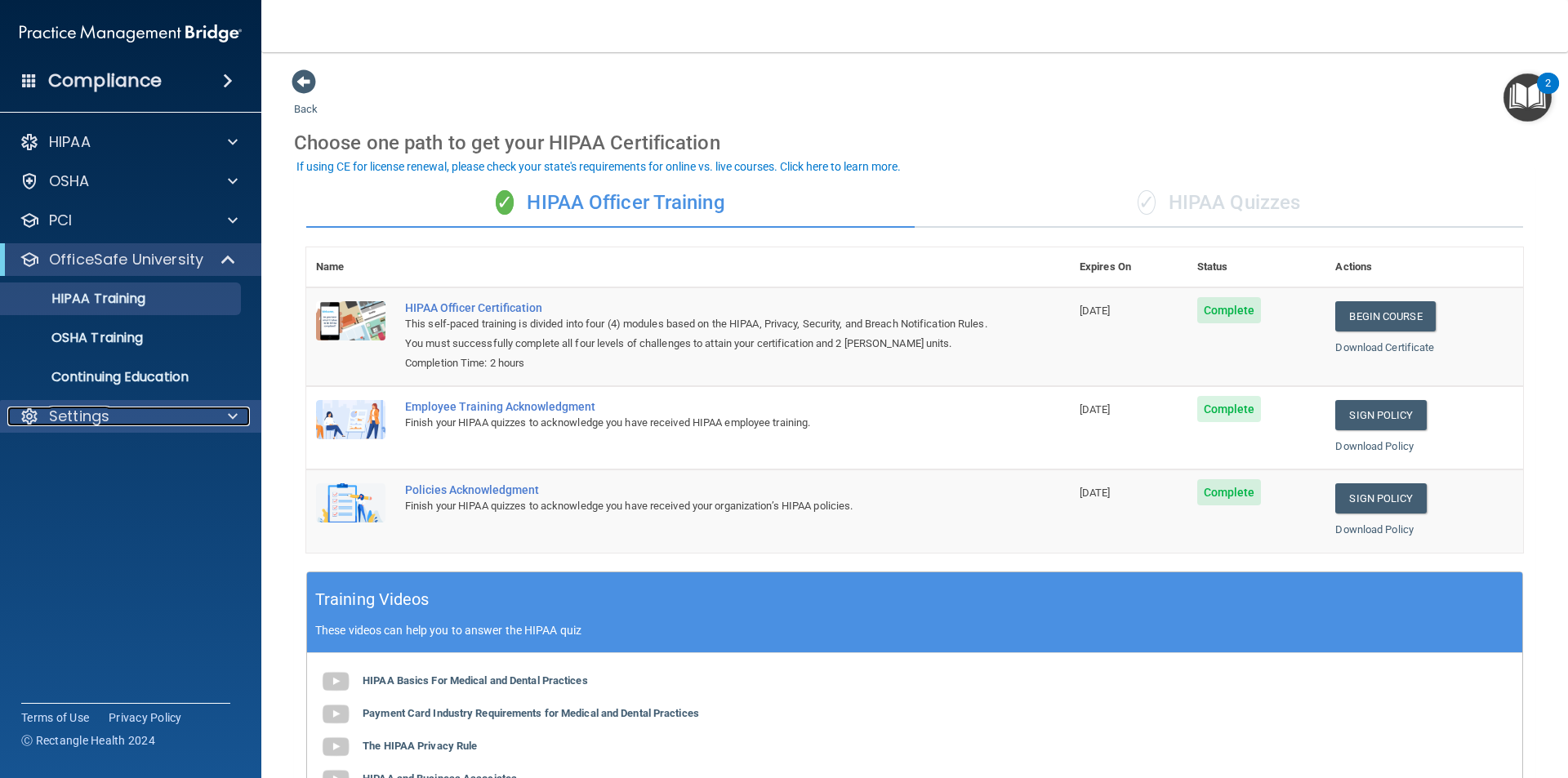
click at [115, 425] on div "Settings" at bounding box center [109, 415] width 202 height 20
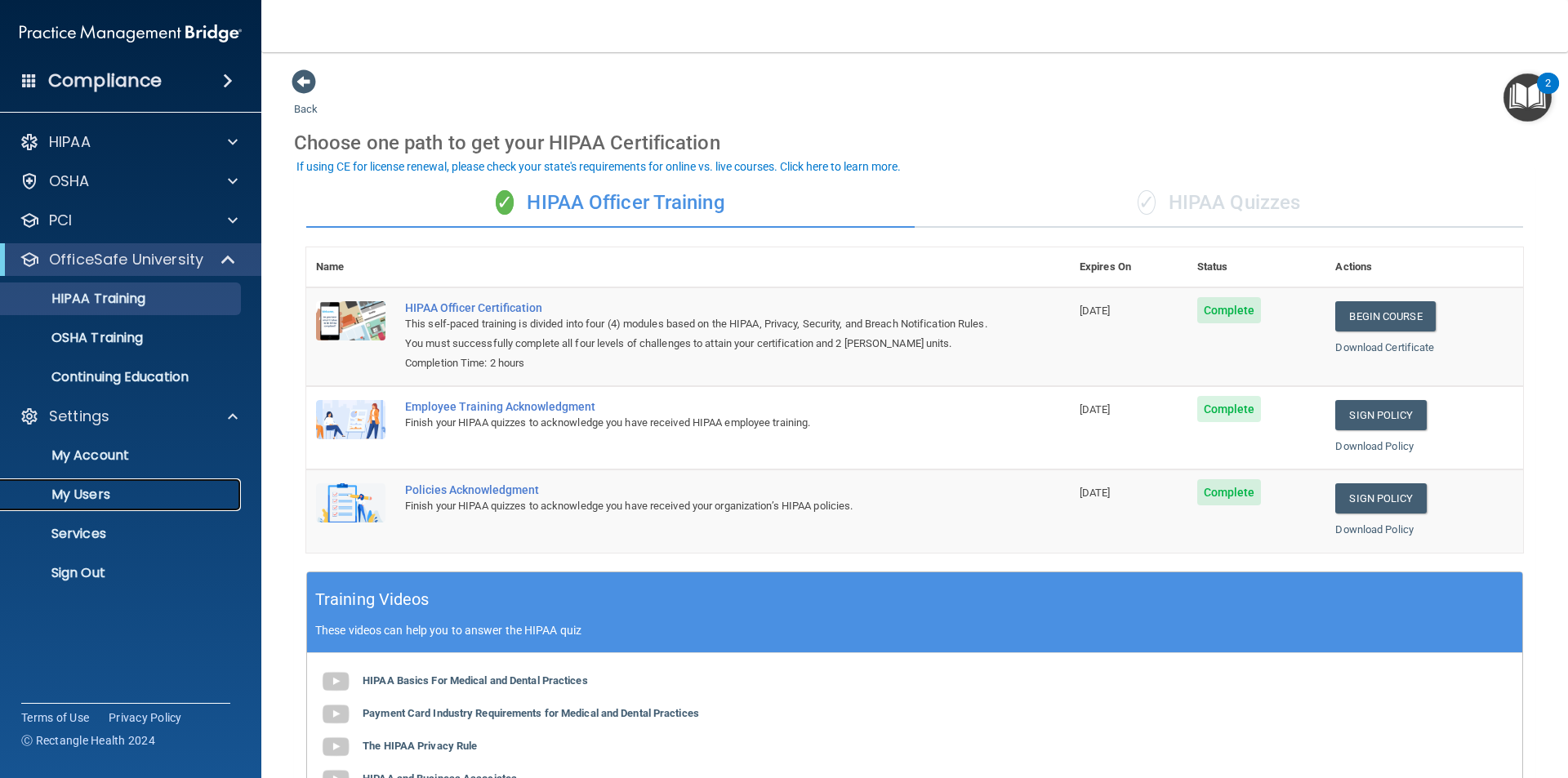
click at [109, 491] on p "My Users" at bounding box center [122, 494] width 223 height 16
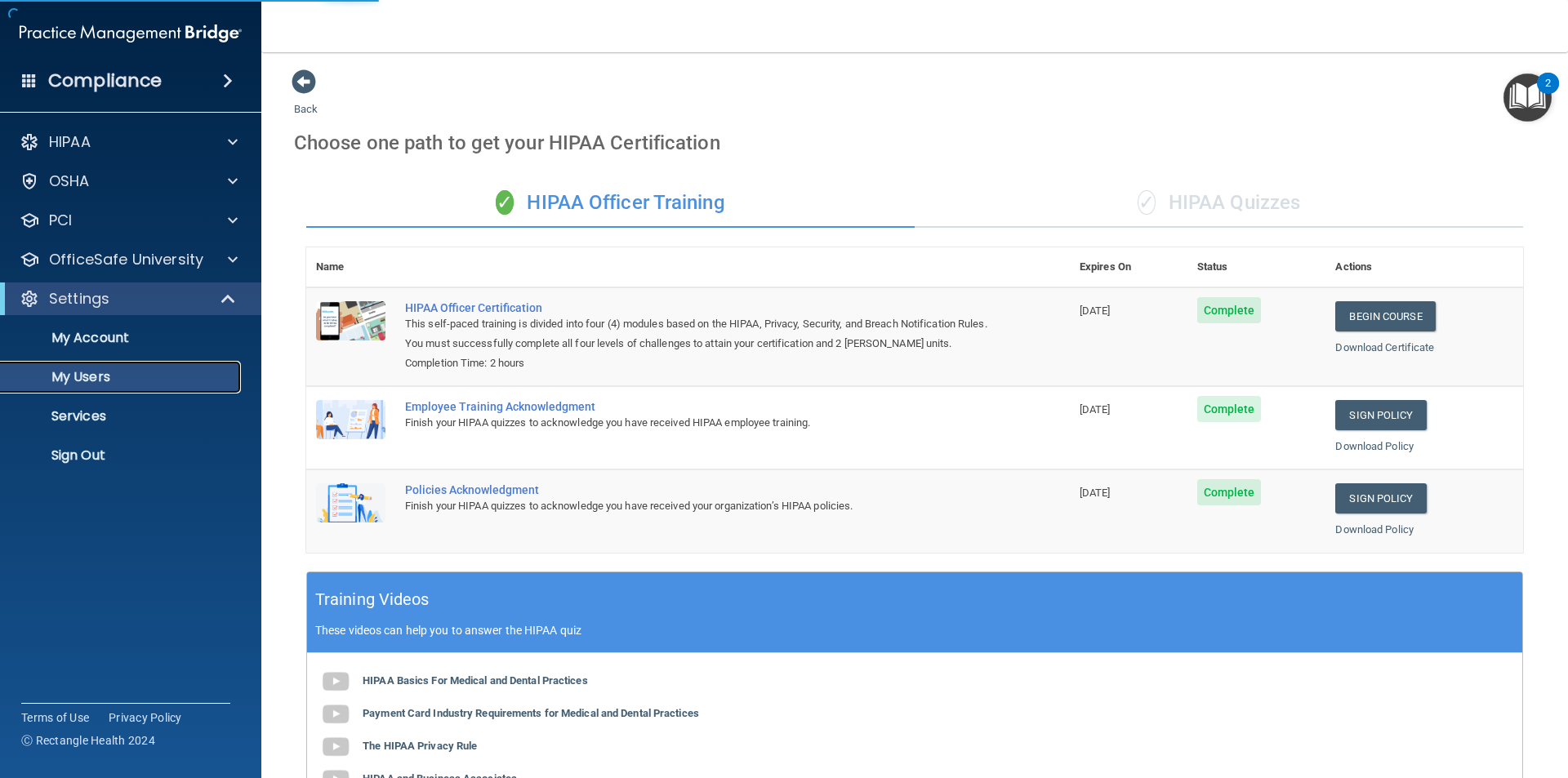
select select "20"
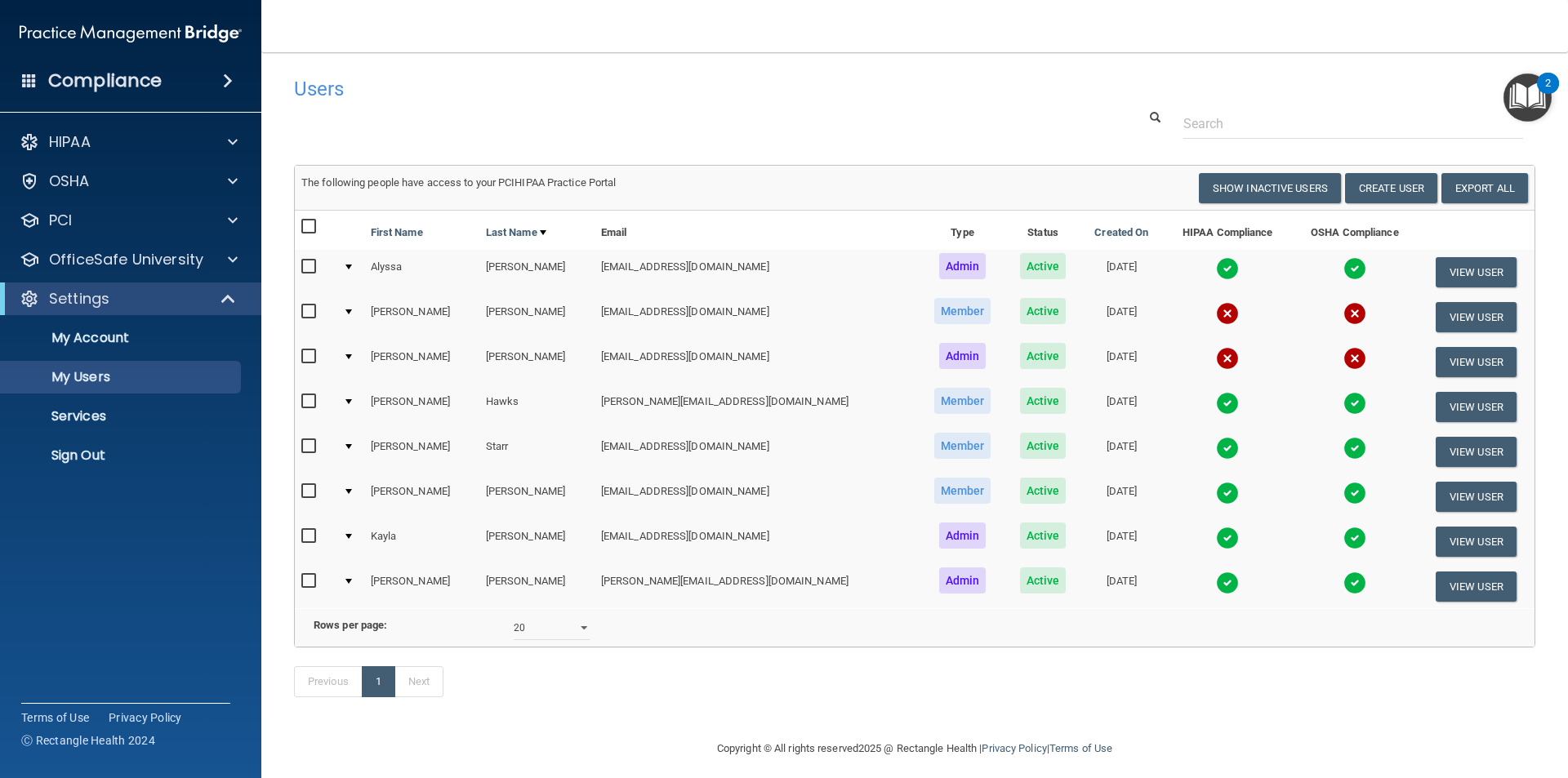
click at [1520, 97] on img "Open Resource Center, 2 new notifications" at bounding box center [1527, 97] width 48 height 48
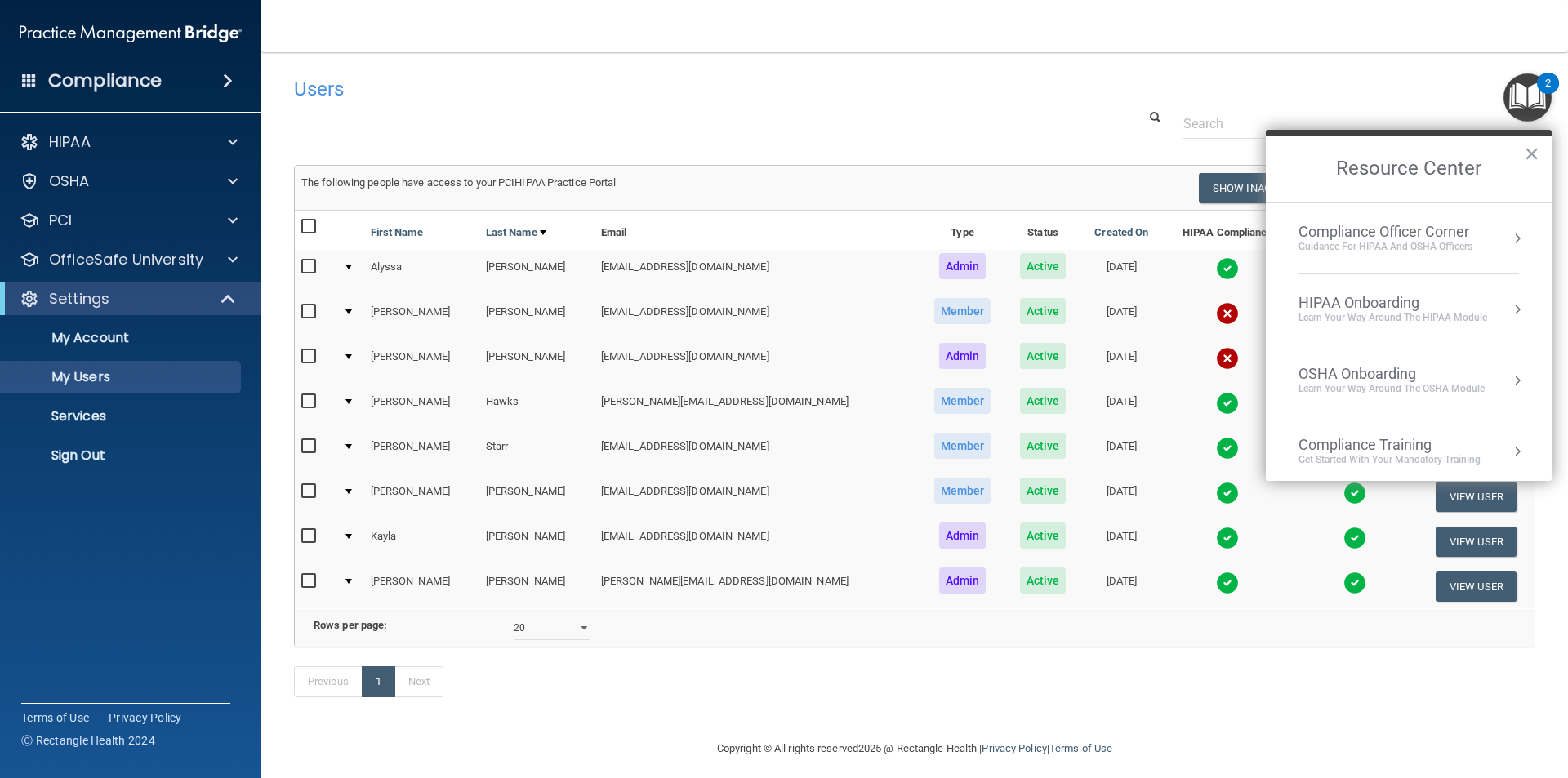
click at [635, 87] on h4 "Users" at bounding box center [651, 88] width 714 height 21
click at [223, 69] on div "Compliance" at bounding box center [130, 81] width 261 height 36
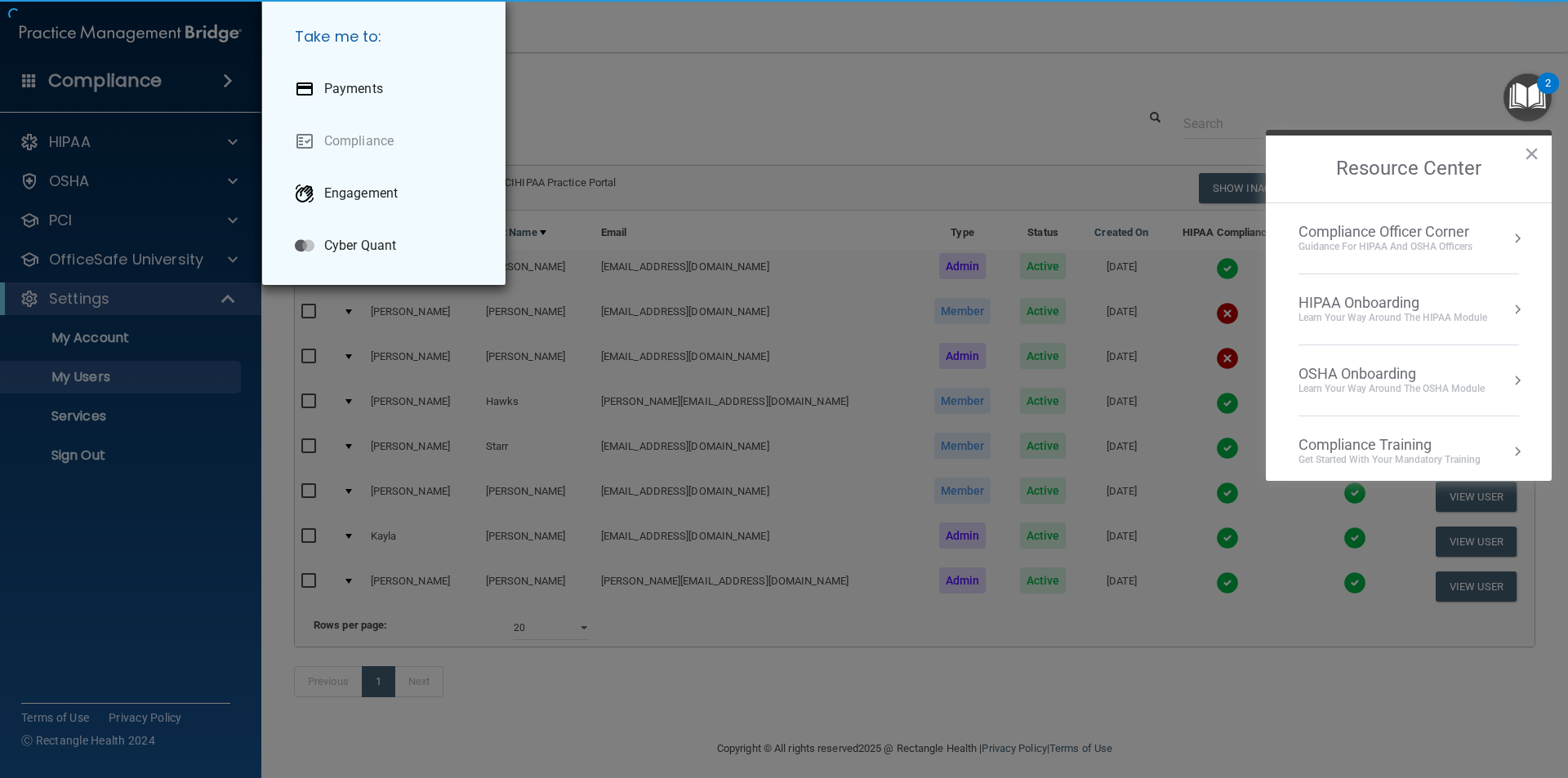
click at [228, 73] on div "Take me to: Payments Compliance Engagement Cyber Quant" at bounding box center [784, 389] width 1568 height 778
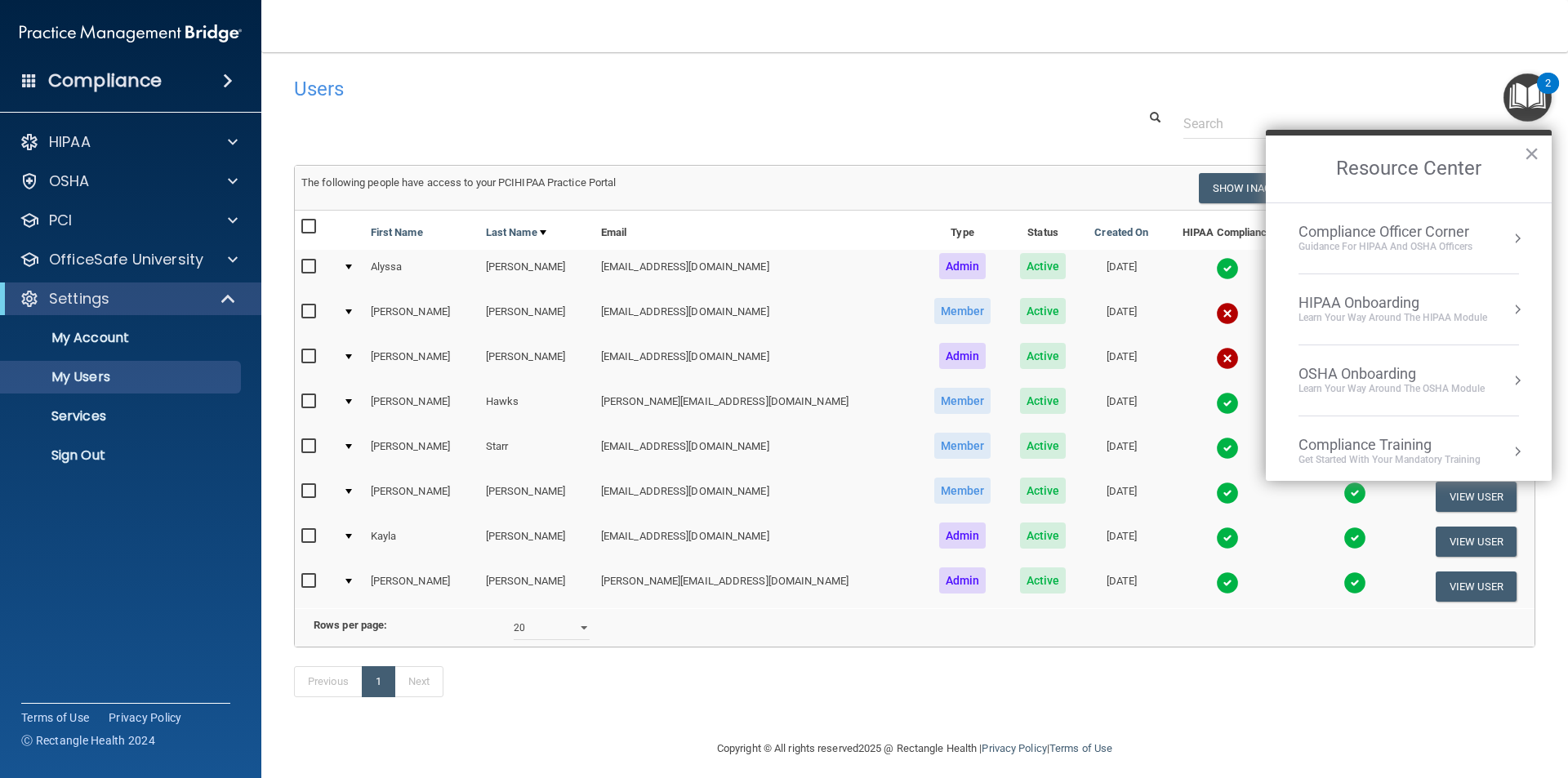
click at [100, 75] on h4 "Compliance" at bounding box center [105, 81] width 114 height 23
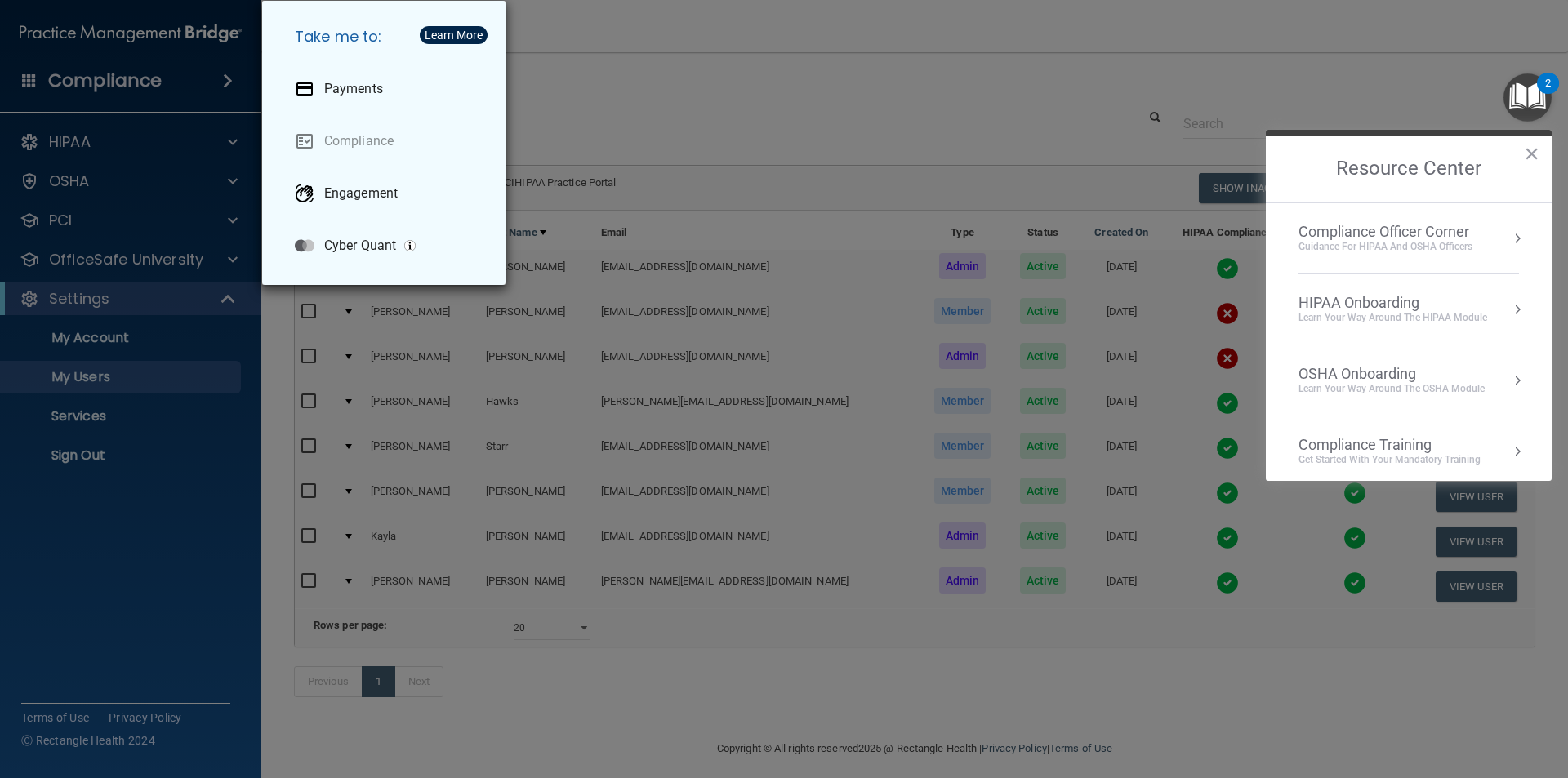
click at [35, 76] on div "Take me to: Payments Compliance Engagement Cyber Quant" at bounding box center [784, 389] width 1568 height 778
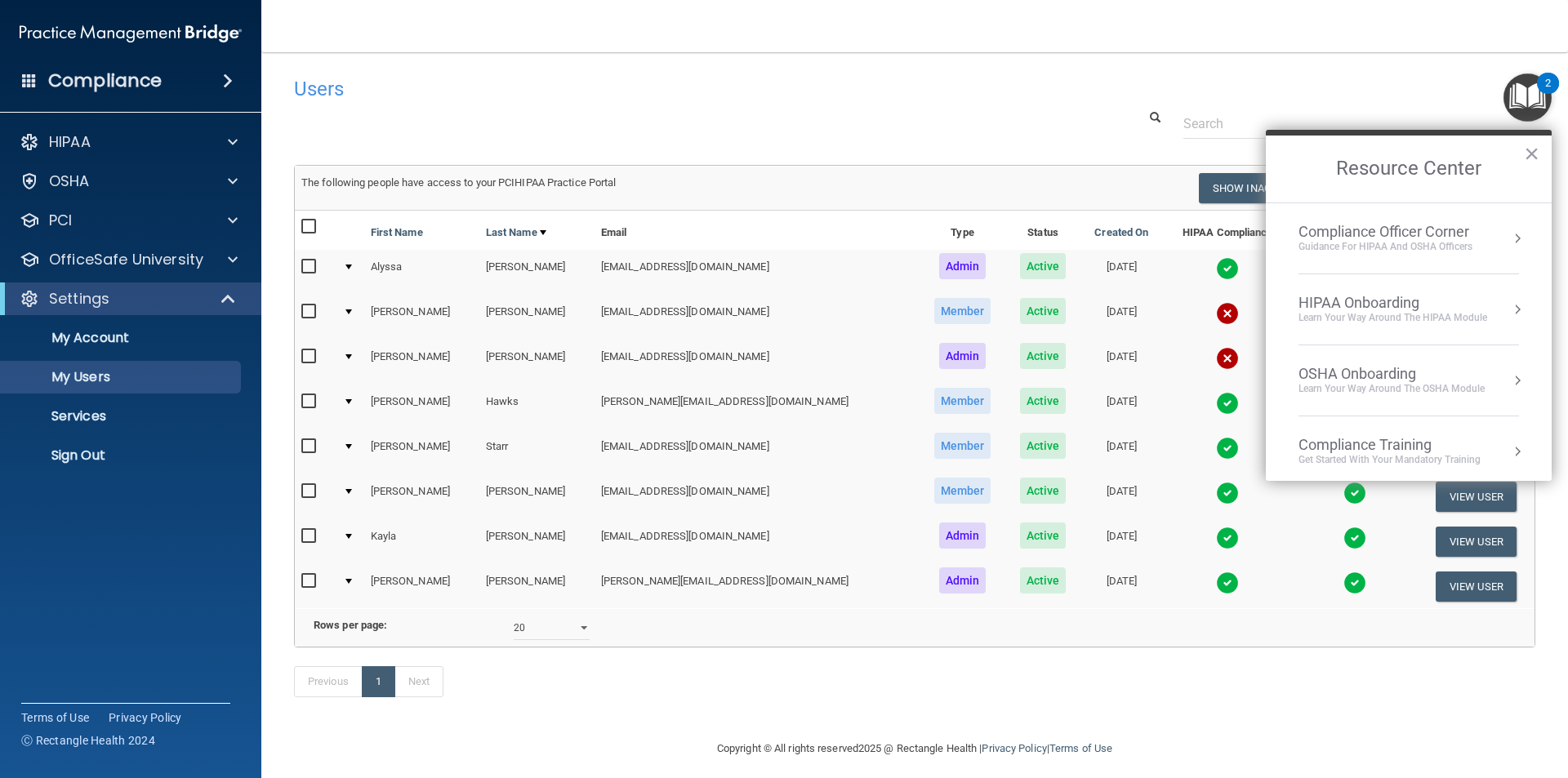
click at [33, 78] on span at bounding box center [29, 80] width 14 height 14
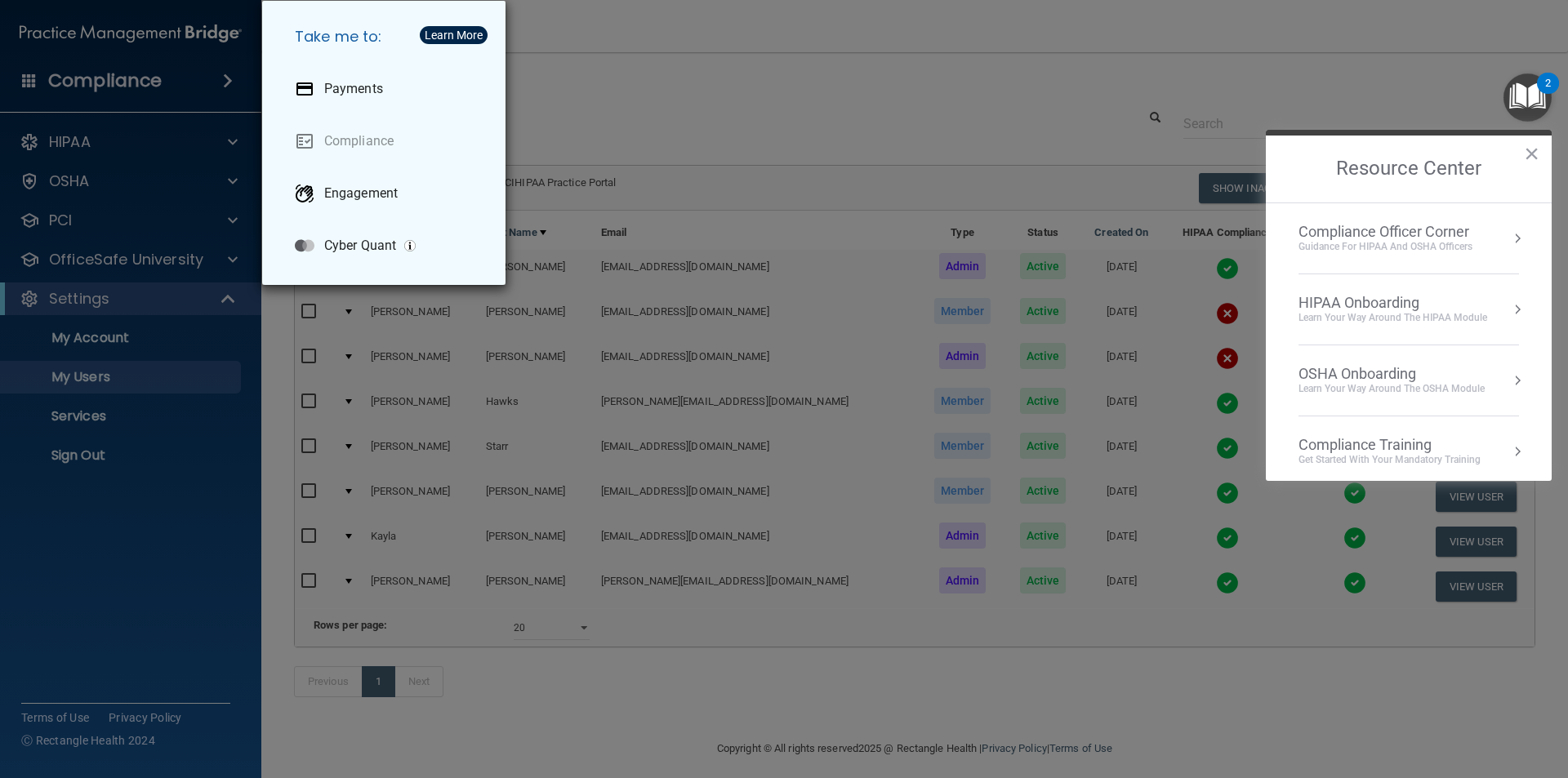
click at [84, 70] on div "Take me to: Payments Compliance Engagement Cyber Quant" at bounding box center [784, 389] width 1568 height 778
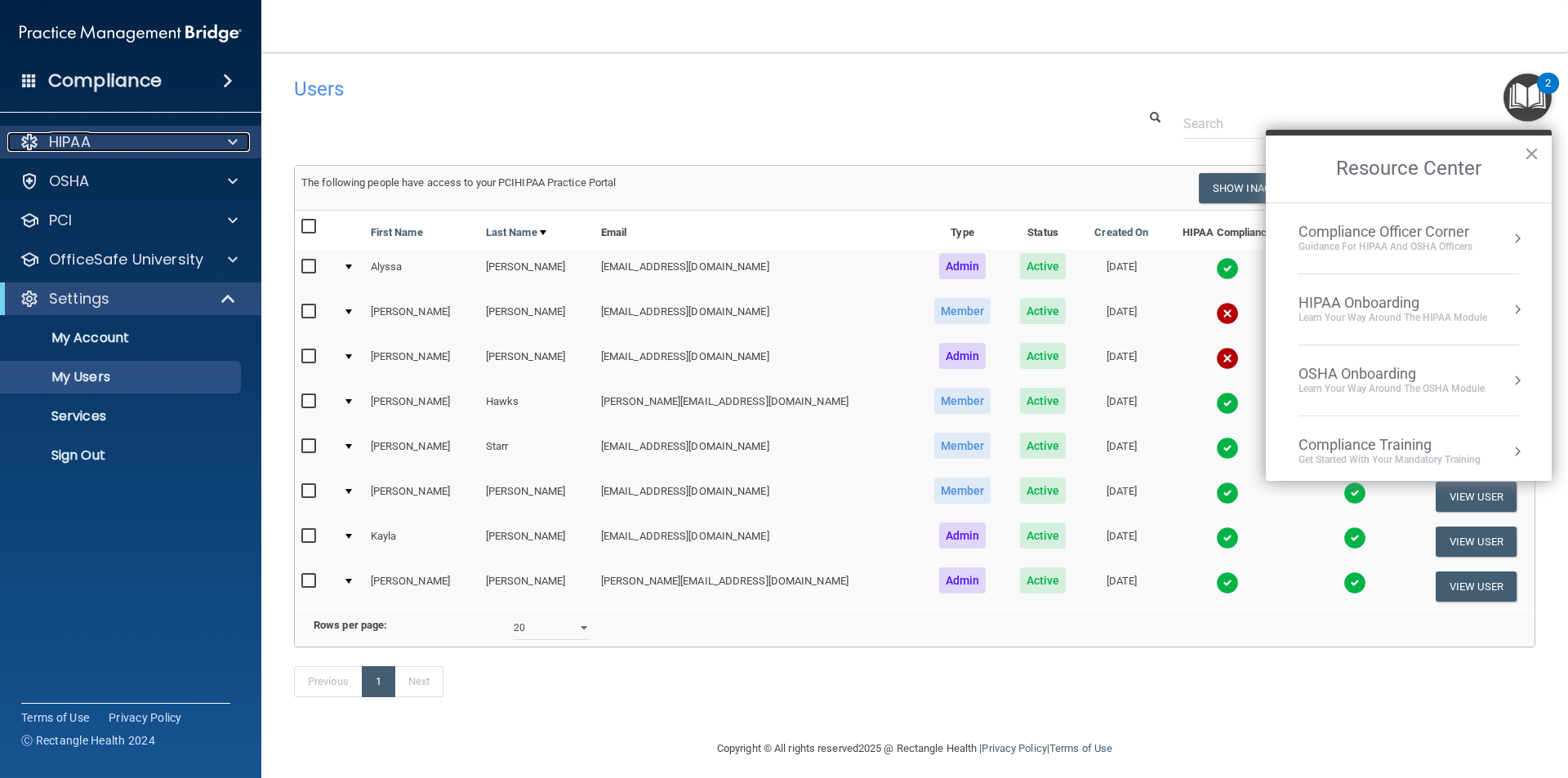
click at [229, 138] on span at bounding box center [233, 142] width 10 height 20
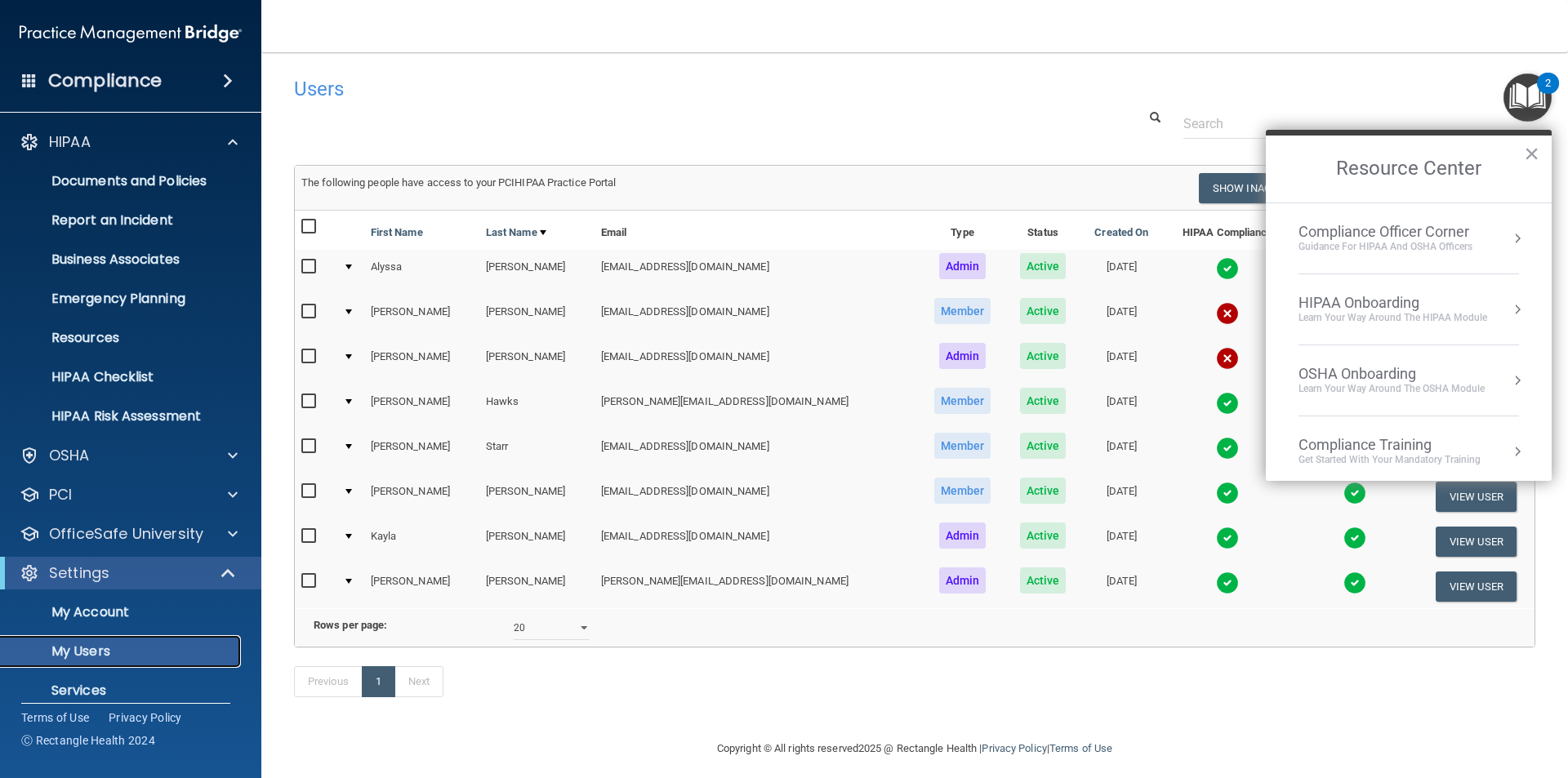
click at [90, 649] on p "My Users" at bounding box center [122, 651] width 223 height 16
click at [780, 65] on main "Users Success! New user created. × Error! The user couldn't be created. × Succe…" at bounding box center [914, 414] width 1306 height 725
click at [1531, 151] on button "×" at bounding box center [1531, 153] width 15 height 26
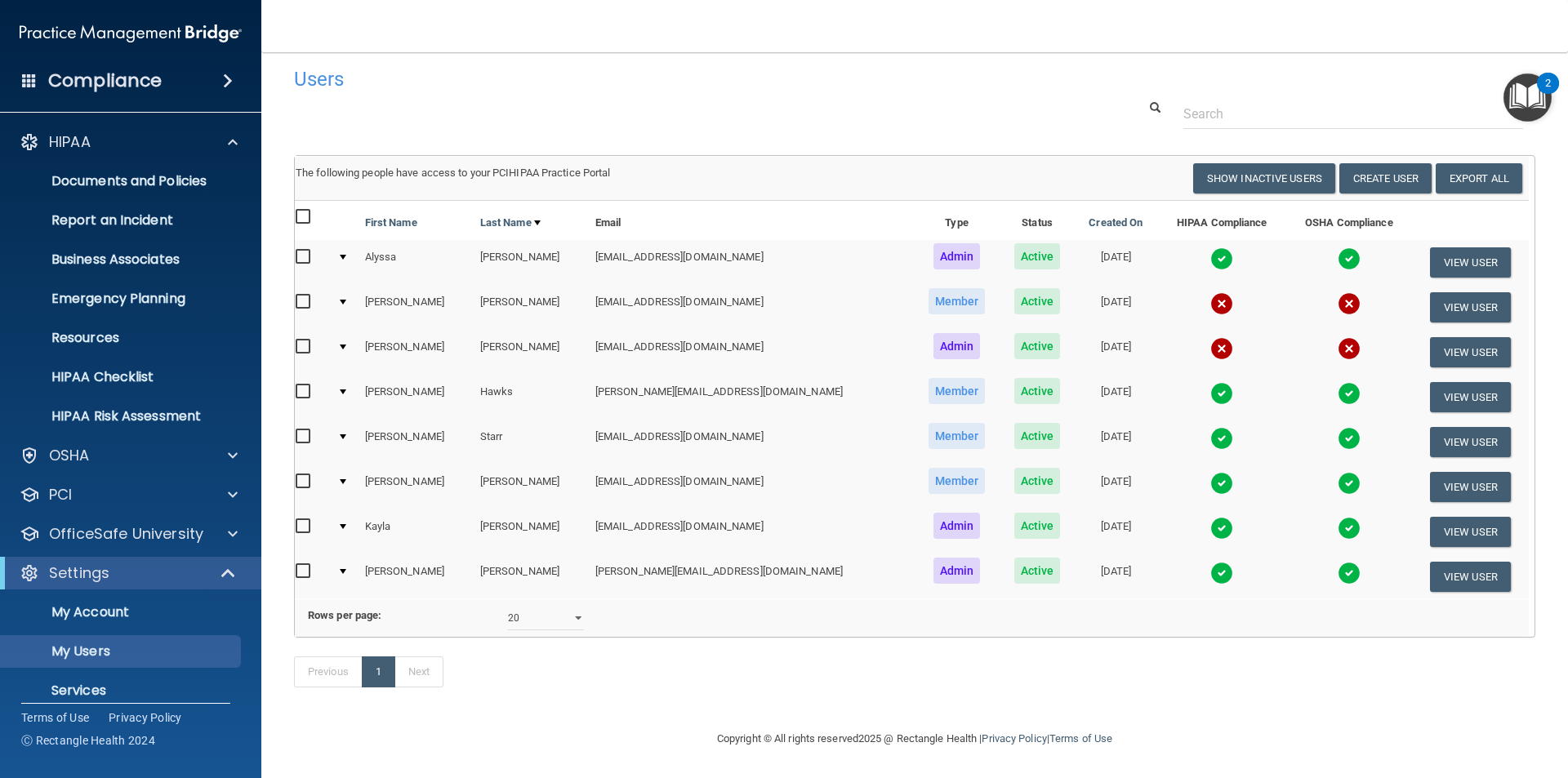
scroll to position [34, 0]
click at [1469, 516] on button "View User" at bounding box center [1469, 532] width 81 height 31
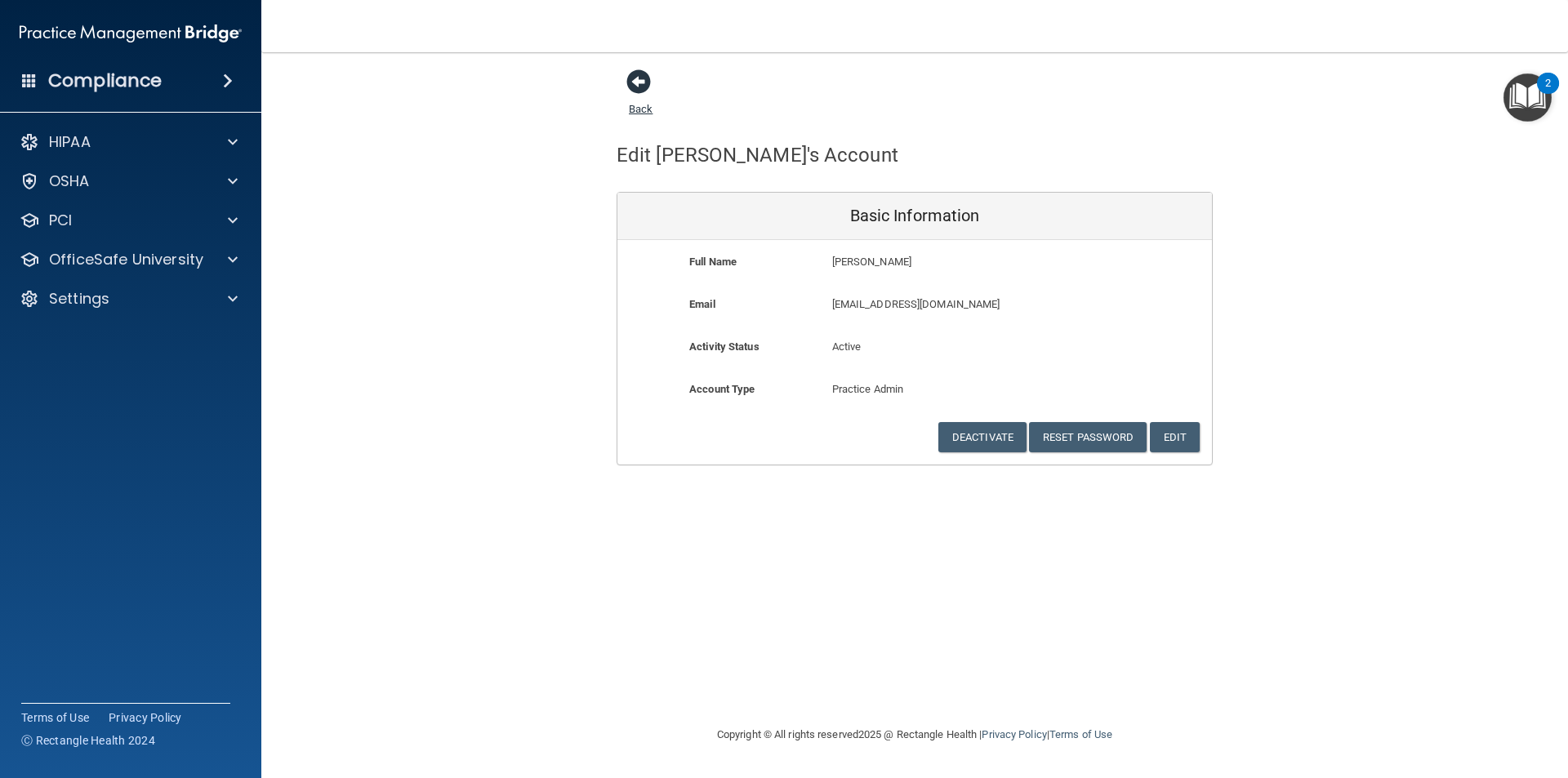
click at [647, 87] on span at bounding box center [638, 82] width 25 height 25
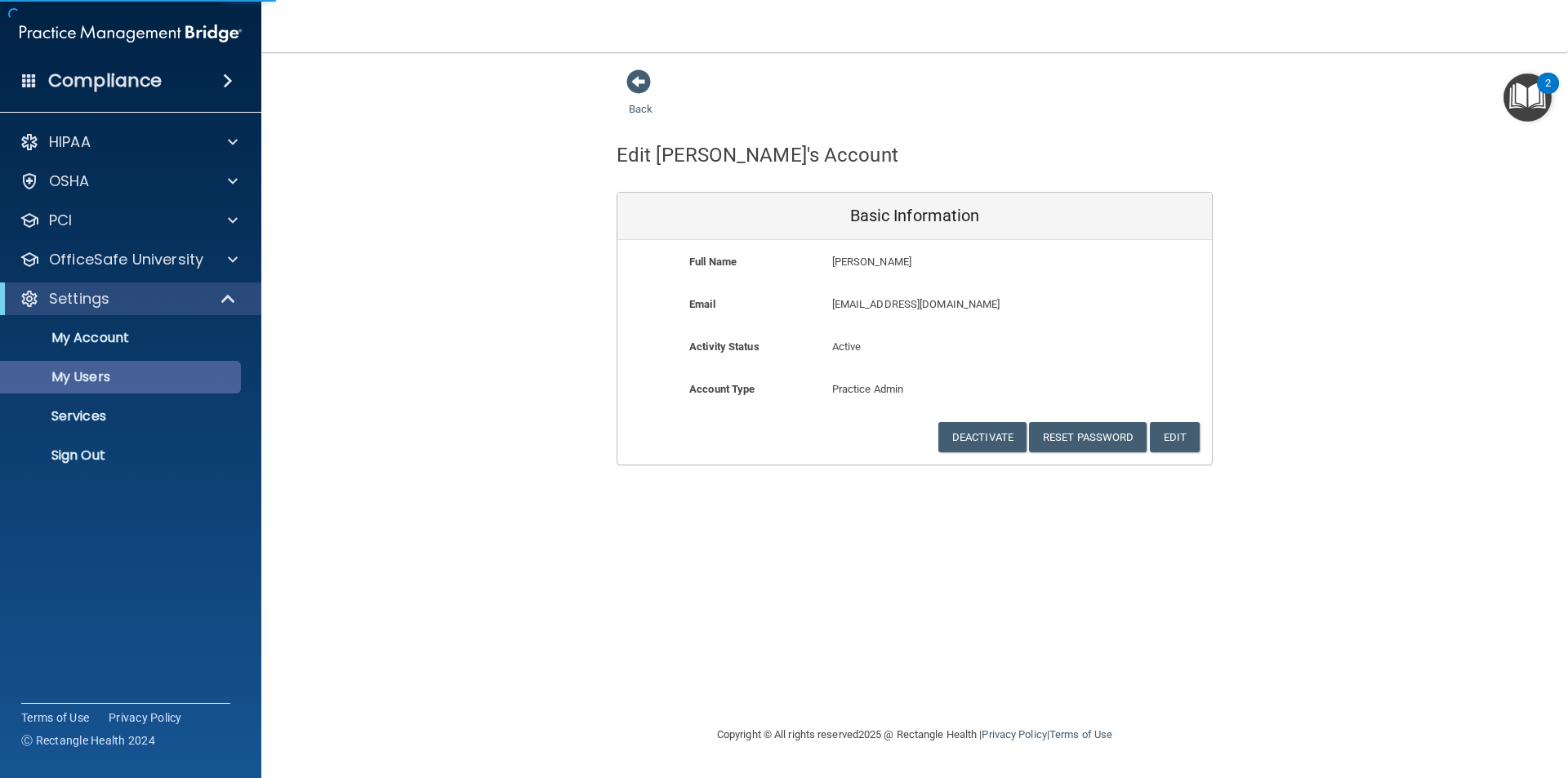
select select "20"
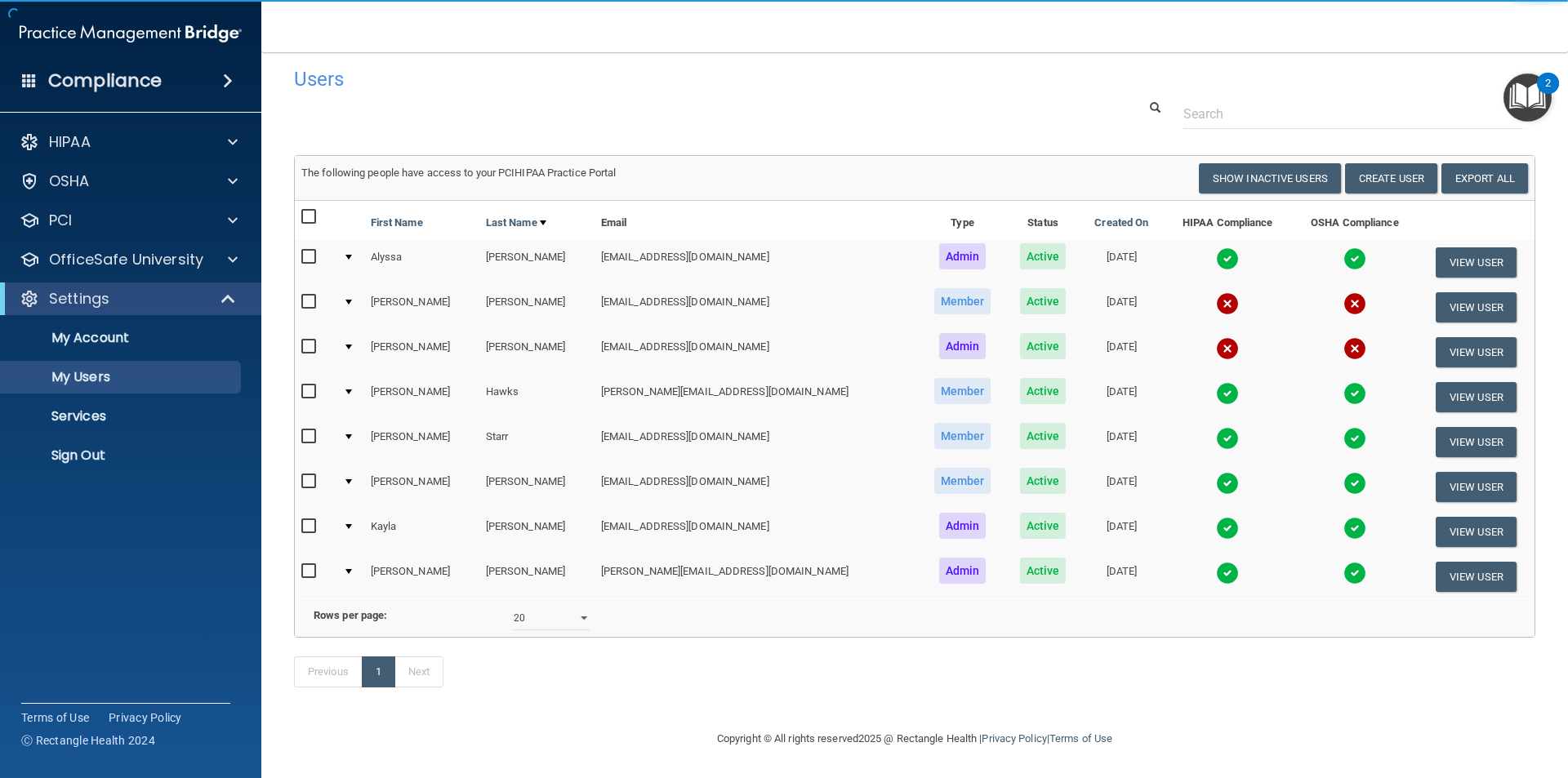
scroll to position [34, 0]
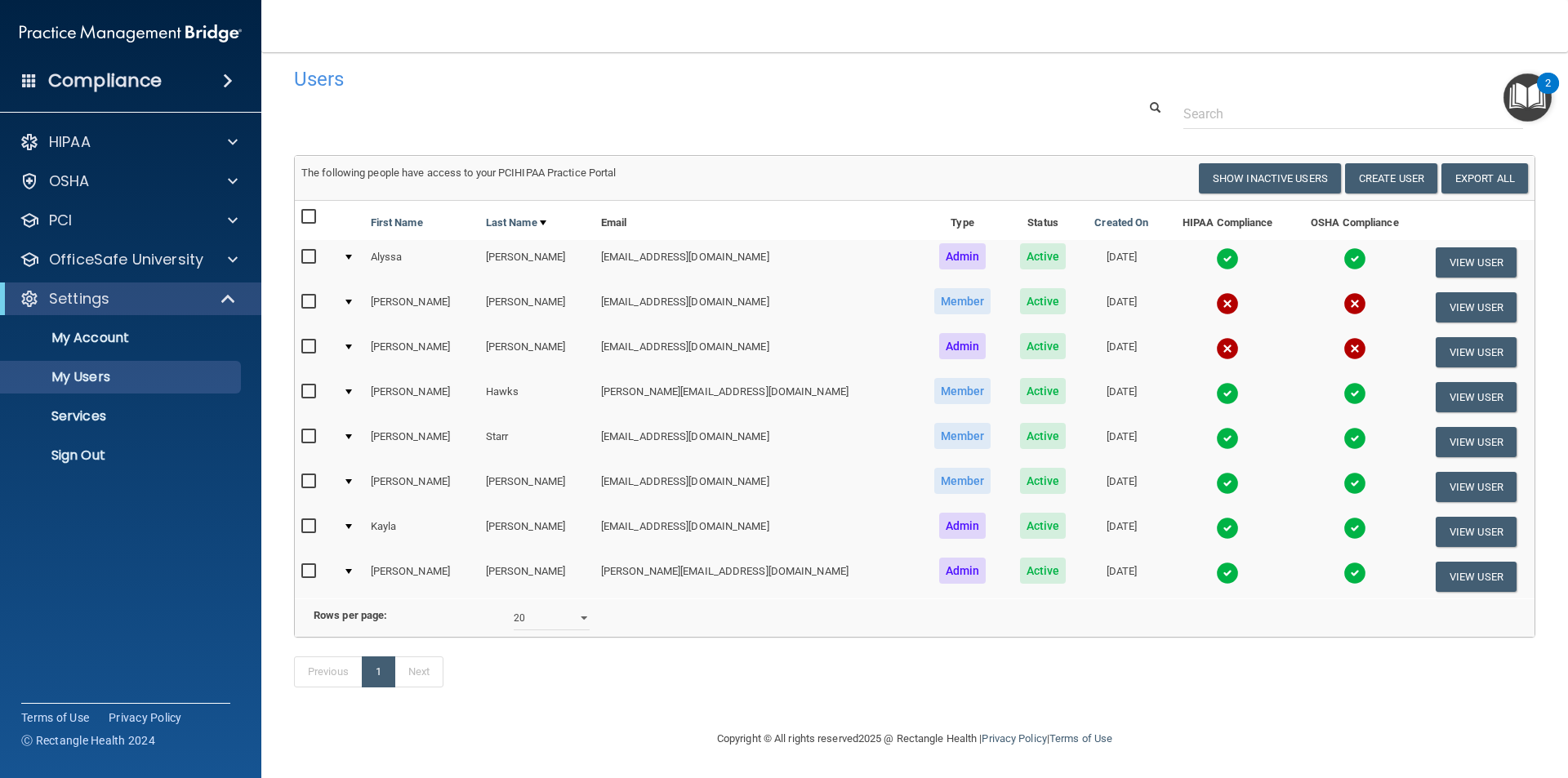
click at [30, 79] on span at bounding box center [29, 80] width 14 height 14
